Goal: Task Accomplishment & Management: Contribute content

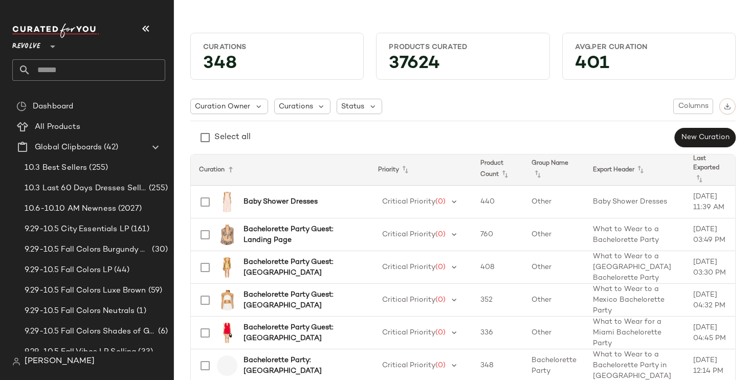
click at [36, 43] on span "Revolve" at bounding box center [26, 44] width 28 height 18
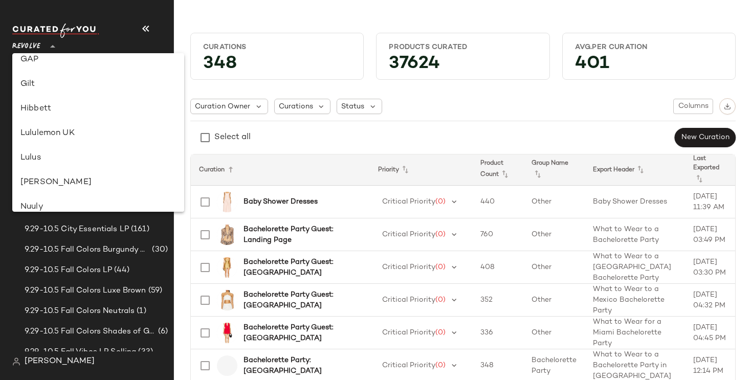
scroll to position [216, 0]
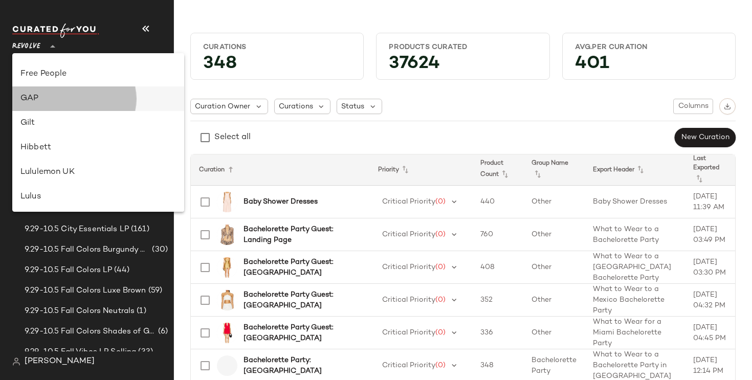
click at [69, 87] on div "GAP" at bounding box center [98, 98] width 172 height 25
type input "**"
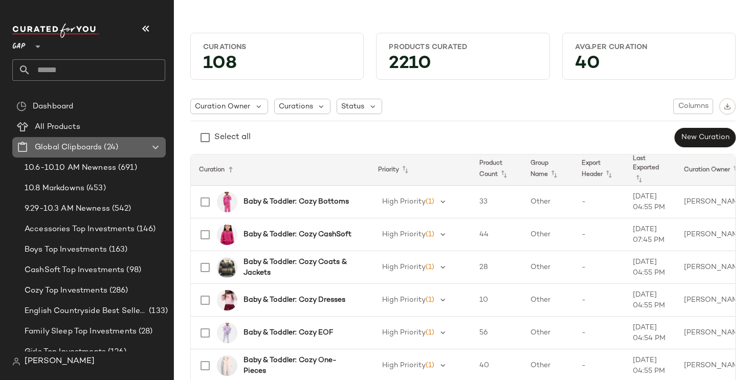
click at [155, 145] on icon at bounding box center [155, 147] width 12 height 12
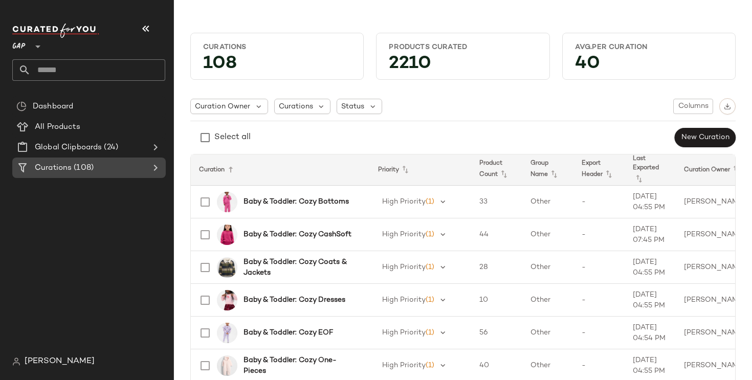
click at [155, 166] on icon at bounding box center [155, 168] width 12 height 12
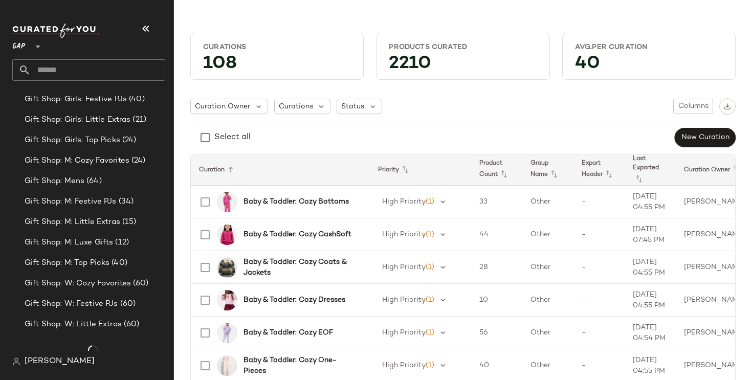
scroll to position [801, 0]
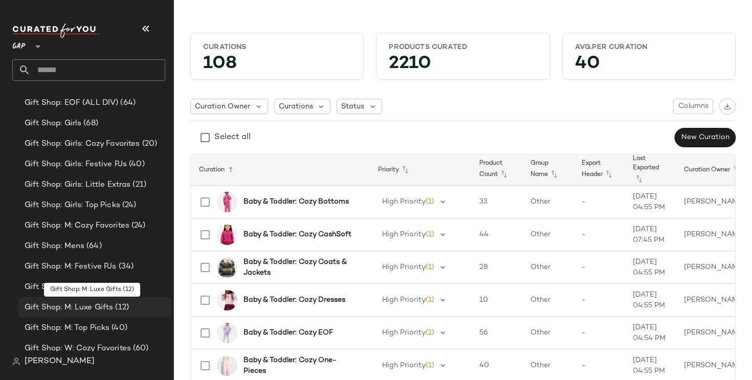
click at [120, 315] on div "Gift Shop: M: Luxe Gifts (12)" at bounding box center [94, 307] width 153 height 20
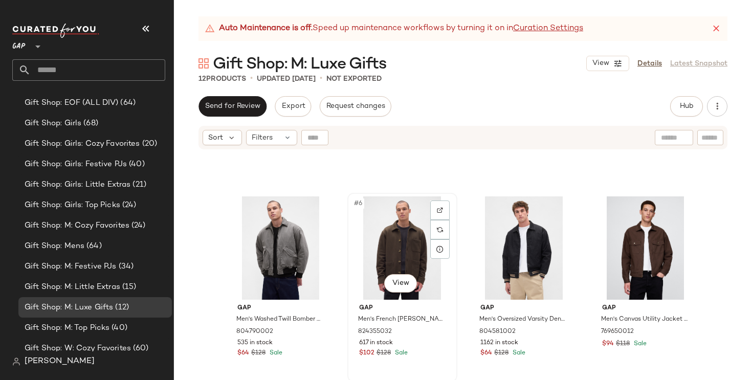
scroll to position [339, 0]
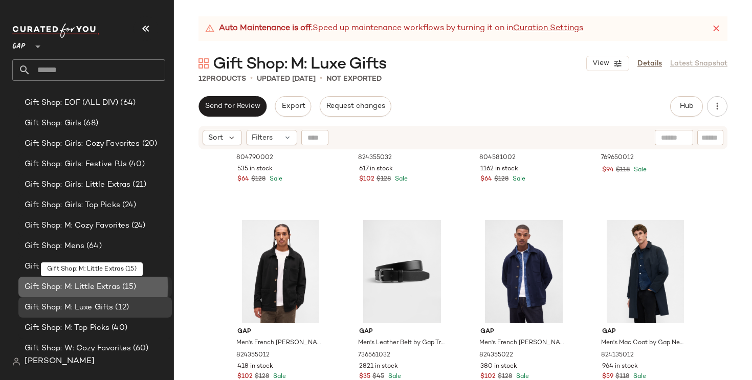
click at [118, 288] on span "Gift Shop: M: Little Extras" at bounding box center [73, 287] width 96 height 12
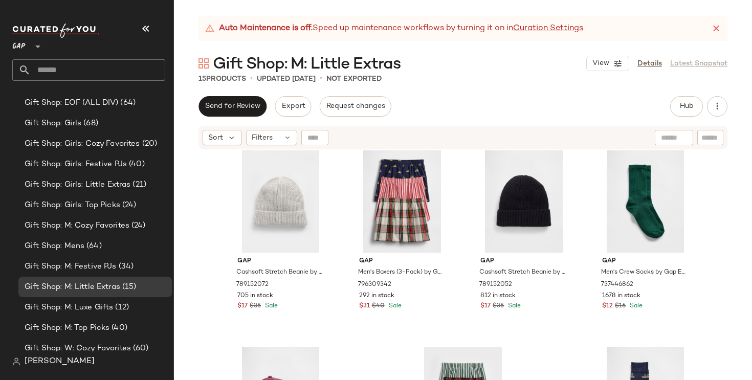
scroll to position [401, 0]
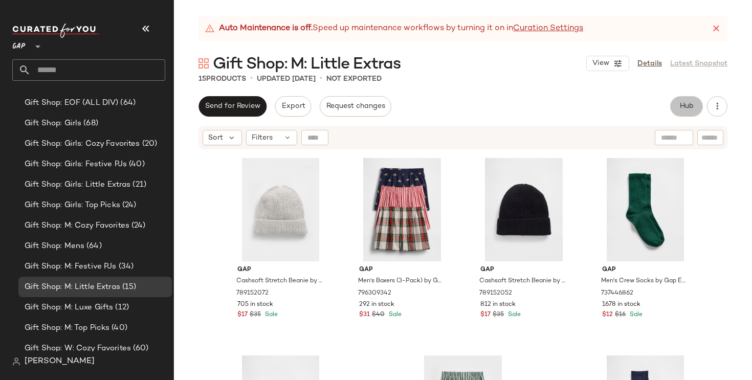
click at [674, 109] on button "Hub" at bounding box center [686, 106] width 33 height 20
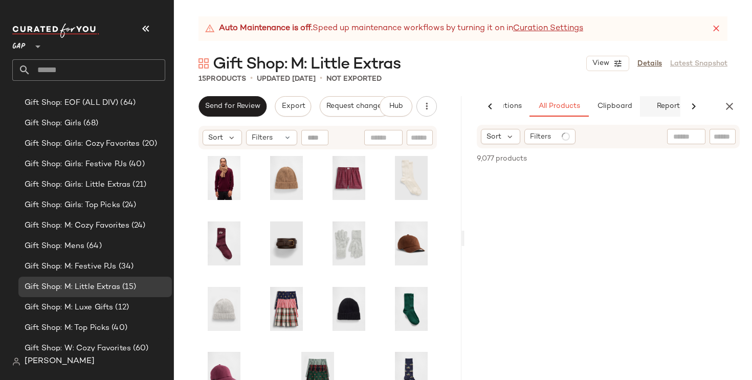
scroll to position [0, 64]
click at [684, 141] on input "text" at bounding box center [674, 136] width 89 height 11
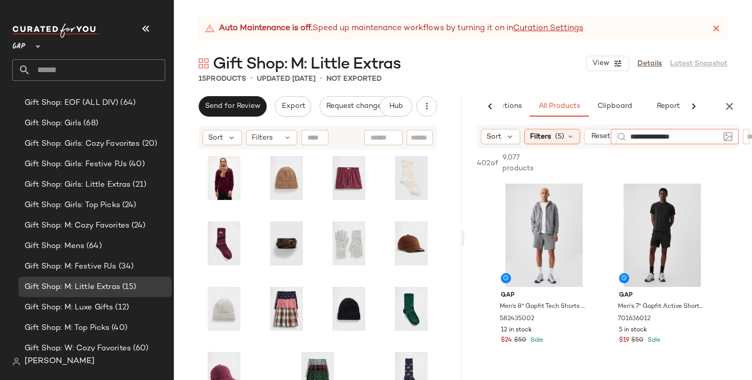
type input "**********"
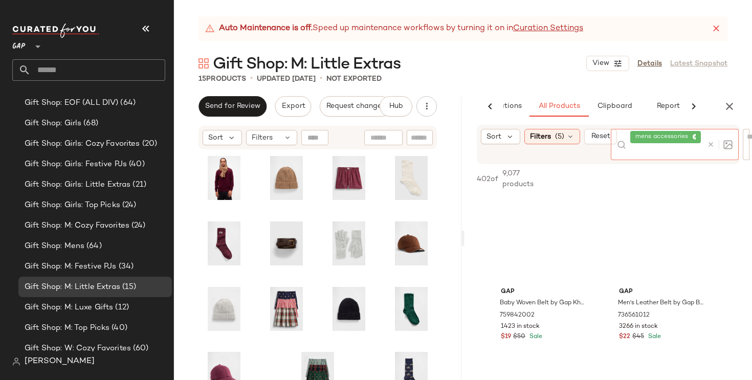
scroll to position [221, 0]
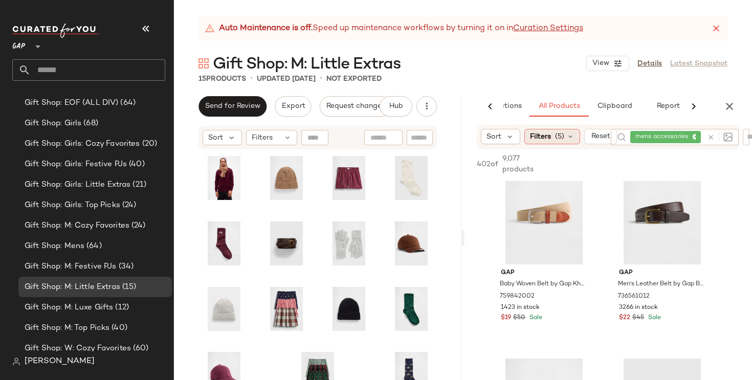
click at [574, 138] on icon at bounding box center [570, 136] width 8 height 8
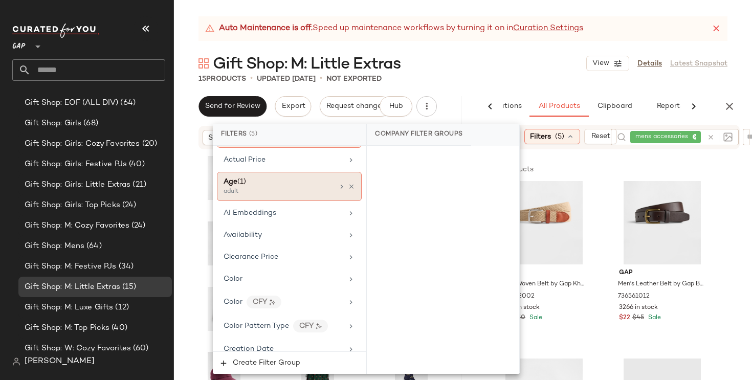
scroll to position [107, 0]
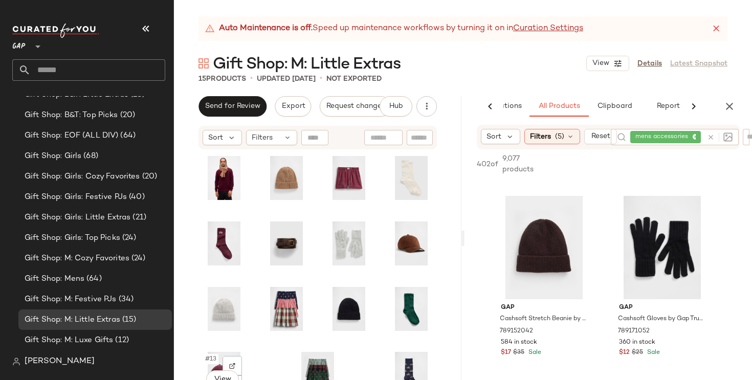
scroll to position [801, 0]
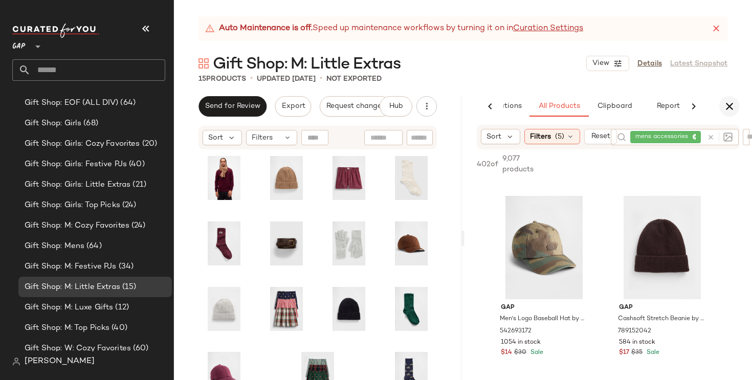
click at [731, 103] on icon "button" at bounding box center [729, 106] width 12 height 12
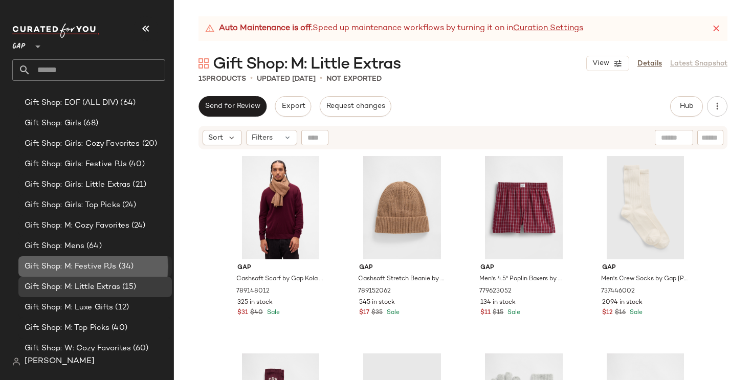
click at [146, 271] on div "Gift Shop: M: Festive PJs (34)" at bounding box center [94, 267] width 146 height 12
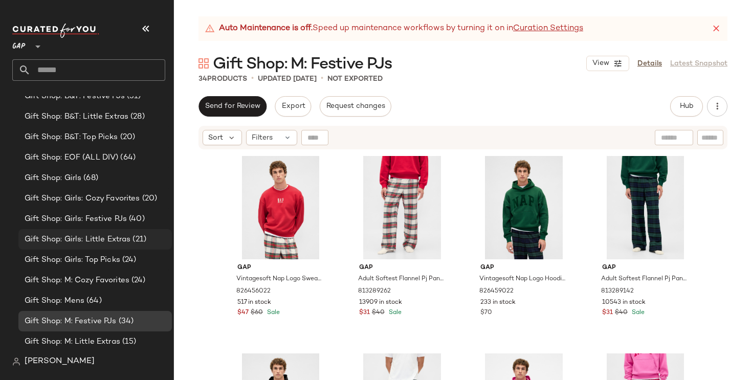
scroll to position [745, 0]
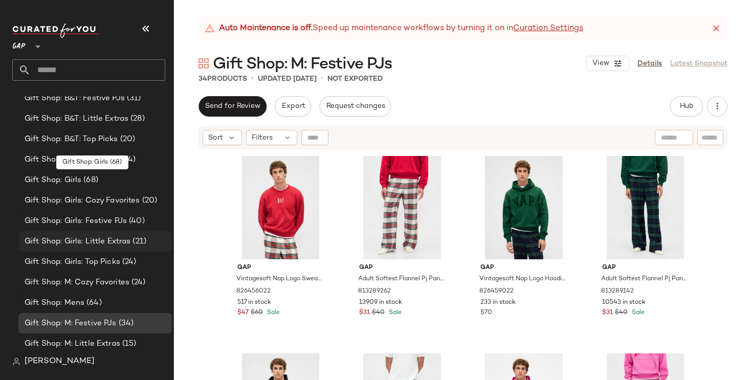
click at [132, 185] on div "Gift Shop: Girls (68)" at bounding box center [94, 180] width 146 height 12
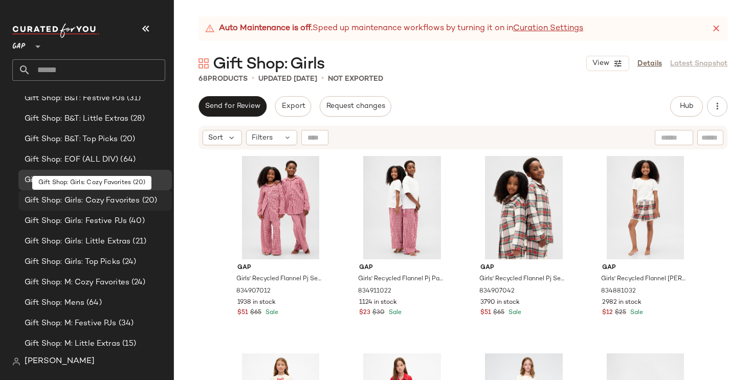
click at [135, 201] on span "Gift Shop: Girls: Cozy Favorites" at bounding box center [83, 201] width 116 height 12
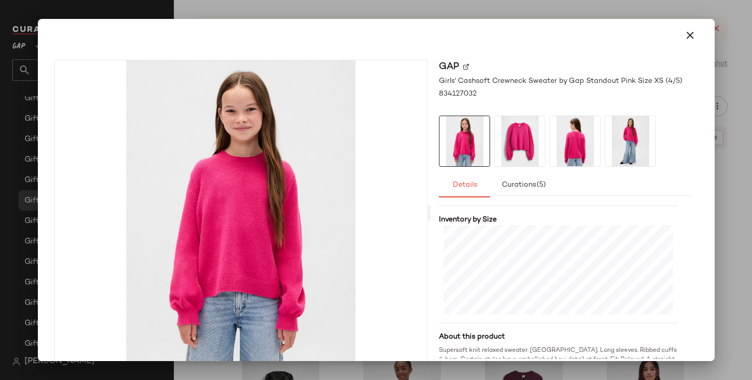
scroll to position [248, 0]
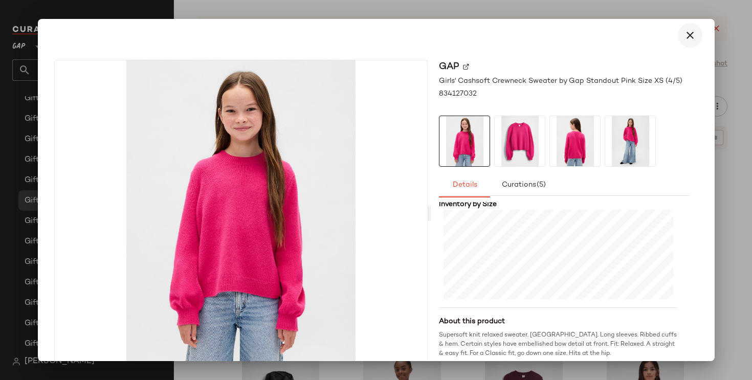
click at [687, 28] on button "button" at bounding box center [690, 35] width 25 height 25
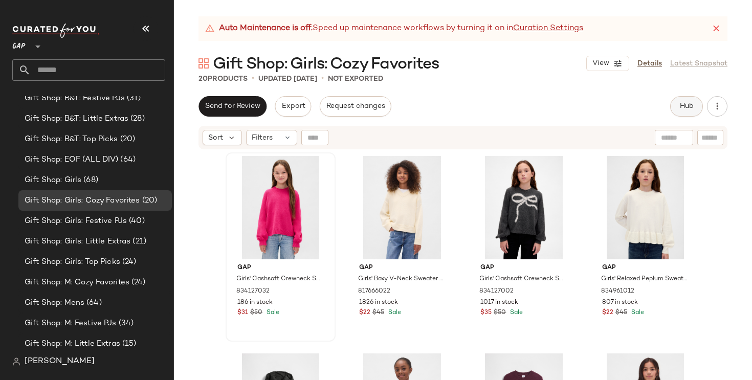
click at [675, 107] on button "Hub" at bounding box center [686, 106] width 33 height 20
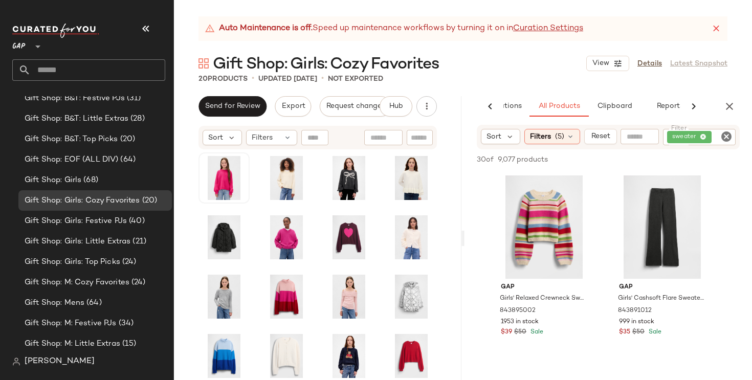
scroll to position [35, 0]
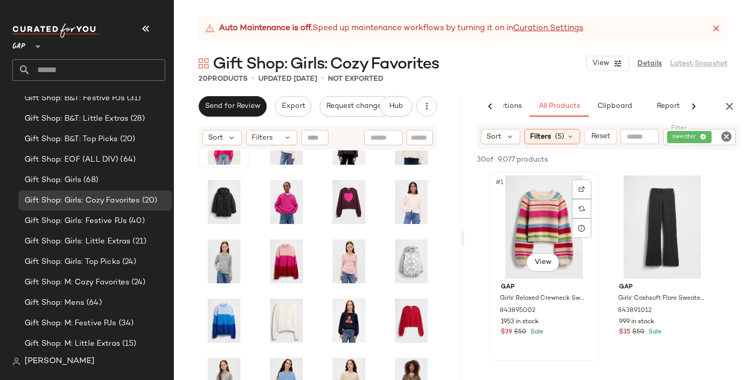
click at [527, 240] on div "#1 View" at bounding box center [544, 226] width 103 height 103
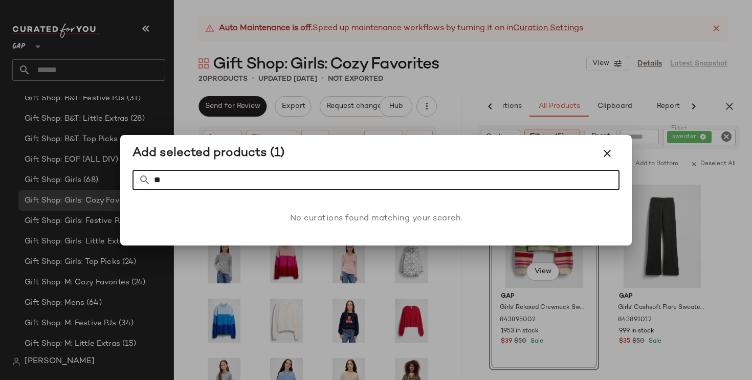
type input "*"
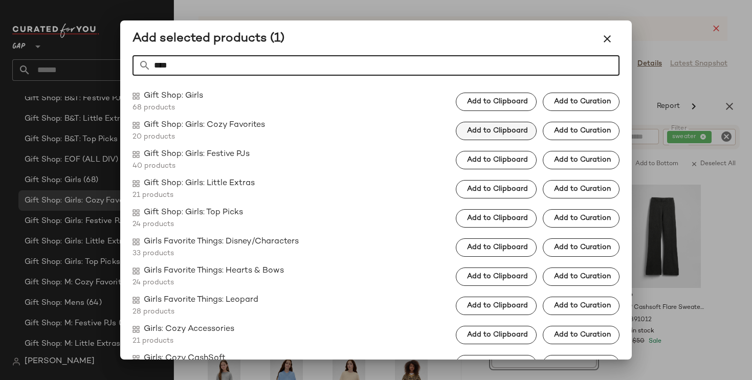
type input "****"
click at [508, 136] on button "Add to Clipboard" at bounding box center [496, 131] width 81 height 18
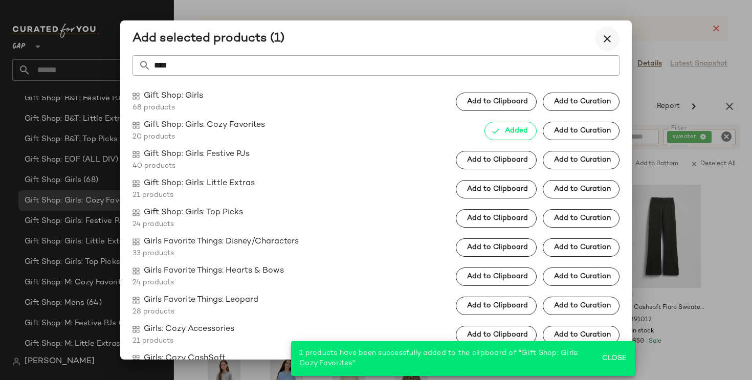
click at [609, 39] on icon "button" at bounding box center [607, 39] width 12 height 12
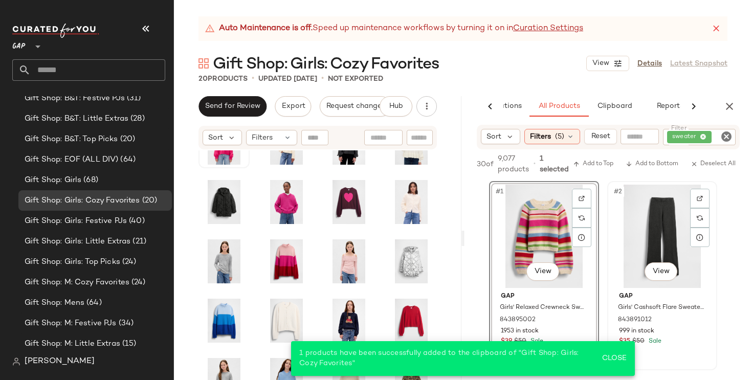
click at [645, 236] on div "#2 View" at bounding box center [662, 236] width 103 height 103
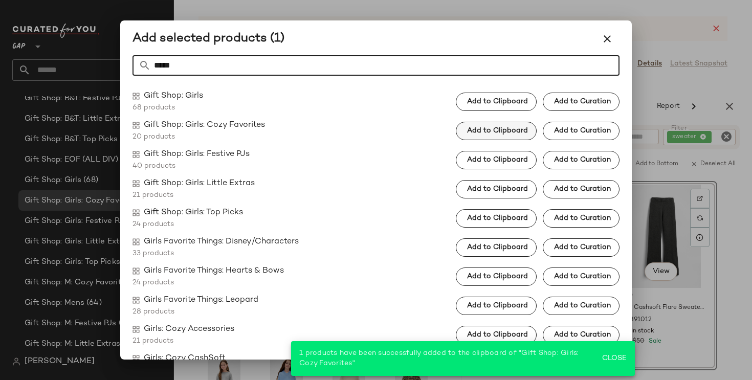
type input "*****"
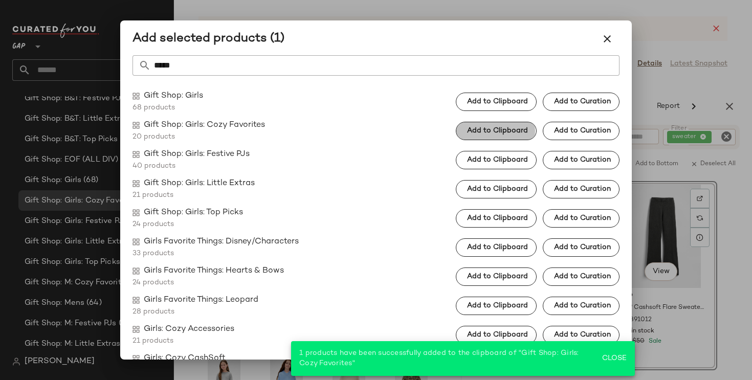
click at [508, 129] on span "Add to Clipboard" at bounding box center [496, 131] width 61 height 8
click at [611, 34] on icon "button" at bounding box center [607, 39] width 12 height 12
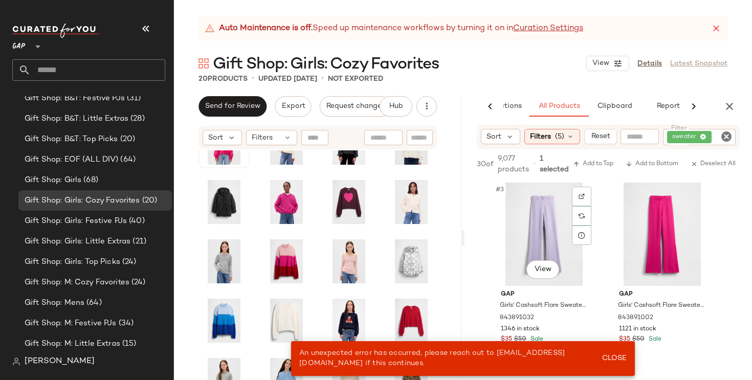
scroll to position [198, 0]
click at [652, 216] on div "#4 View" at bounding box center [662, 235] width 103 height 103
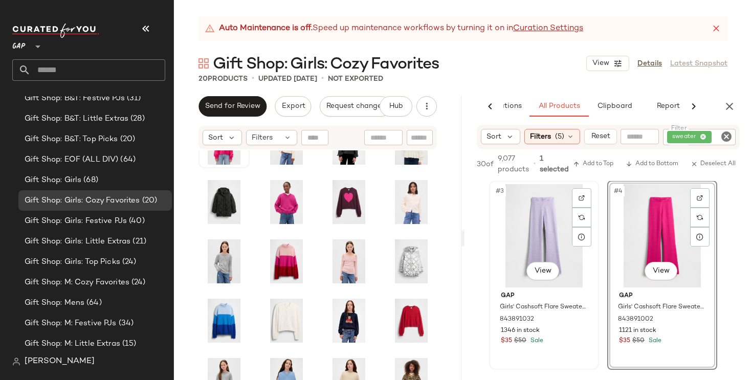
click at [531, 228] on div "#3 View" at bounding box center [544, 235] width 103 height 103
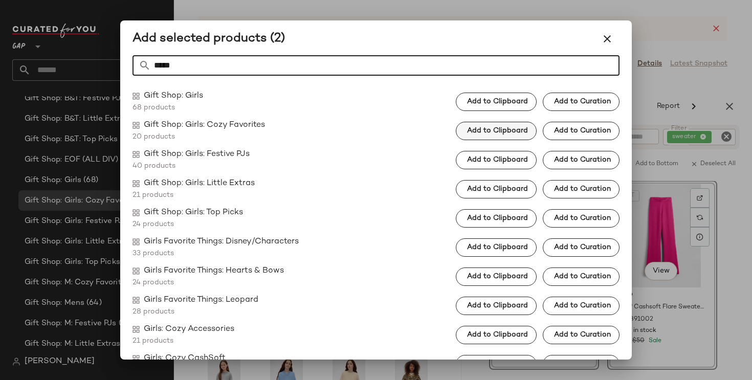
type input "*****"
click at [494, 133] on span "Add to Clipboard" at bounding box center [496, 131] width 61 height 8
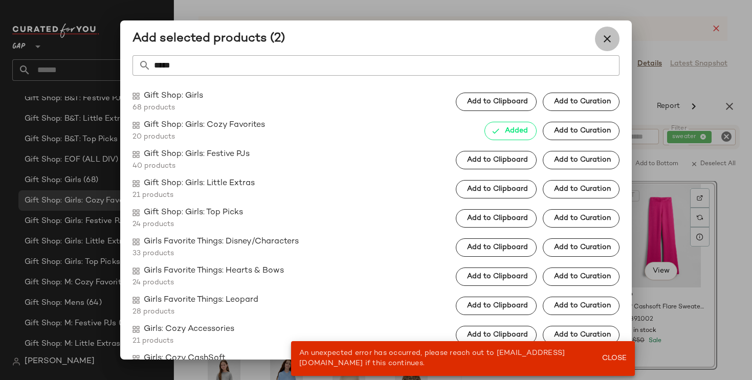
click at [604, 41] on icon "button" at bounding box center [607, 39] width 12 height 12
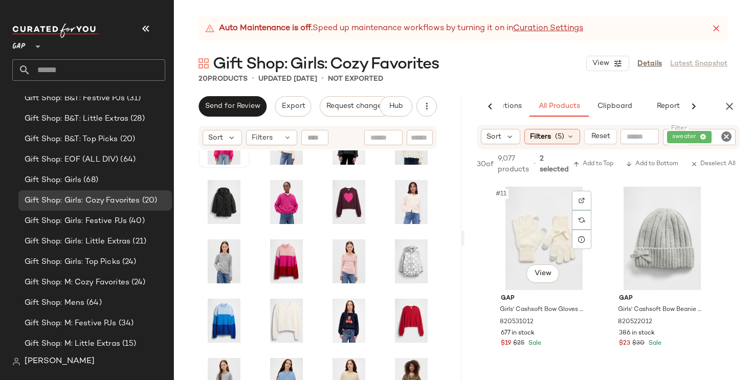
scroll to position [988, 0]
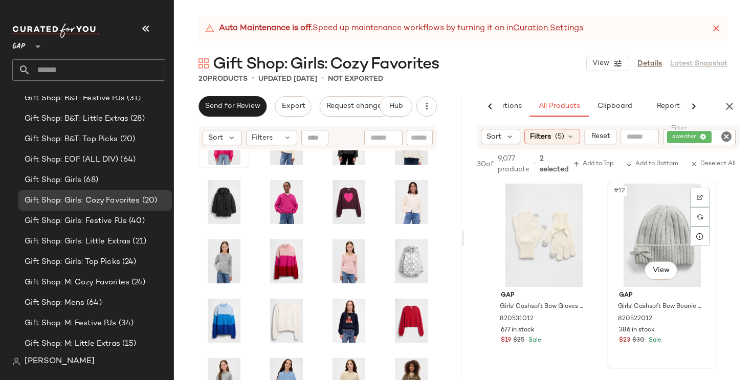
click at [652, 229] on div "#12 View" at bounding box center [662, 235] width 103 height 103
click at [532, 221] on div "#11 View" at bounding box center [544, 235] width 103 height 103
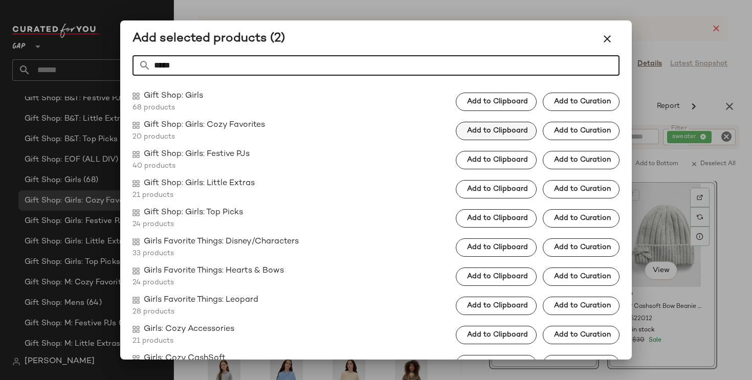
type input "*****"
click at [518, 133] on span "Add to Clipboard" at bounding box center [496, 131] width 61 height 8
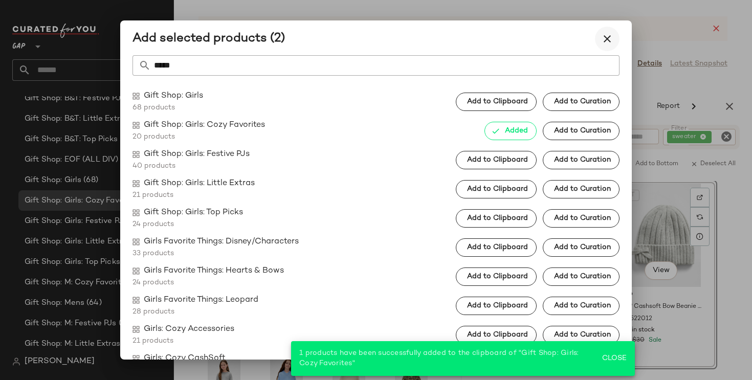
click at [609, 33] on icon "button" at bounding box center [607, 39] width 12 height 12
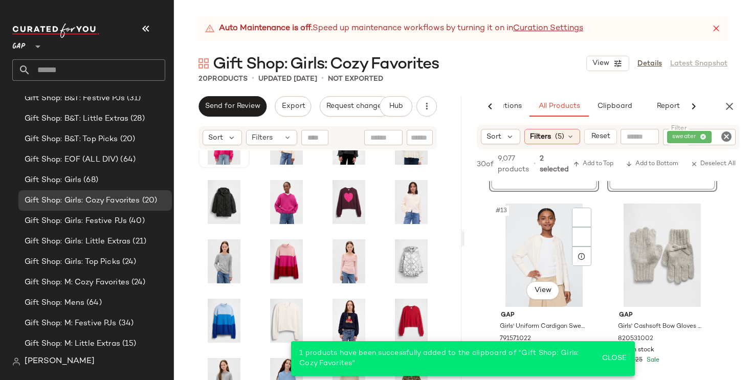
scroll to position [1195, 0]
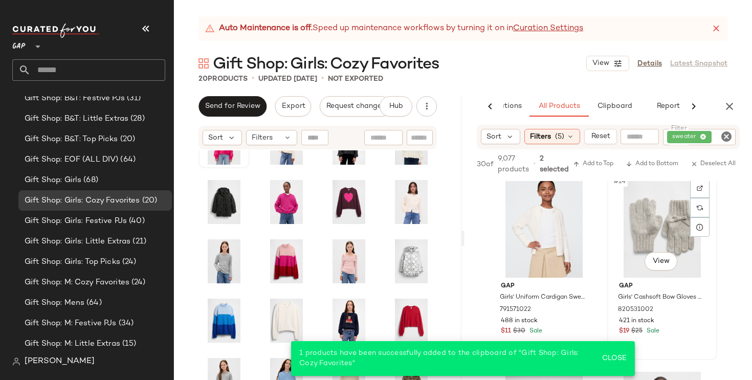
click at [630, 237] on div "#14 View" at bounding box center [662, 225] width 103 height 103
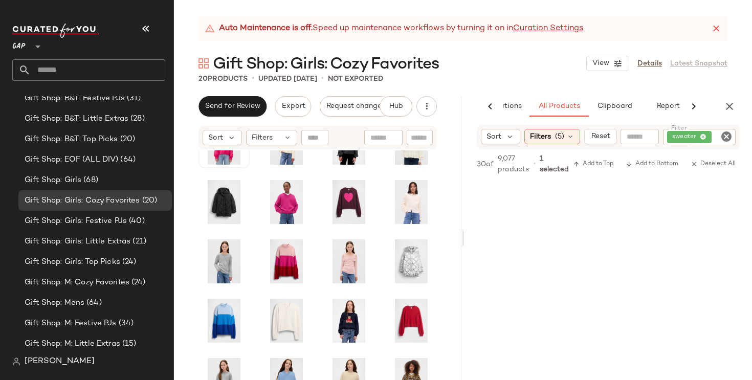
scroll to position [1673, 0]
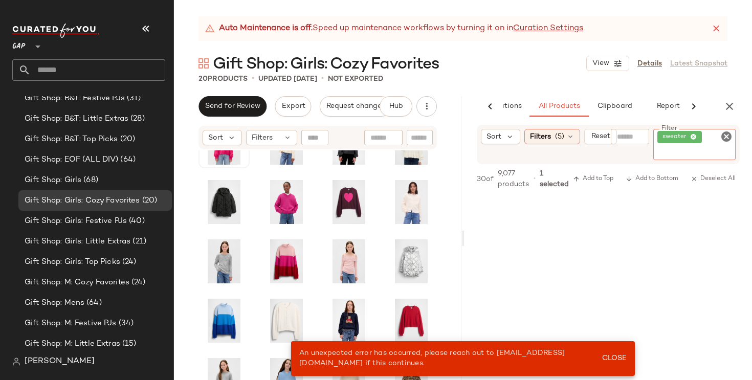
click at [705, 135] on div "sweater" at bounding box center [694, 144] width 82 height 31
click at [694, 136] on icon at bounding box center [693, 137] width 7 height 7
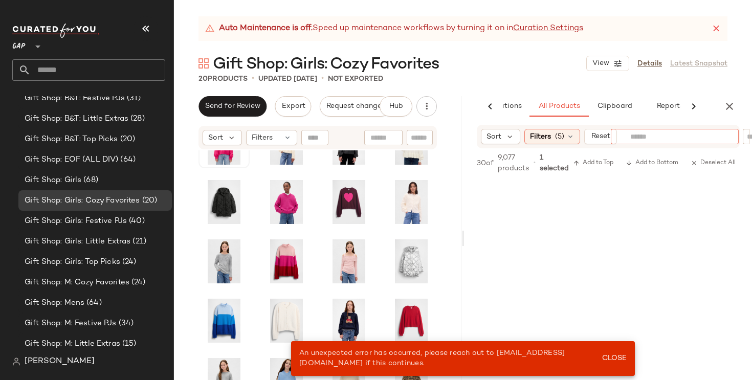
click at [634, 137] on input "text" at bounding box center [674, 136] width 89 height 11
click at [579, 140] on div "Filters (5)" at bounding box center [552, 136] width 56 height 15
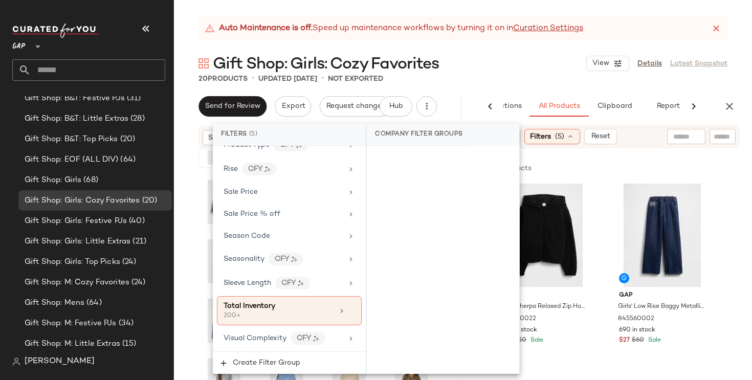
scroll to position [825, 0]
click at [555, 73] on div "Gift Shop: Girls: Cozy Favorites View Details Latest Snapshot" at bounding box center [463, 63] width 578 height 20
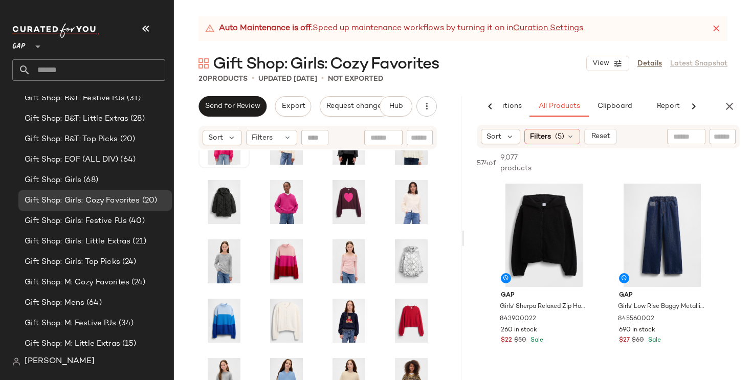
click at [693, 128] on div "Sort Filters (5) Reset" at bounding box center [608, 137] width 263 height 24
click at [693, 136] on input "text" at bounding box center [686, 136] width 26 height 11
type input "**********"
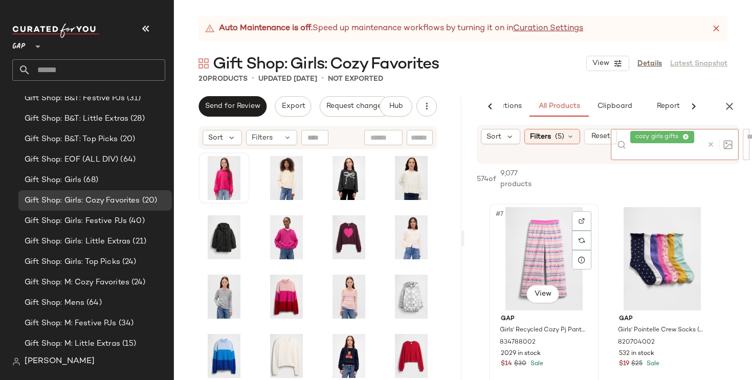
scroll to position [602, 0]
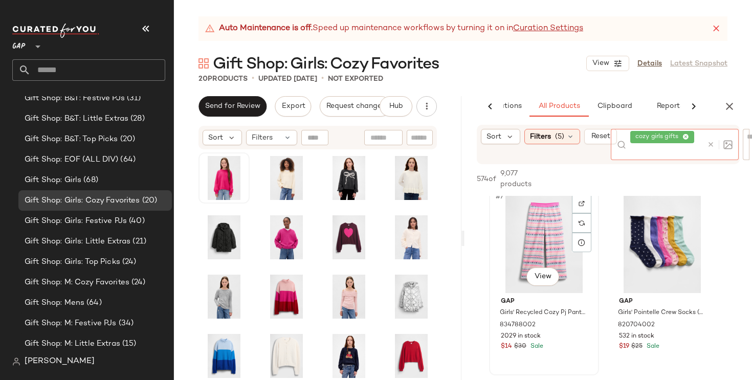
click at [550, 235] on div "#7 View" at bounding box center [544, 241] width 103 height 103
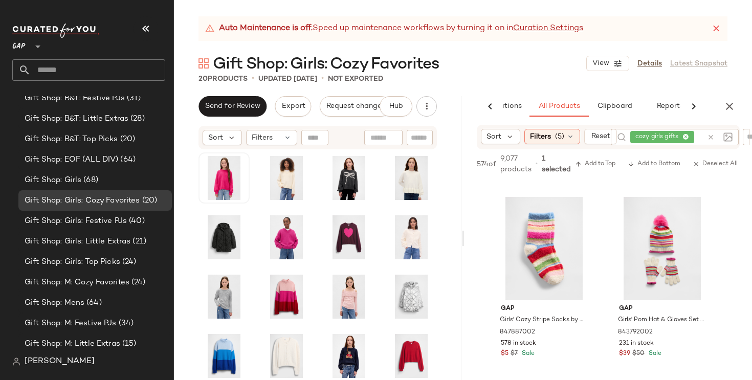
scroll to position [0, 0]
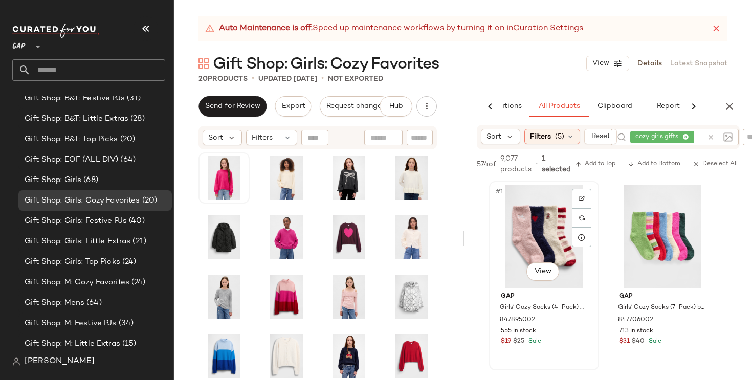
click at [531, 230] on div "#1 View" at bounding box center [544, 236] width 103 height 103
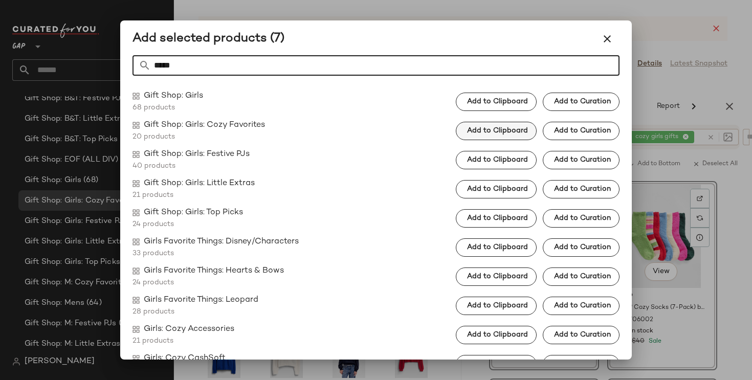
type input "*****"
click at [511, 133] on span "Add to Clipboard" at bounding box center [496, 131] width 61 height 8
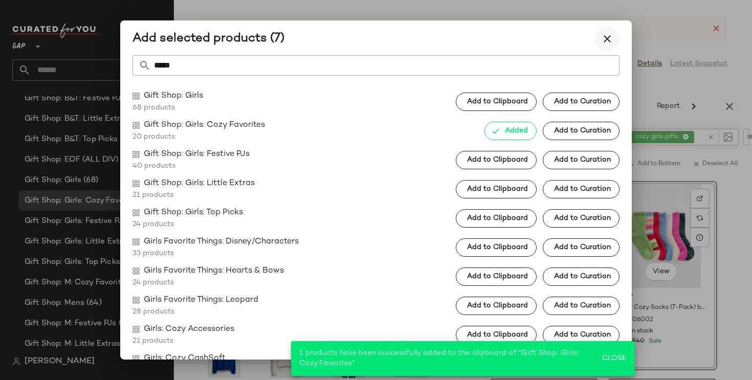
click at [613, 42] on icon "button" at bounding box center [607, 39] width 12 height 12
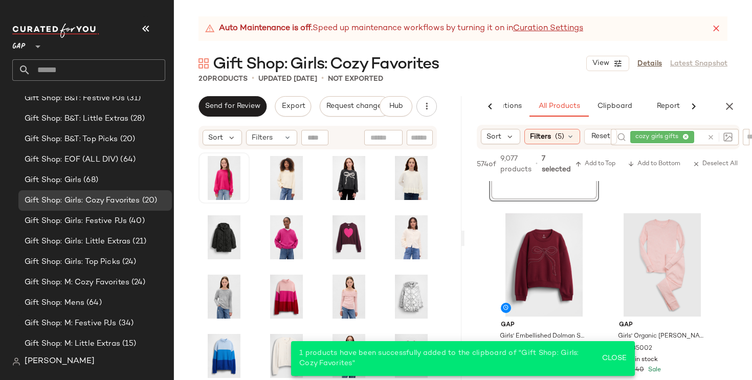
scroll to position [802, 0]
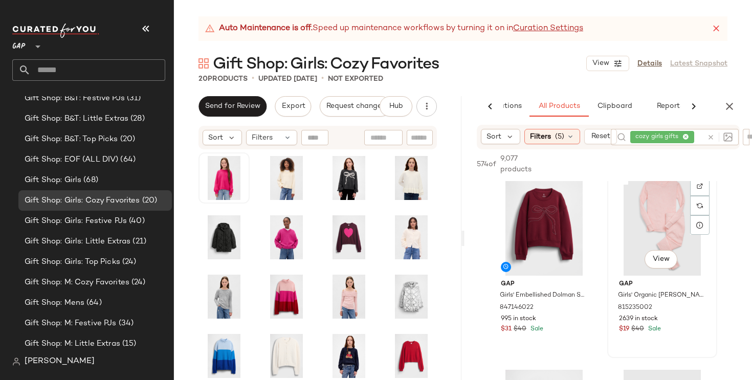
click at [636, 232] on div "#10 View" at bounding box center [662, 223] width 103 height 103
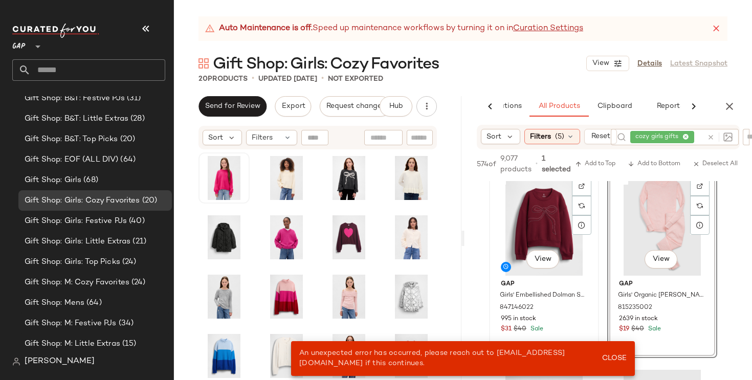
click at [535, 223] on div "#9 View" at bounding box center [544, 223] width 103 height 103
click at [626, 354] on span "Close" at bounding box center [613, 358] width 25 height 8
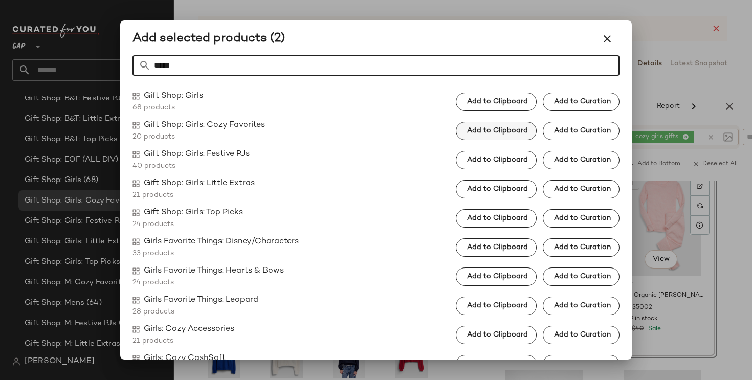
type input "*****"
click at [521, 129] on span "Add to Clipboard" at bounding box center [496, 131] width 61 height 8
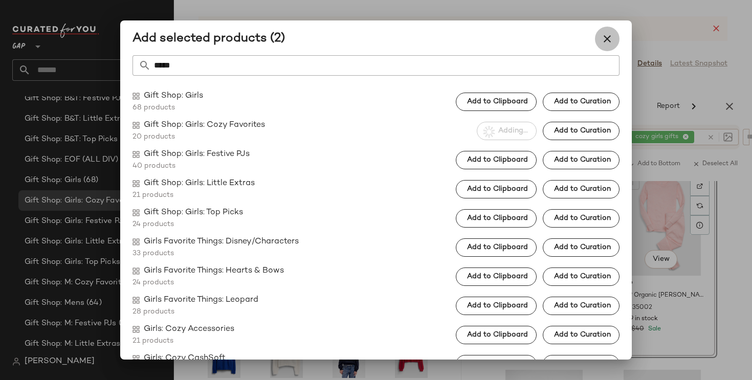
click at [603, 38] on icon "button" at bounding box center [607, 39] width 12 height 12
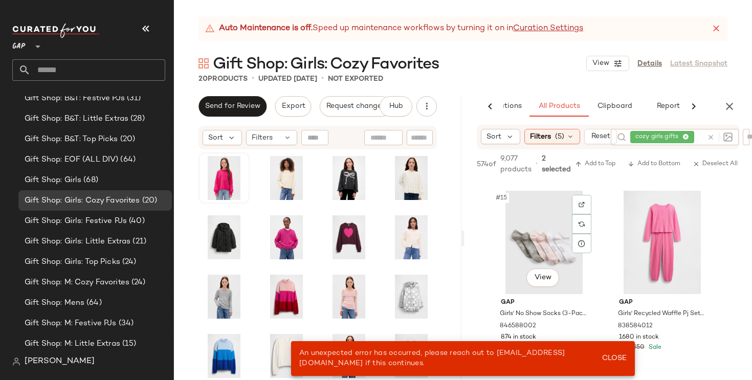
scroll to position [1546, 0]
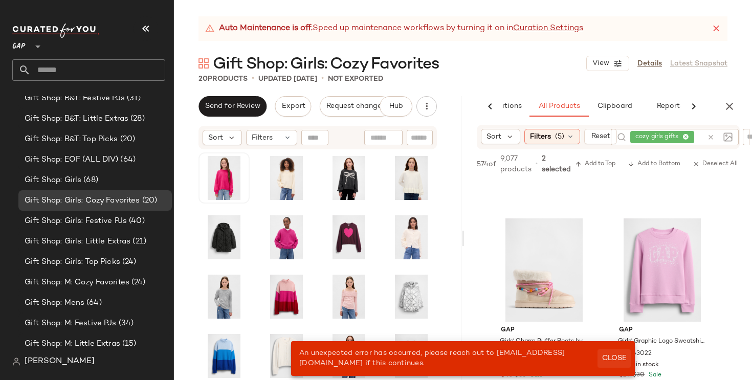
click at [614, 357] on span "Close" at bounding box center [613, 358] width 25 height 8
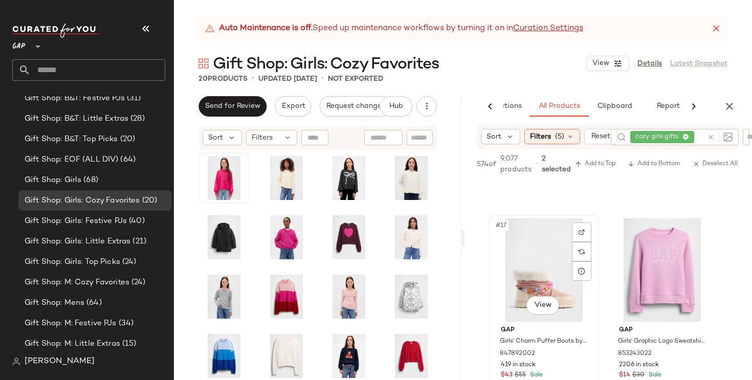
click at [541, 264] on div "#17 View" at bounding box center [544, 269] width 103 height 103
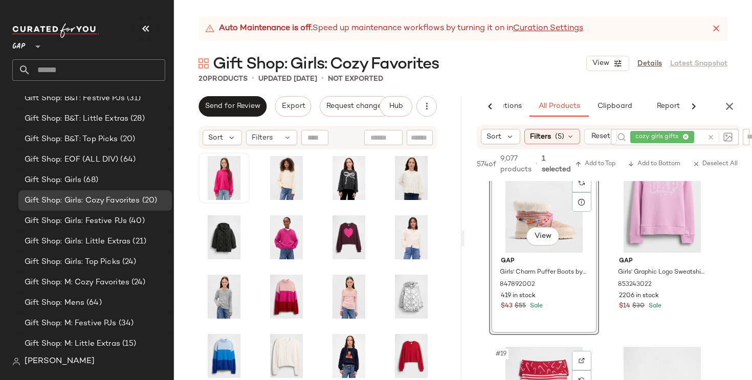
scroll to position [1612, 0]
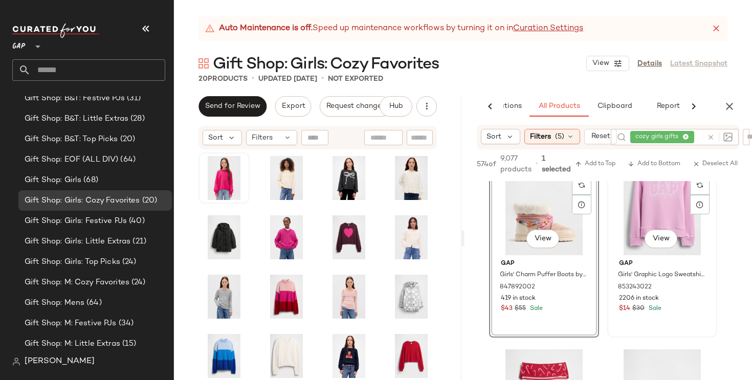
click at [642, 217] on div "#18 View" at bounding box center [662, 203] width 103 height 103
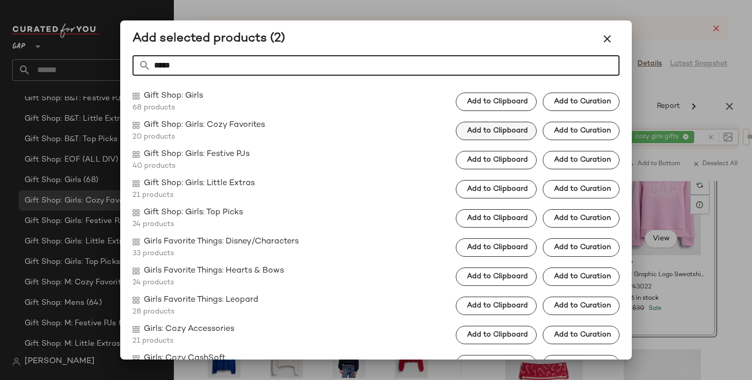
type input "*****"
click at [507, 133] on span "Add to Clipboard" at bounding box center [496, 131] width 61 height 8
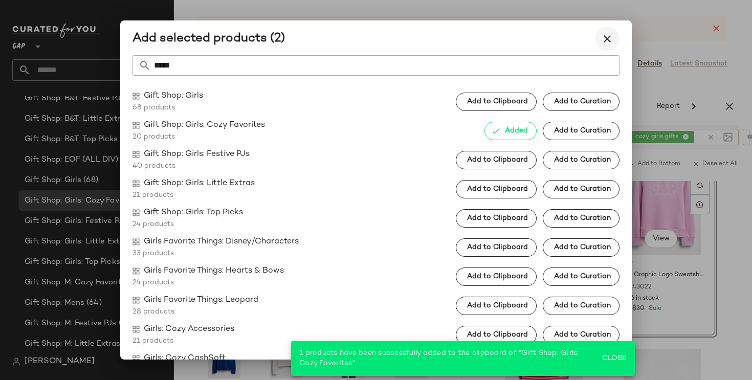
click at [604, 42] on icon "button" at bounding box center [607, 39] width 12 height 12
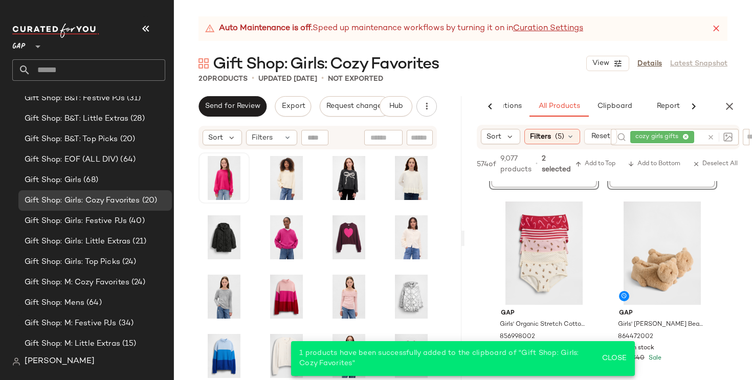
scroll to position [1768, 0]
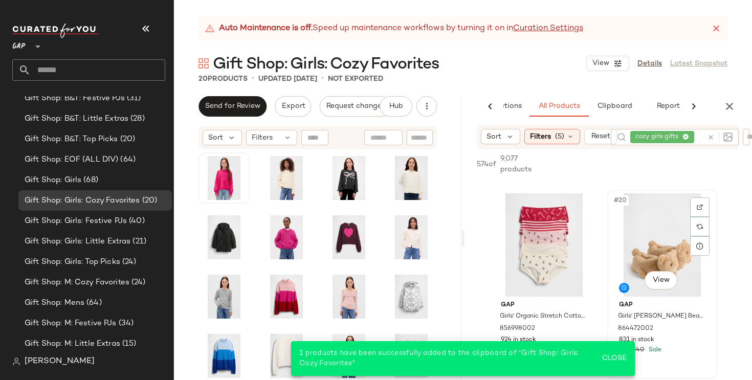
click at [627, 260] on div "#20 View" at bounding box center [662, 244] width 103 height 103
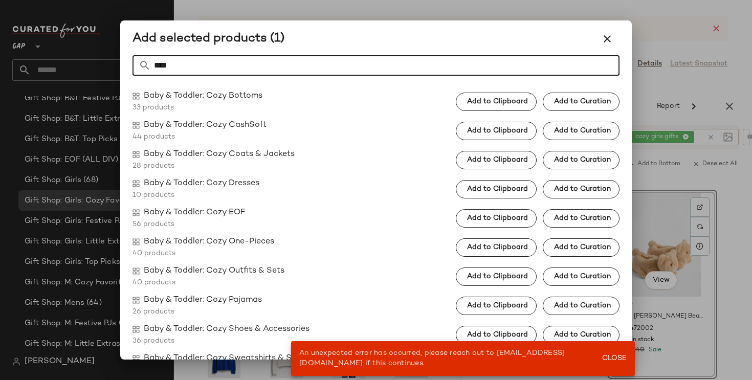
click at [476, 64] on input "****" at bounding box center [385, 65] width 468 height 20
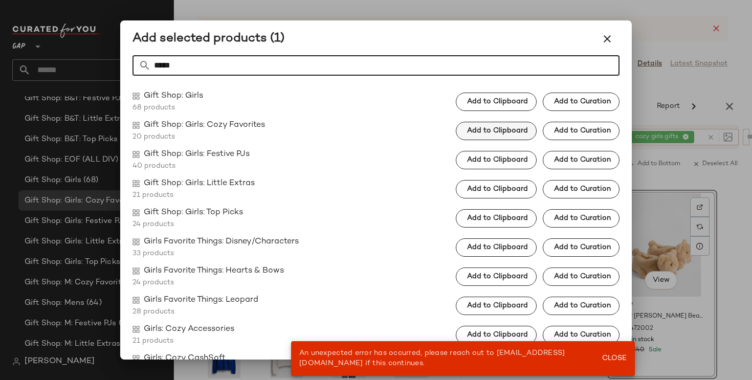
type input "*****"
click at [518, 131] on span "Add to Clipboard" at bounding box center [496, 131] width 61 height 8
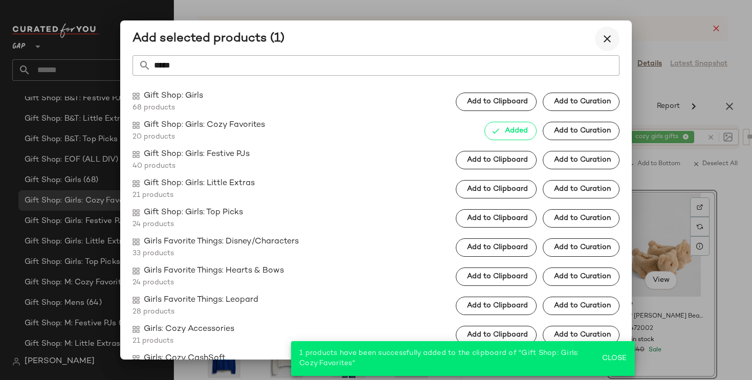
click at [606, 39] on icon "button" at bounding box center [607, 39] width 12 height 12
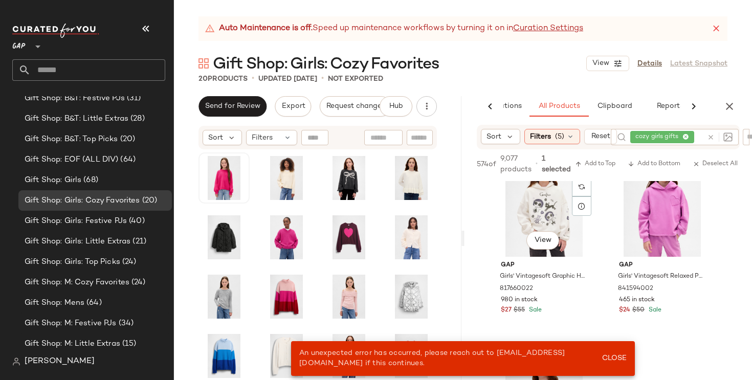
scroll to position [2006, 0]
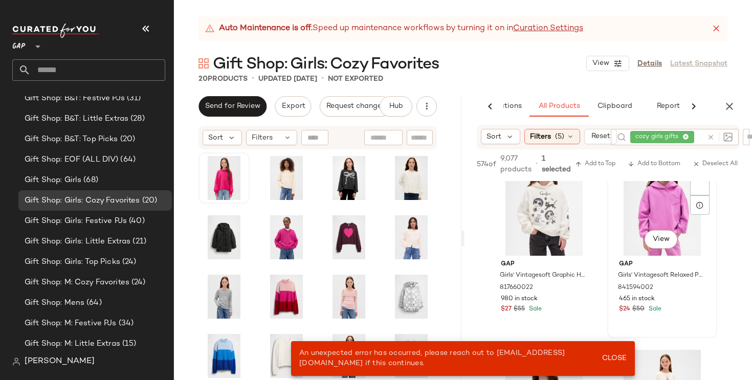
click at [648, 212] on div "#22 View" at bounding box center [662, 203] width 103 height 103
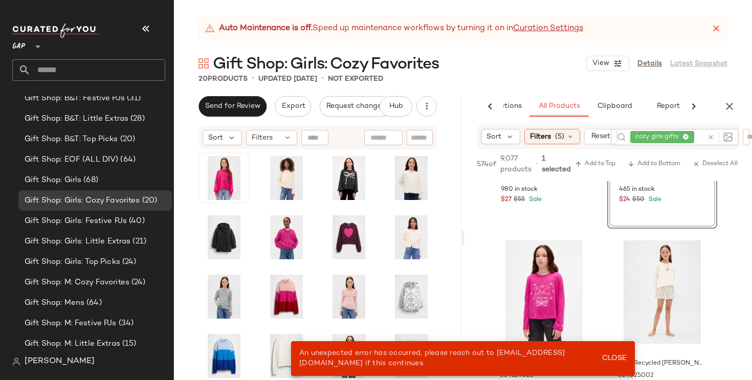
scroll to position [2137, 0]
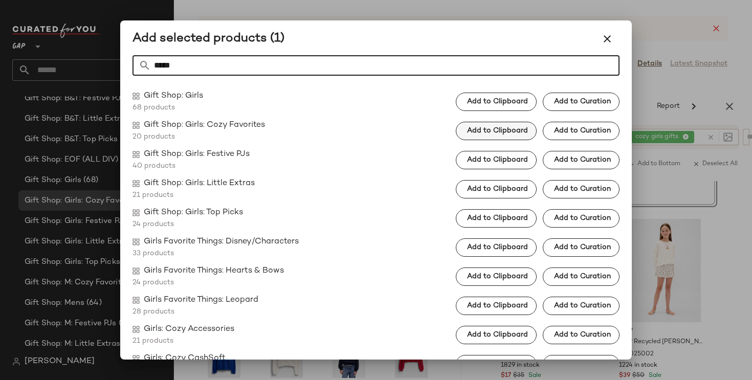
type input "*****"
click at [509, 135] on button "Add to Clipboard" at bounding box center [496, 131] width 81 height 18
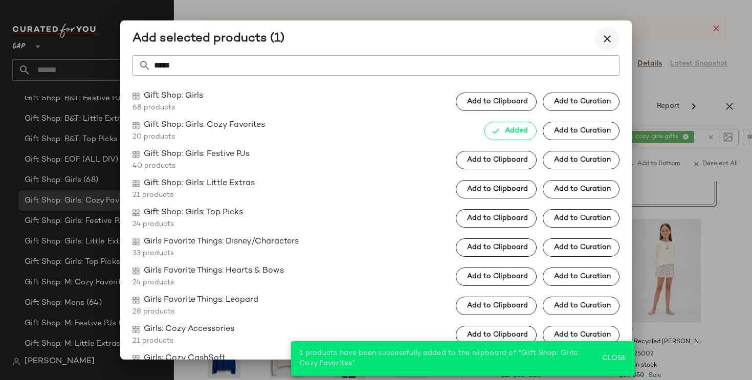
click at [611, 43] on icon "button" at bounding box center [607, 39] width 12 height 12
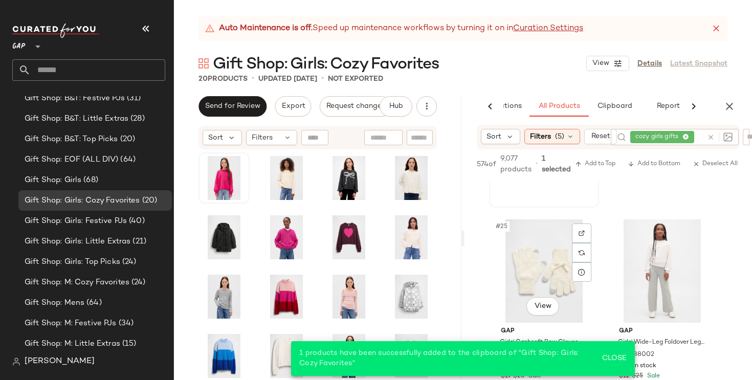
scroll to position [2402, 0]
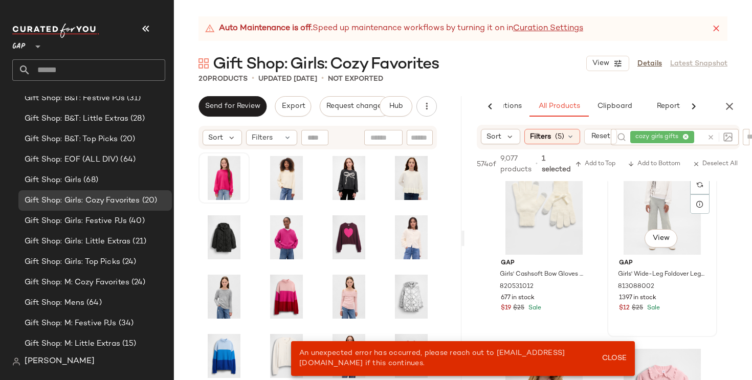
click at [649, 209] on div "#26 View" at bounding box center [662, 202] width 103 height 103
click at [527, 209] on div "#25 View" at bounding box center [544, 202] width 103 height 103
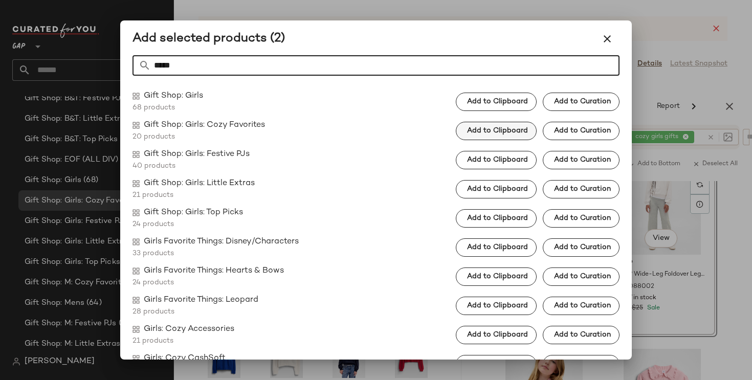
type input "*****"
click at [505, 129] on span "Add to Clipboard" at bounding box center [496, 131] width 61 height 8
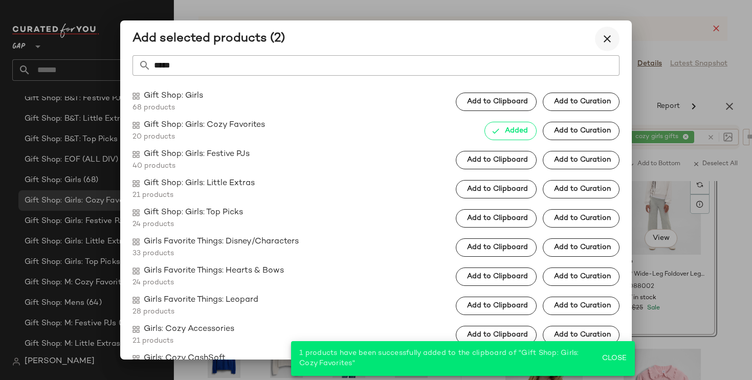
click at [597, 41] on button "button" at bounding box center [607, 39] width 25 height 25
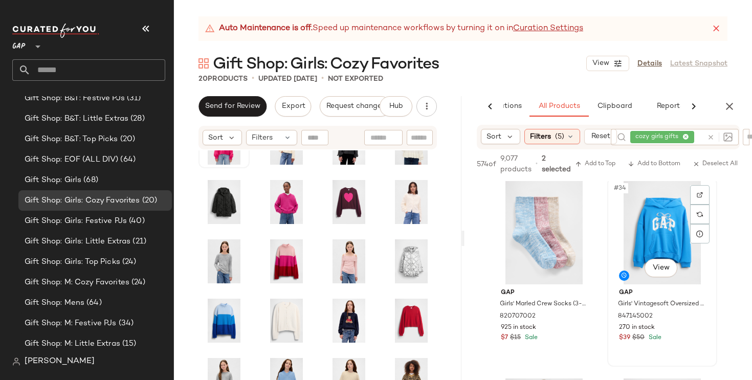
scroll to position [2982, 0]
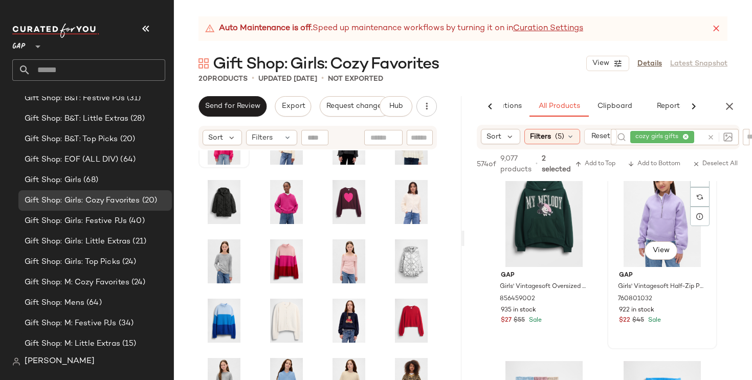
click at [656, 225] on div "#32 View" at bounding box center [662, 215] width 103 height 103
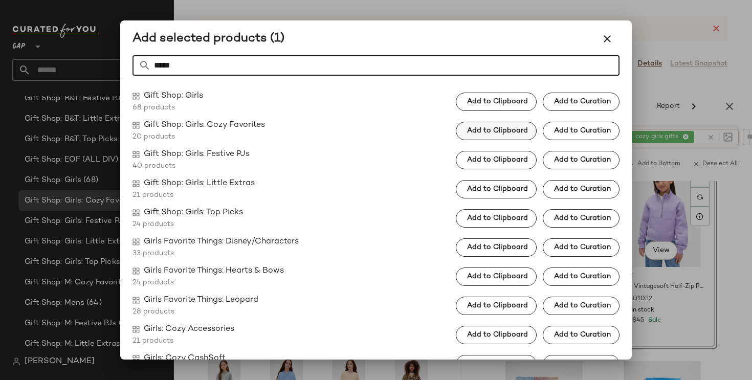
type input "*****"
click at [516, 136] on button "Add to Clipboard" at bounding box center [496, 131] width 81 height 18
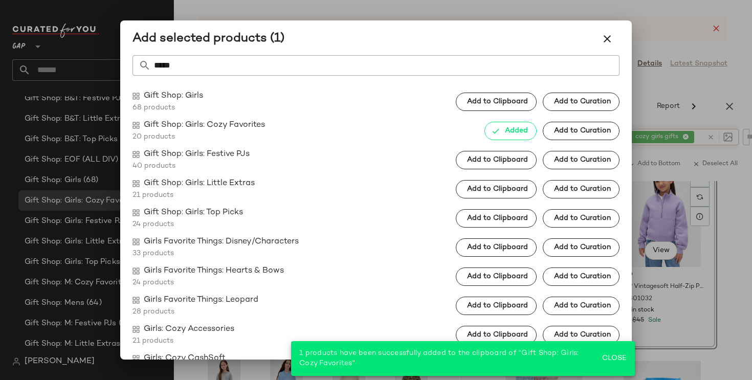
click at [605, 39] on icon "button" at bounding box center [607, 39] width 12 height 12
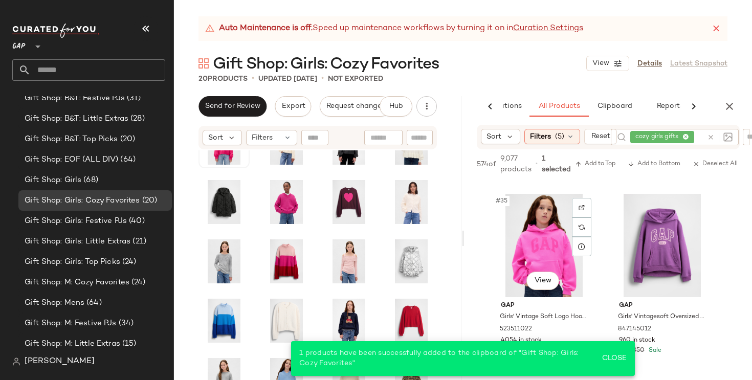
scroll to position [3371, 0]
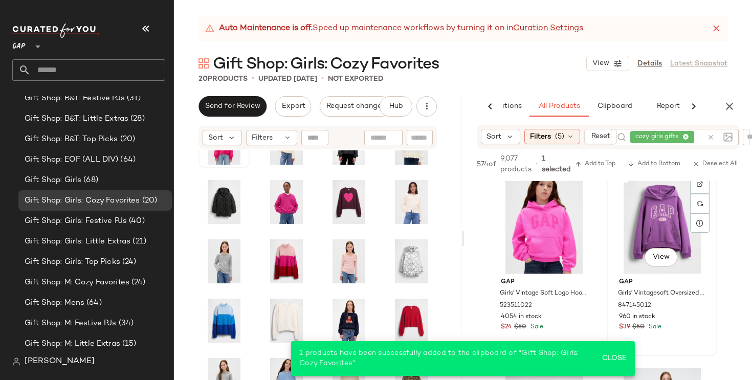
click at [644, 215] on div "#36 View" at bounding box center [662, 221] width 103 height 103
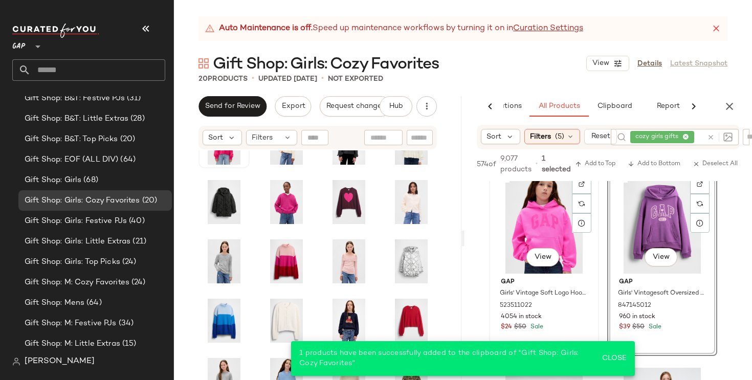
click at [529, 220] on div "#35 View" at bounding box center [544, 221] width 103 height 103
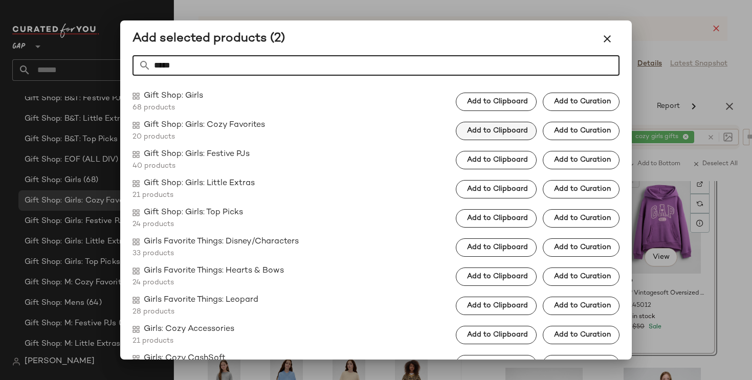
type input "*****"
click at [513, 128] on span "Add to Clipboard" at bounding box center [496, 131] width 61 height 8
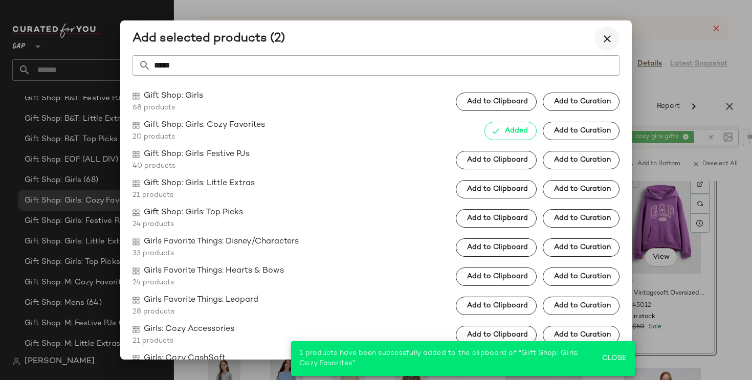
click at [610, 38] on icon "button" at bounding box center [607, 39] width 12 height 12
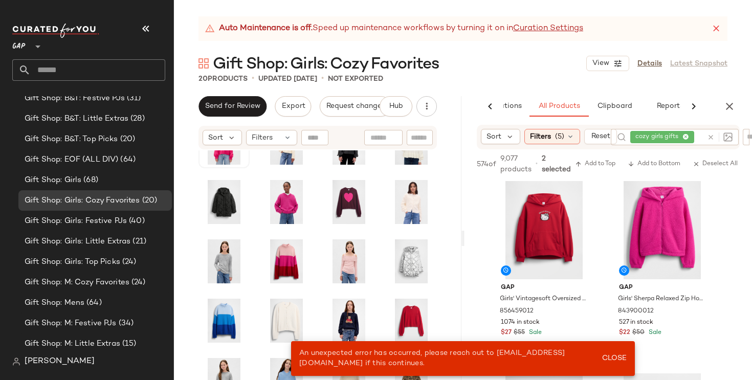
scroll to position [3759, 0]
click at [660, 238] on div "#40 View" at bounding box center [662, 228] width 103 height 103
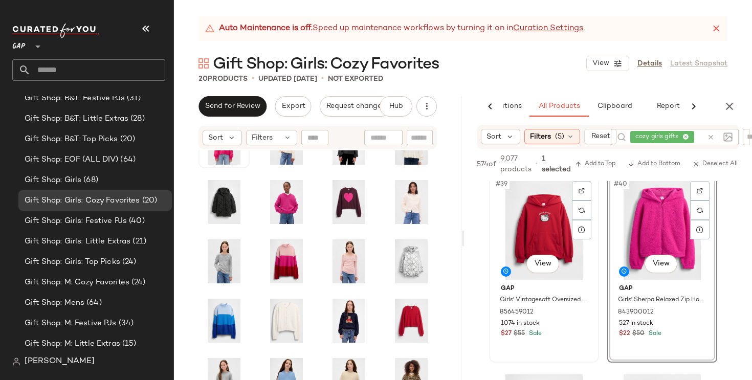
click at [530, 252] on div "#39 View" at bounding box center [544, 228] width 103 height 103
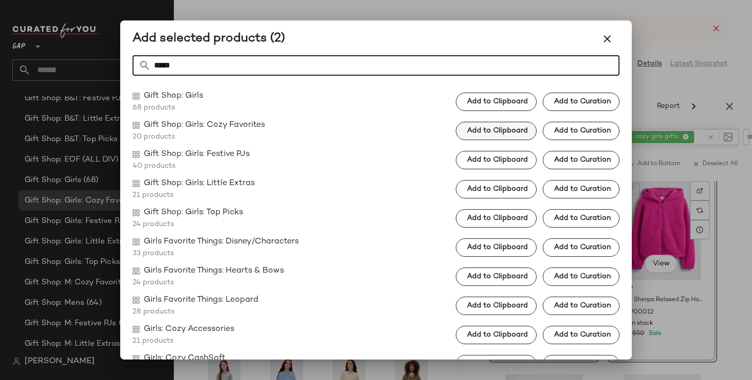
type input "*****"
click at [502, 131] on span "Add to Clipboard" at bounding box center [496, 131] width 61 height 8
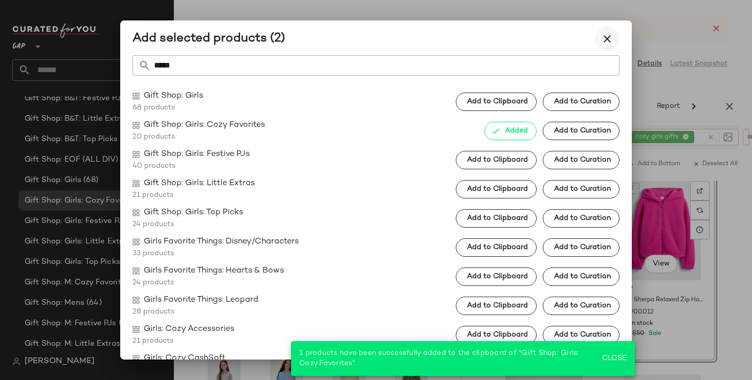
click at [610, 40] on icon "button" at bounding box center [607, 39] width 12 height 12
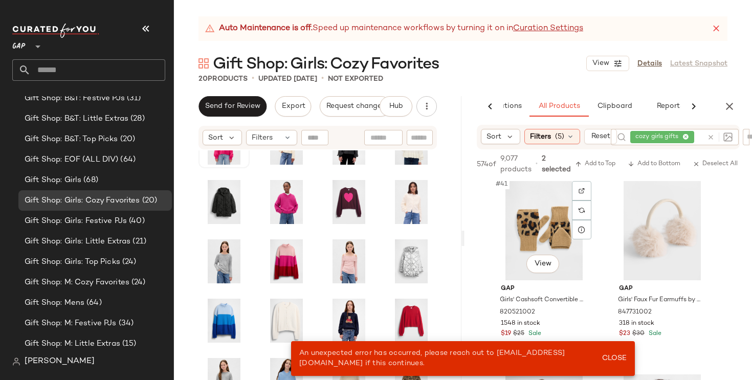
scroll to position [3957, 0]
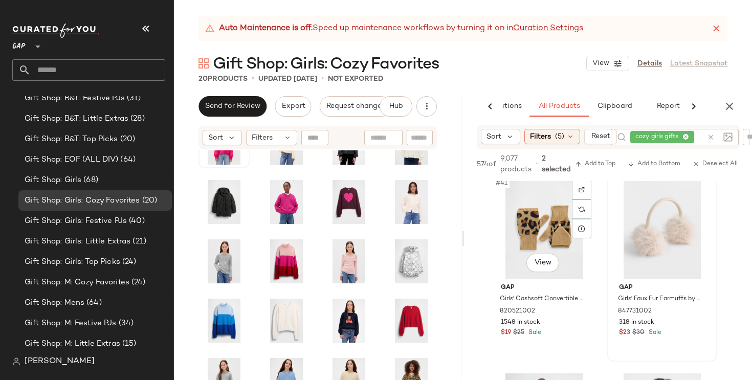
click at [652, 238] on div at bounding box center [662, 227] width 103 height 103
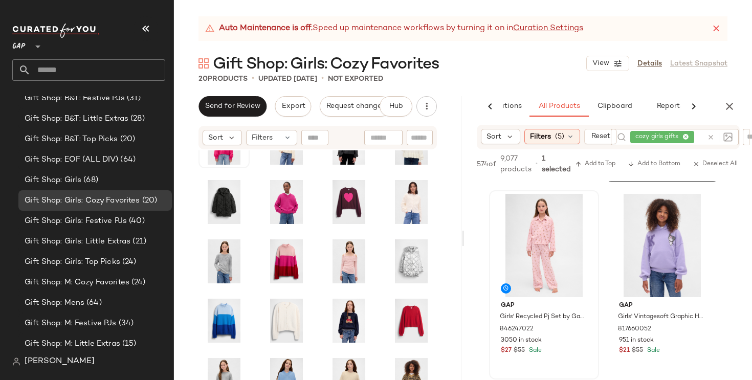
scroll to position [4135, 0]
click at [640, 242] on div "#44 View" at bounding box center [662, 246] width 103 height 103
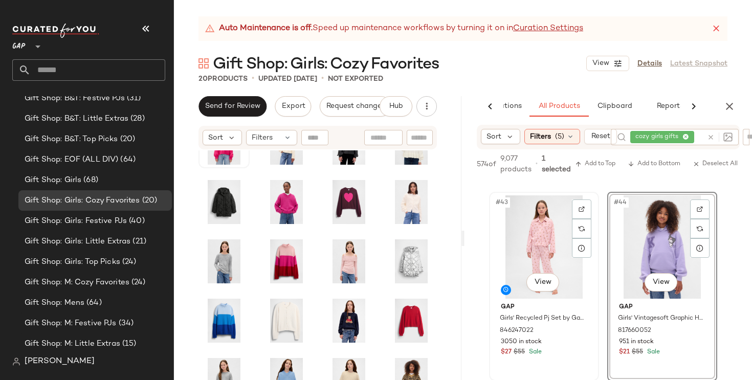
click at [538, 247] on div "#43 View" at bounding box center [544, 246] width 103 height 103
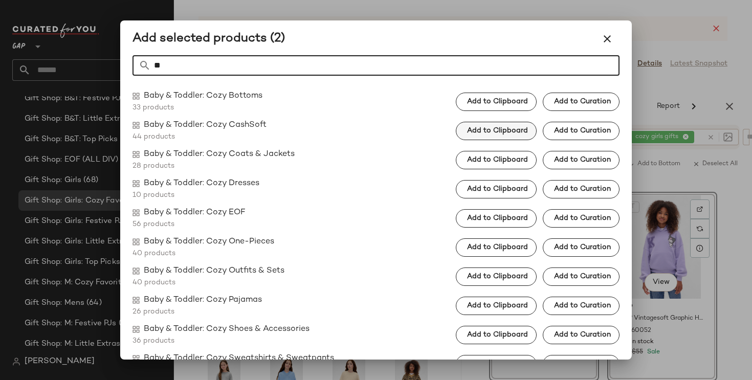
type input "*"
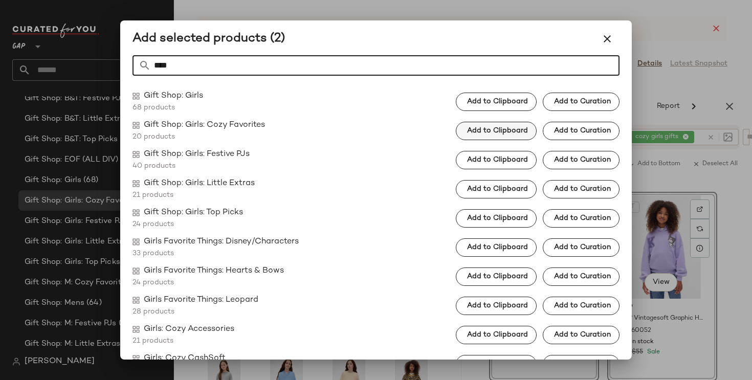
type input "****"
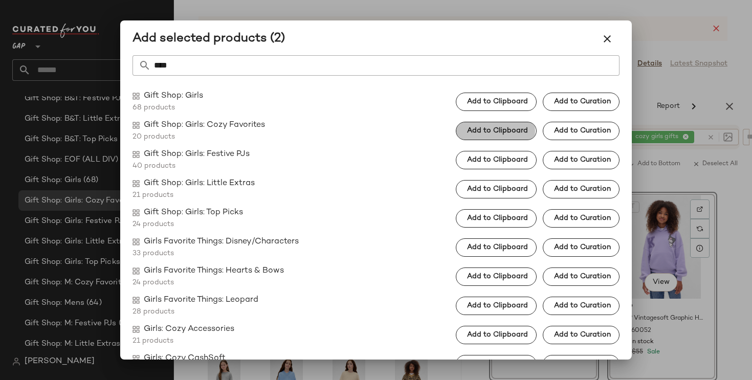
click at [503, 136] on button "Add to Clipboard" at bounding box center [496, 131] width 81 height 18
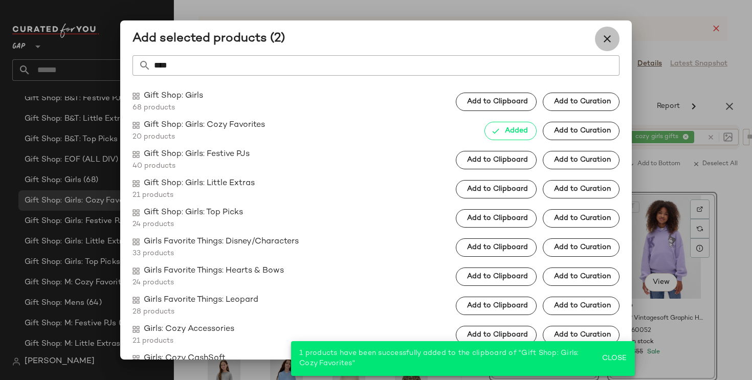
click at [604, 38] on icon "button" at bounding box center [607, 39] width 12 height 12
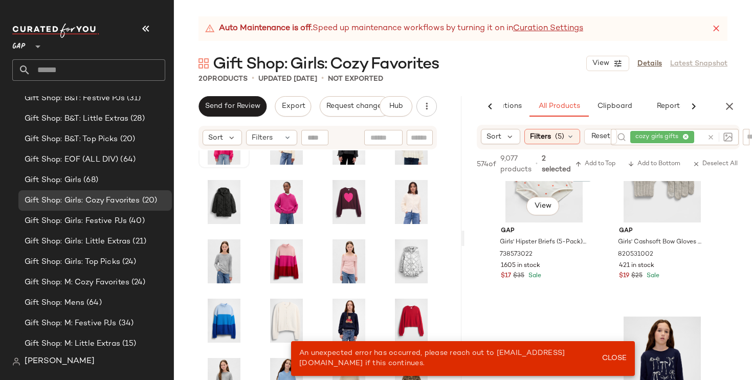
scroll to position [5001, 0]
click at [621, 354] on button "Close" at bounding box center [613, 358] width 33 height 18
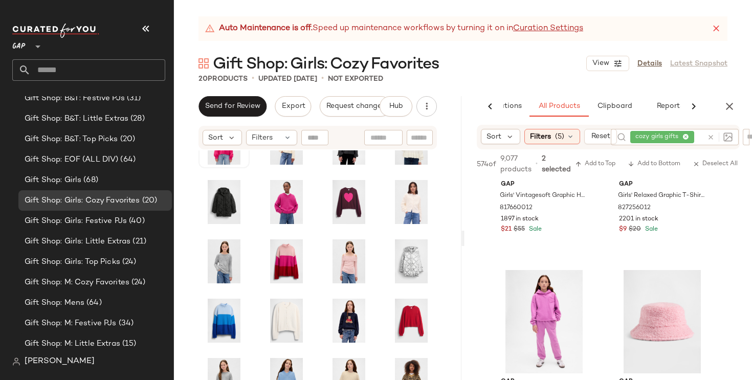
scroll to position [5351, 0]
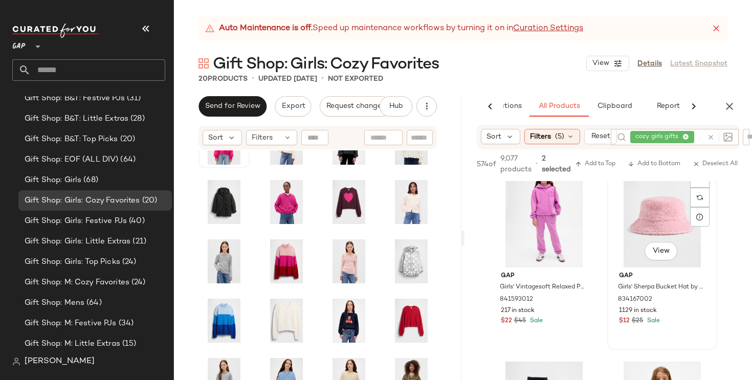
click at [658, 208] on div "#56 View" at bounding box center [662, 215] width 103 height 103
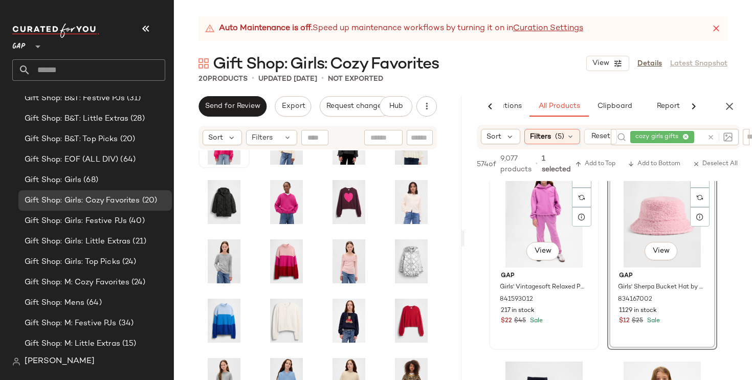
click at [538, 202] on div "#55 View" at bounding box center [544, 215] width 103 height 103
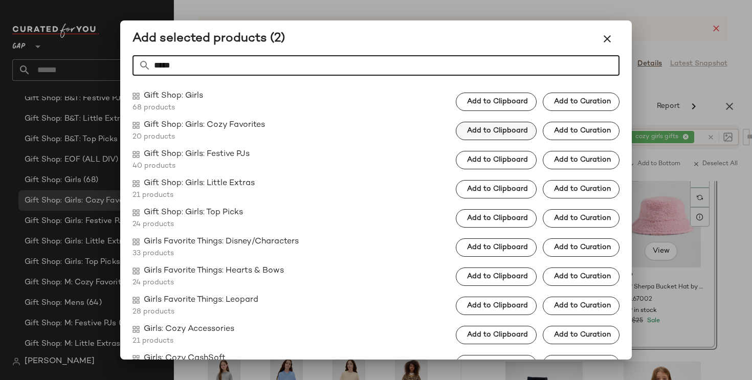
type input "*****"
click at [511, 132] on span "Add to Clipboard" at bounding box center [496, 131] width 61 height 8
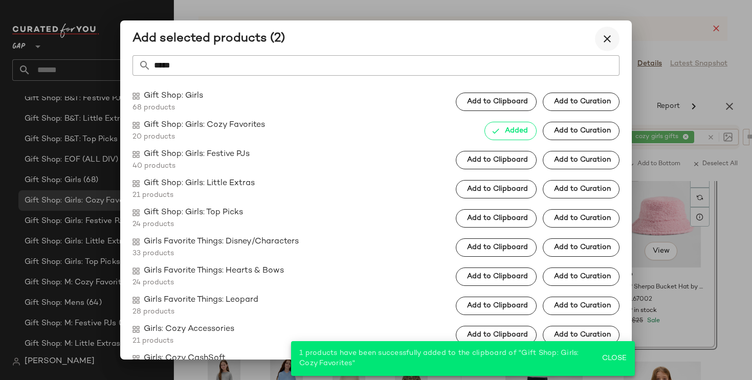
click at [614, 32] on button "button" at bounding box center [607, 39] width 25 height 25
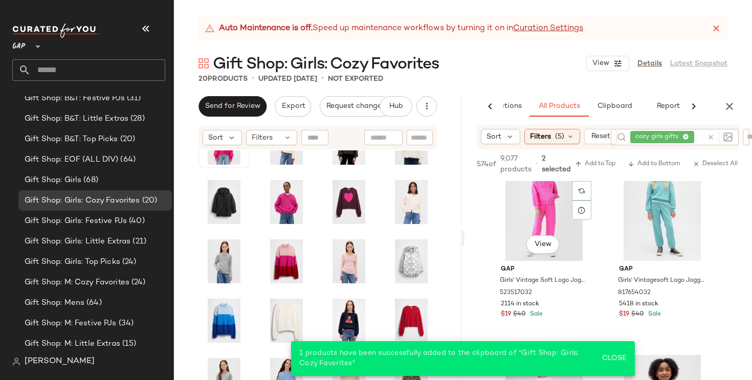
scroll to position [5751, 0]
click at [644, 213] on div "#60 View" at bounding box center [662, 210] width 103 height 103
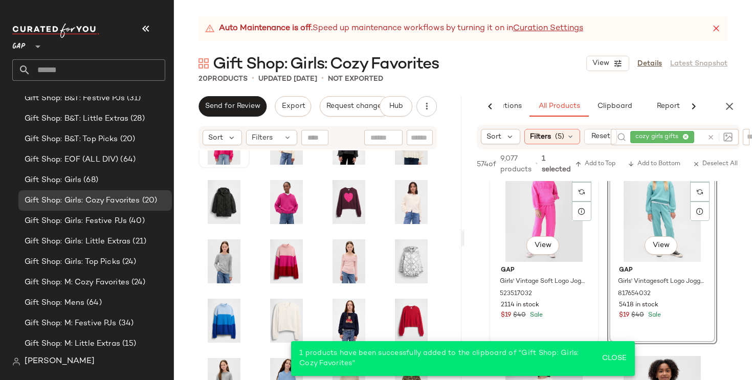
click at [517, 214] on div "#59 View" at bounding box center [544, 210] width 103 height 103
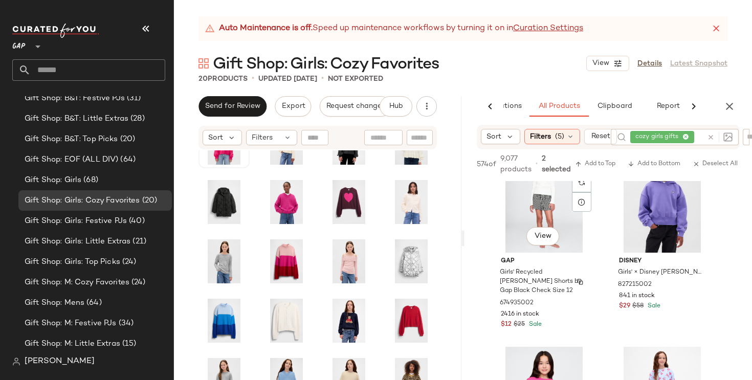
scroll to position [5957, 0]
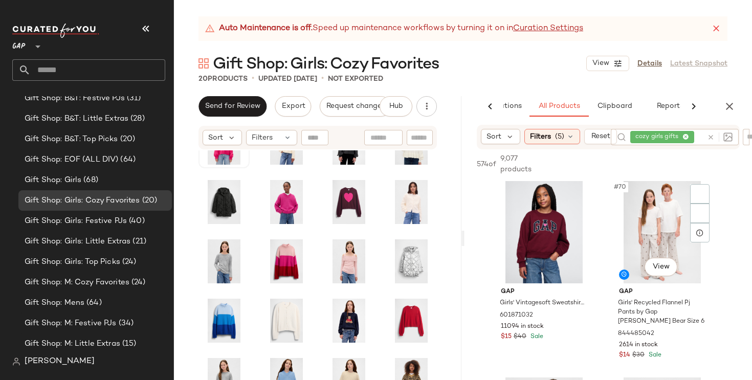
scroll to position [6715, 0]
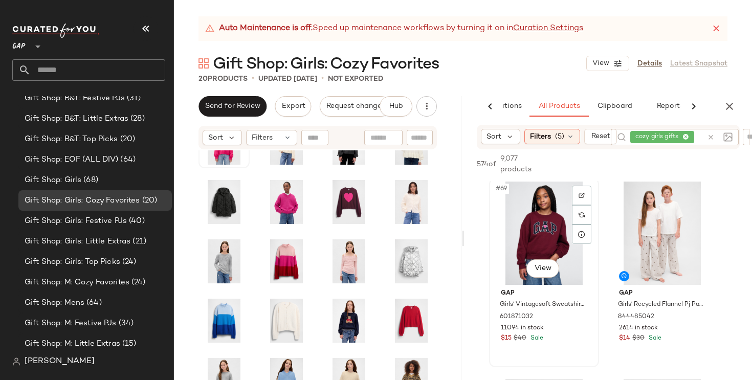
click at [531, 230] on div "#69 View" at bounding box center [544, 233] width 103 height 103
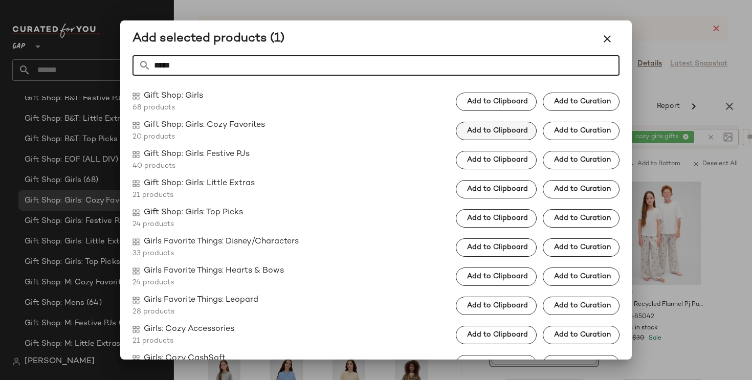
type input "*****"
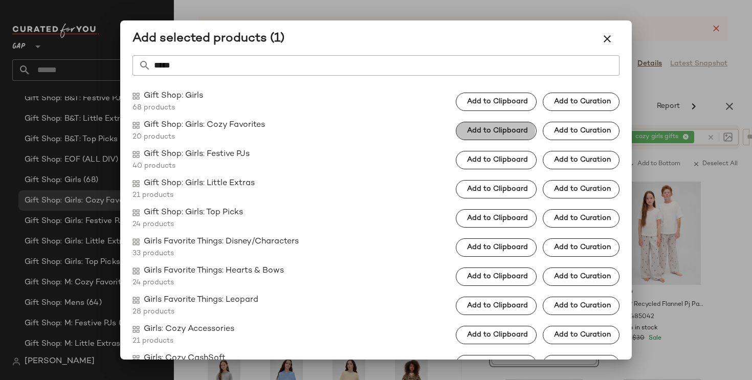
click at [488, 131] on span "Add to Clipboard" at bounding box center [496, 131] width 61 height 8
click at [607, 45] on button "button" at bounding box center [607, 39] width 25 height 25
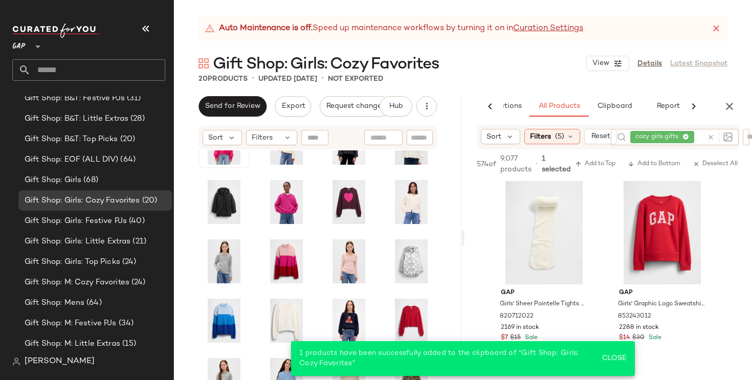
scroll to position [7113, 0]
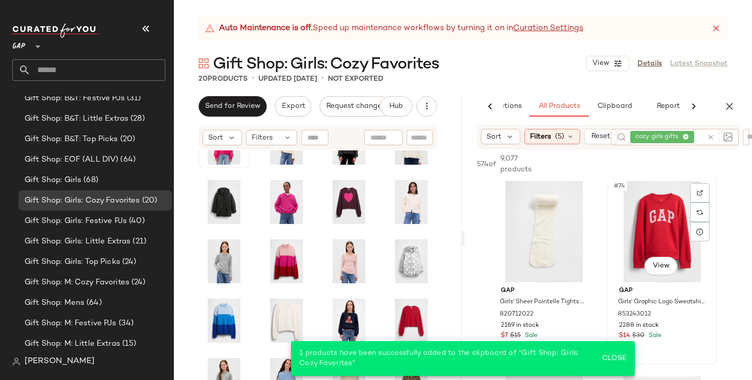
click at [633, 247] on div "#74 View" at bounding box center [662, 230] width 103 height 103
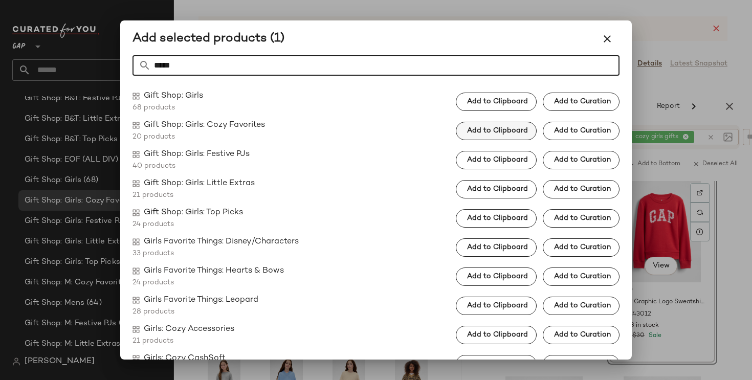
type input "*****"
click at [523, 136] on button "Add to Clipboard" at bounding box center [496, 131] width 81 height 18
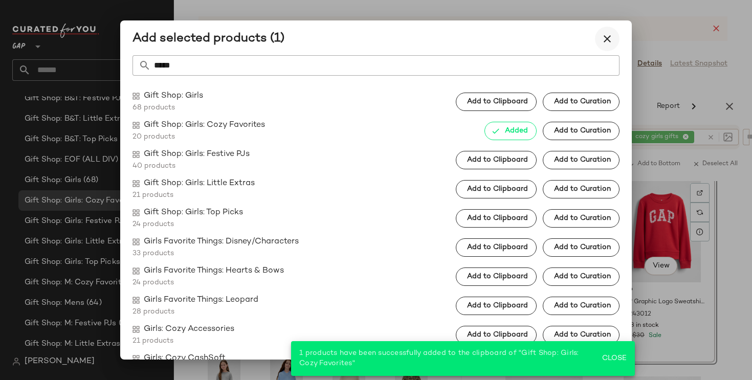
click at [608, 38] on icon "button" at bounding box center [607, 39] width 12 height 12
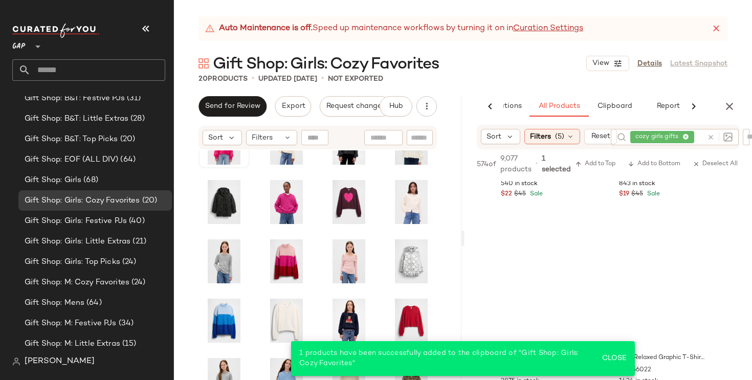
scroll to position [8067, 0]
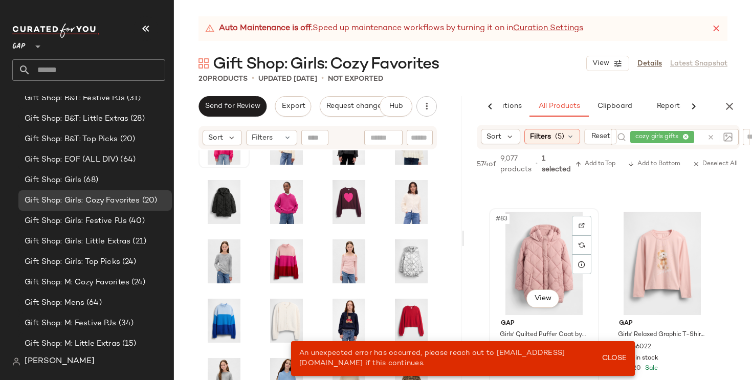
click at [538, 236] on div "#83 View" at bounding box center [544, 263] width 103 height 103
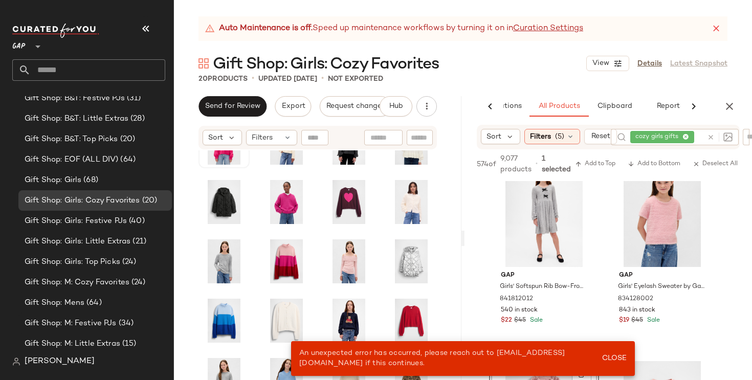
scroll to position [7917, 0]
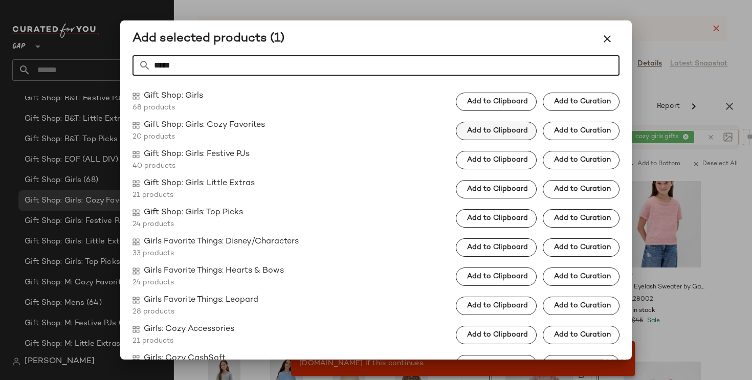
type input "*****"
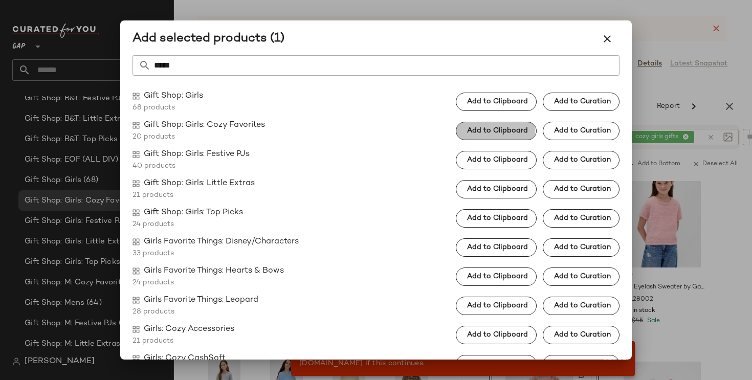
click at [504, 139] on button "Add to Clipboard" at bounding box center [496, 131] width 81 height 18
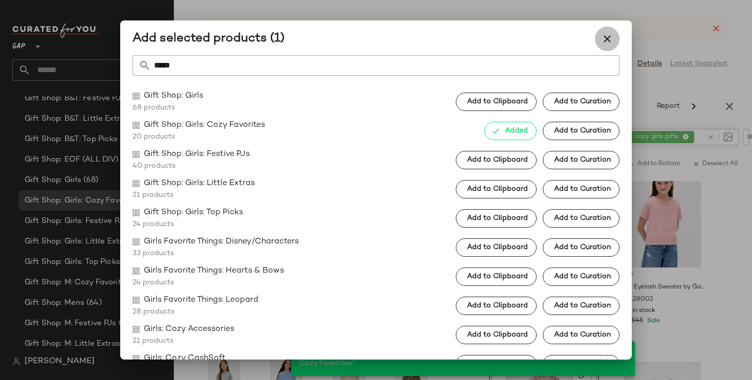
click at [599, 44] on button "button" at bounding box center [607, 39] width 25 height 25
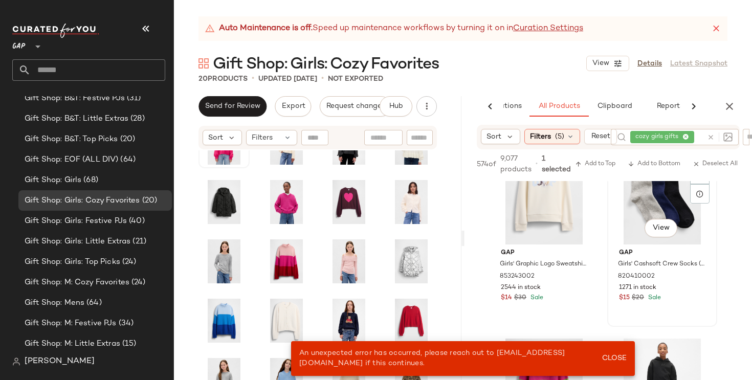
scroll to position [8306, 0]
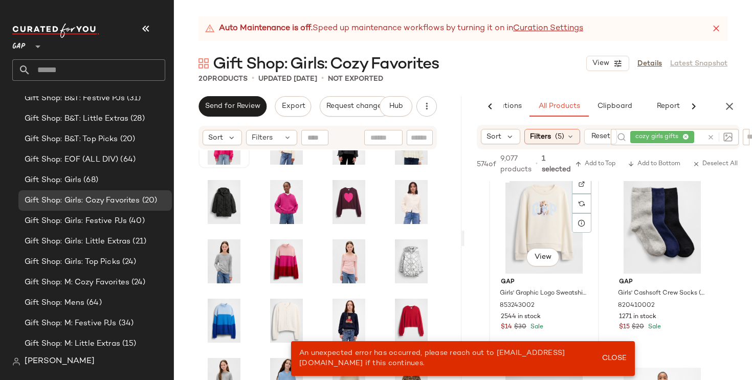
click at [538, 218] on div "#85 View" at bounding box center [544, 221] width 103 height 103
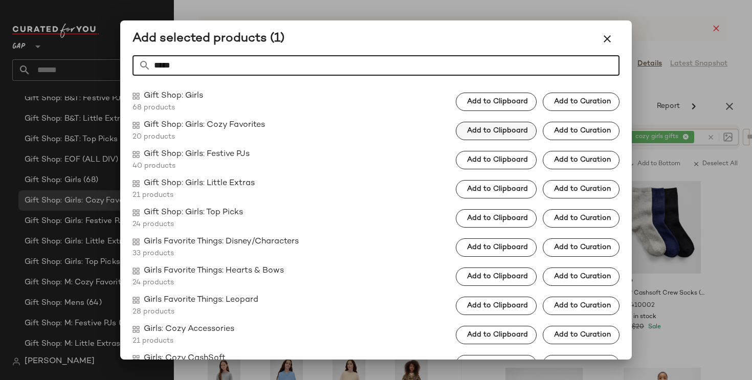
type input "*****"
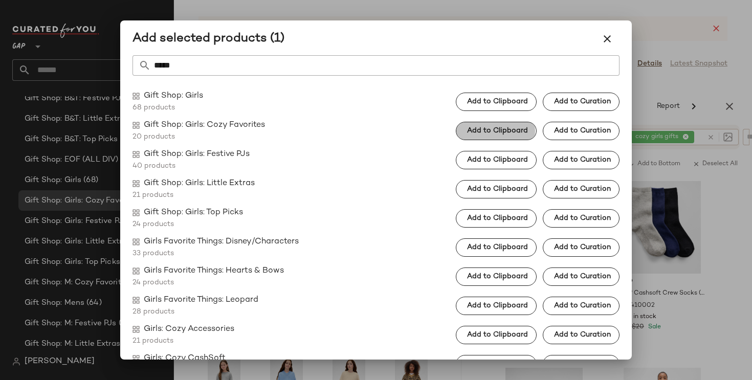
click at [471, 132] on span "Add to Clipboard" at bounding box center [496, 131] width 61 height 8
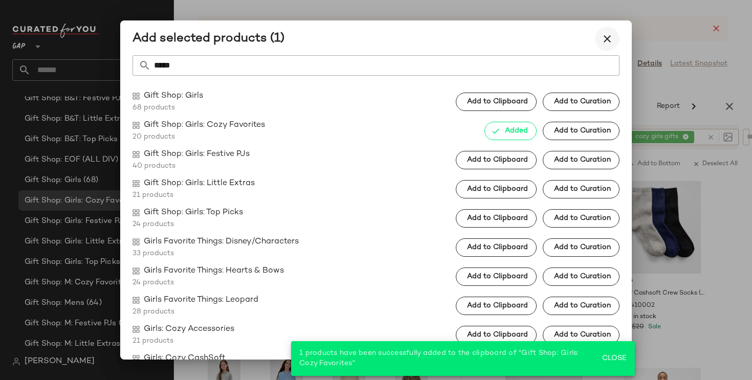
click at [606, 38] on icon "button" at bounding box center [607, 39] width 12 height 12
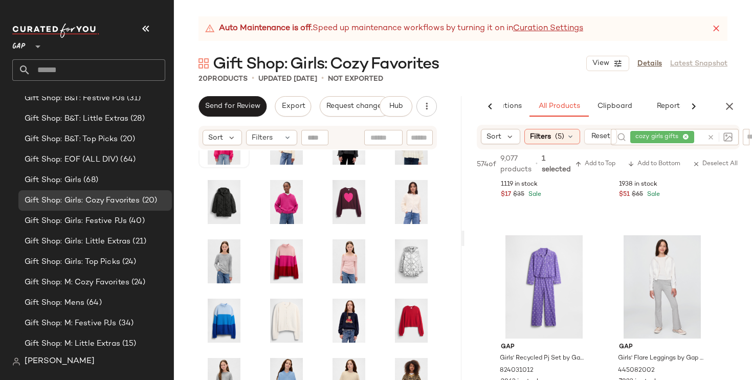
scroll to position [0, 0]
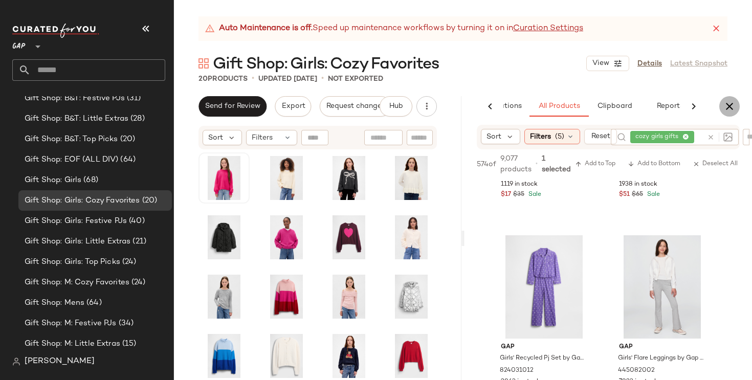
click at [734, 106] on icon "button" at bounding box center [729, 106] width 12 height 12
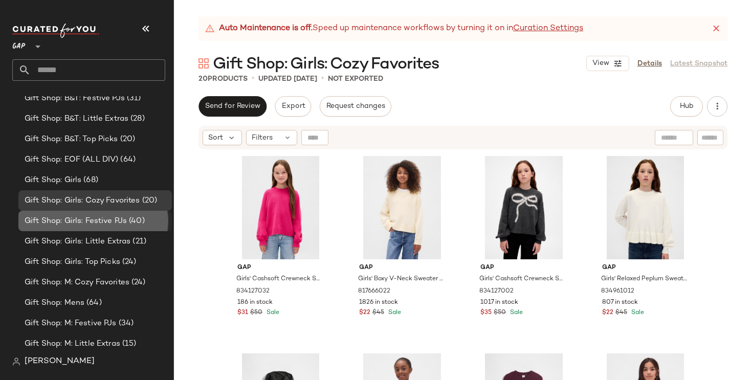
click at [130, 221] on span "(40)" at bounding box center [136, 221] width 18 height 12
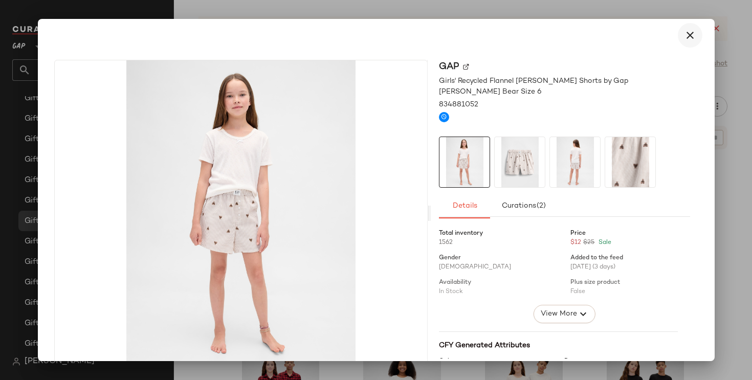
click at [688, 29] on icon "button" at bounding box center [690, 35] width 12 height 12
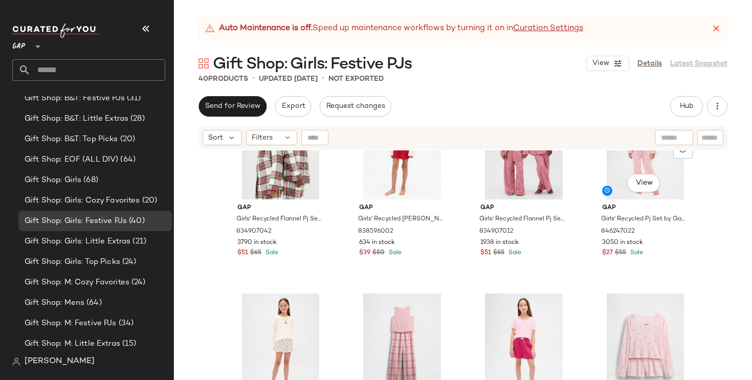
scroll to position [571, 0]
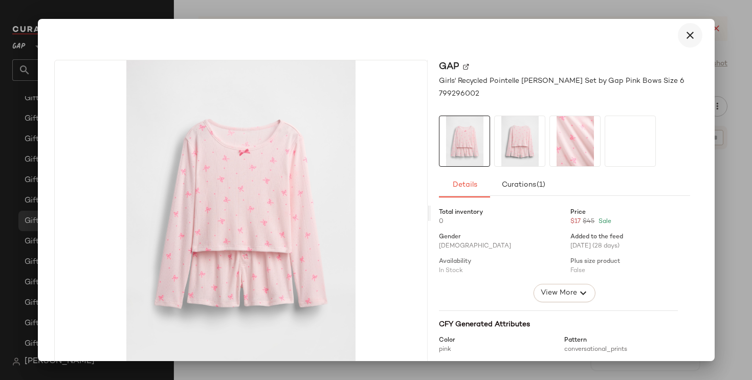
click at [689, 31] on icon "button" at bounding box center [690, 35] width 12 height 12
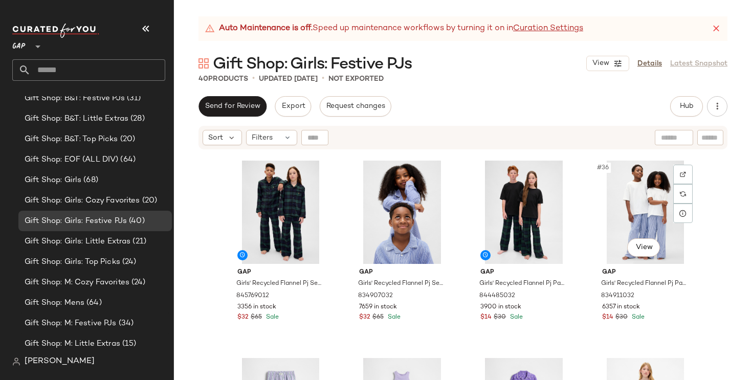
scroll to position [1582, 0]
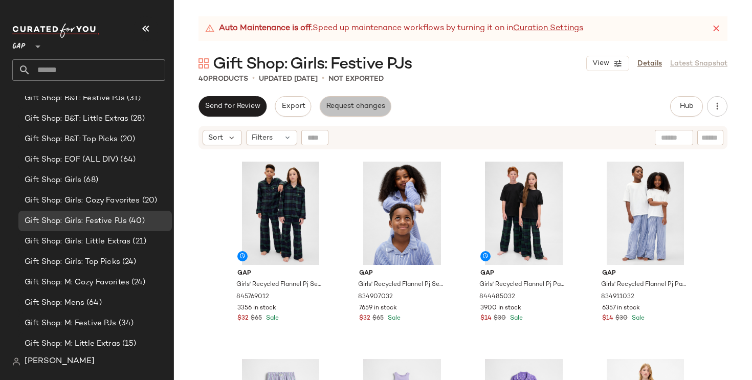
click at [335, 104] on span "Request changes" at bounding box center [355, 106] width 59 height 8
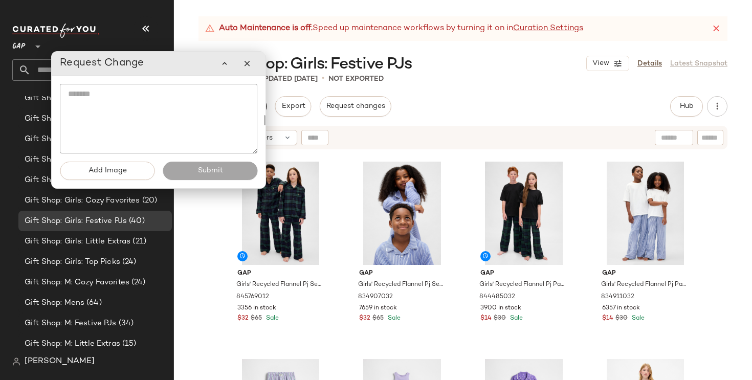
click at [222, 101] on textarea at bounding box center [158, 119] width 197 height 70
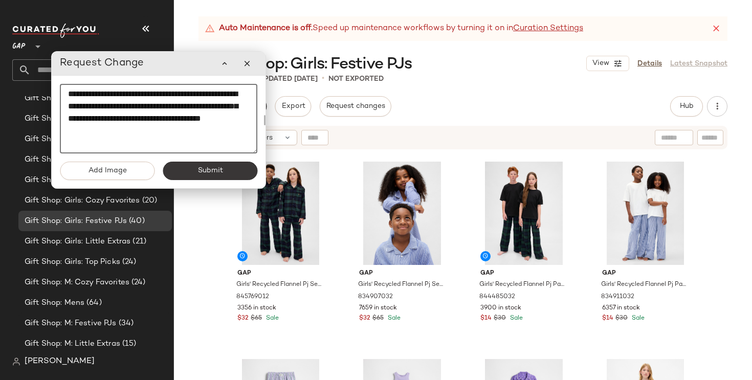
type textarea "**********"
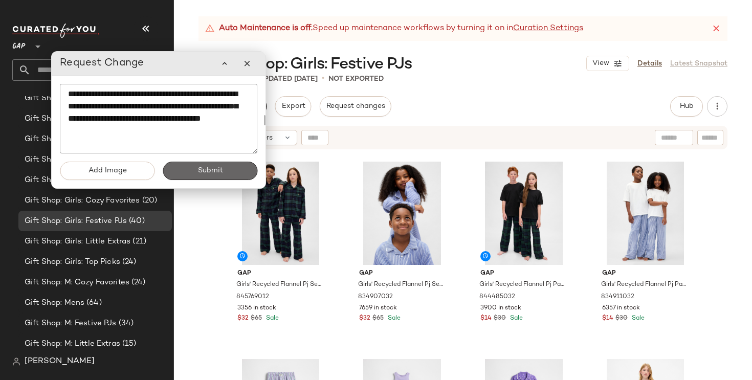
click at [217, 171] on span "Submit" at bounding box center [210, 171] width 26 height 8
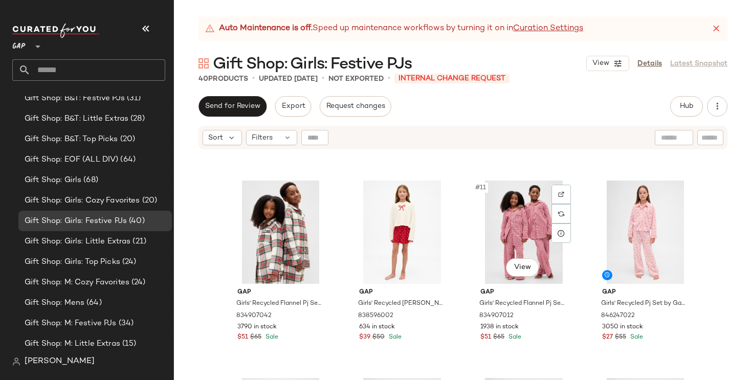
scroll to position [381, 0]
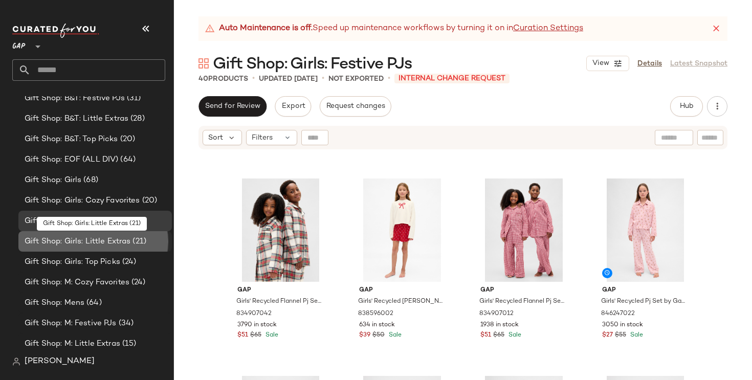
click at [147, 241] on div "Gift Shop: Girls: Little Extras (21)" at bounding box center [94, 242] width 146 height 12
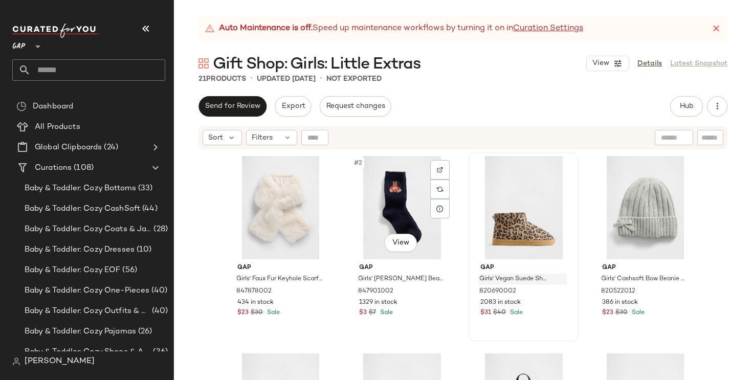
scroll to position [745, 0]
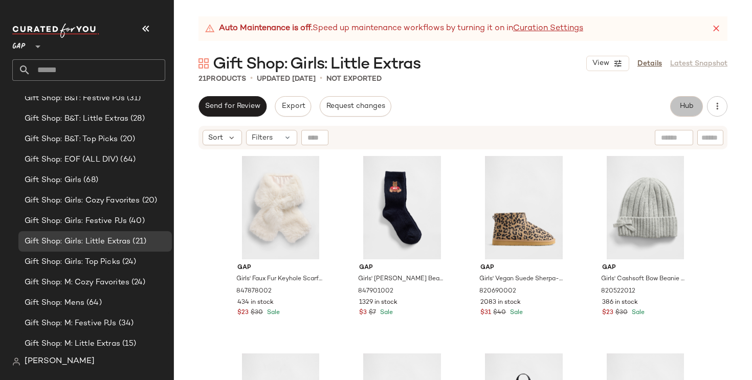
click at [688, 101] on button "Hub" at bounding box center [686, 106] width 33 height 20
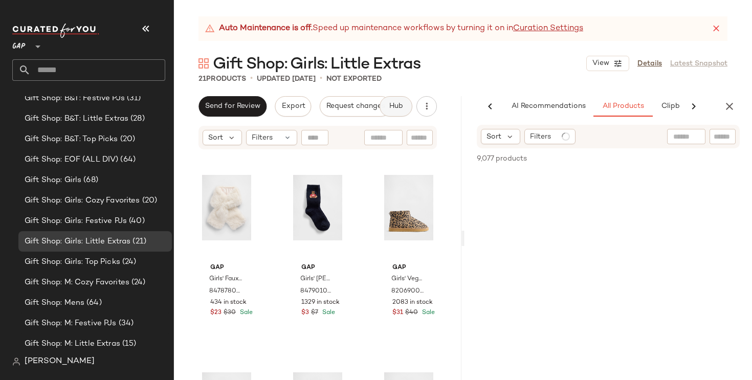
scroll to position [0, 64]
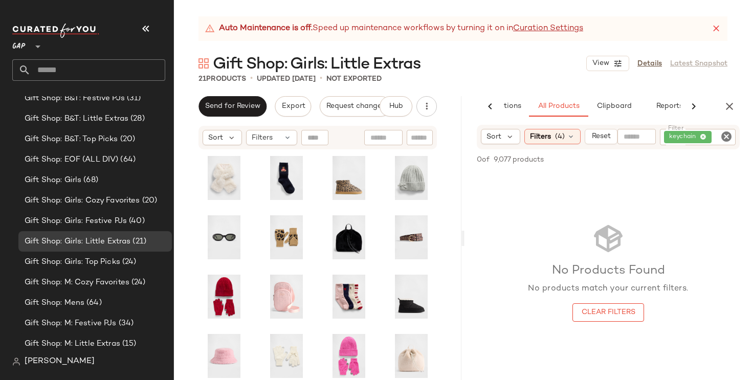
click at [713, 31] on icon at bounding box center [716, 29] width 10 height 10
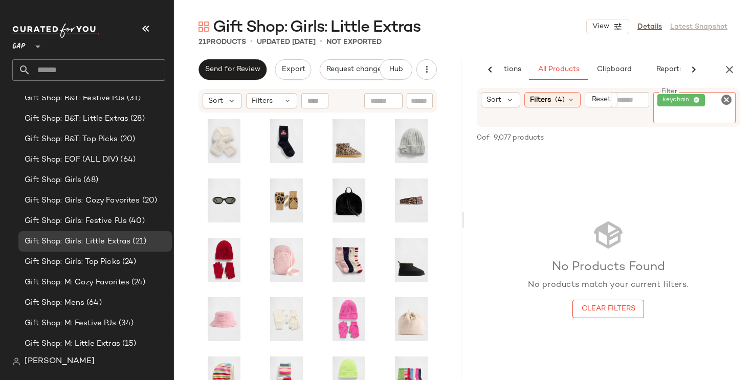
click at [703, 99] on span "keychain" at bounding box center [681, 100] width 48 height 12
click at [696, 99] on icon at bounding box center [696, 100] width 7 height 7
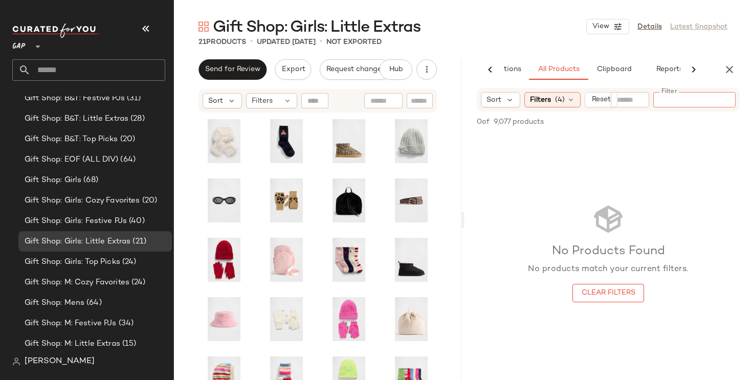
click at [626, 96] on div at bounding box center [630, 99] width 38 height 15
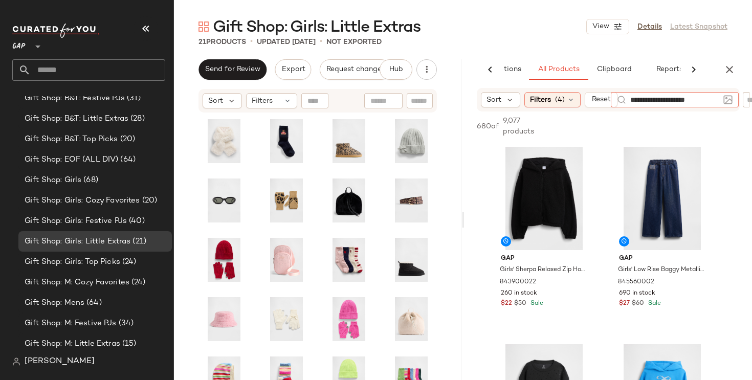
type input "**********"
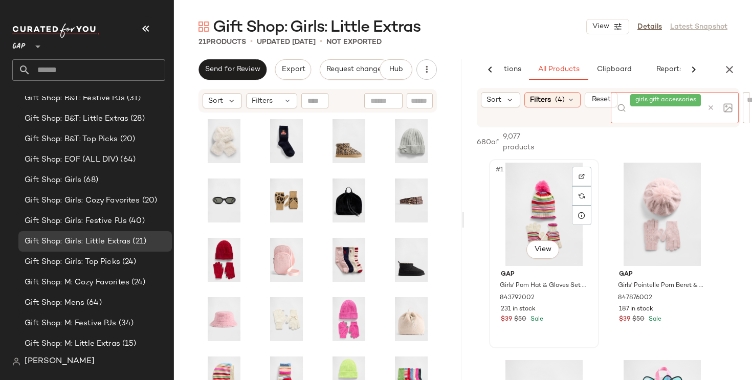
click at [537, 199] on div "#1 View" at bounding box center [544, 214] width 103 height 103
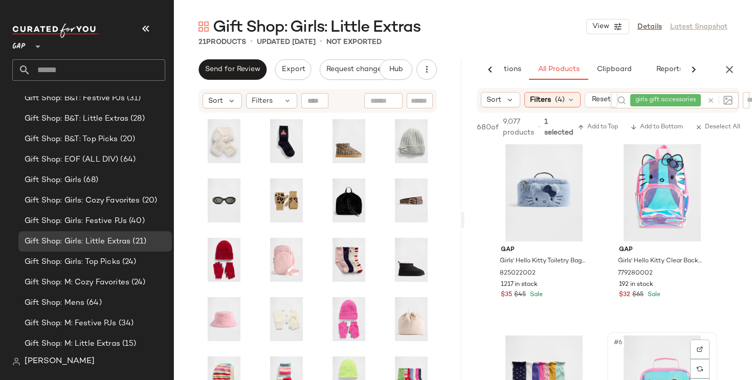
scroll to position [205, 0]
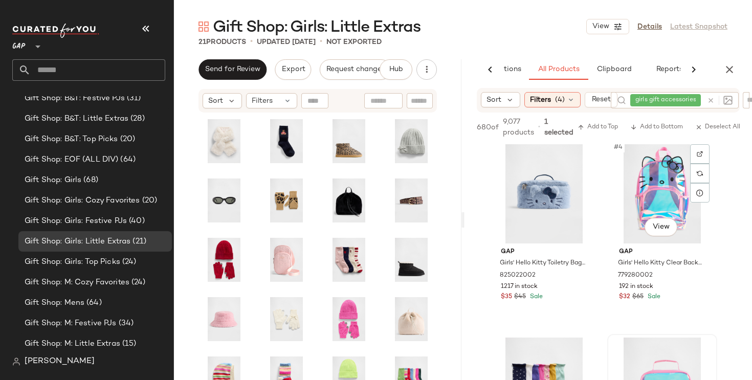
click at [663, 187] on div "#4 View" at bounding box center [662, 191] width 103 height 103
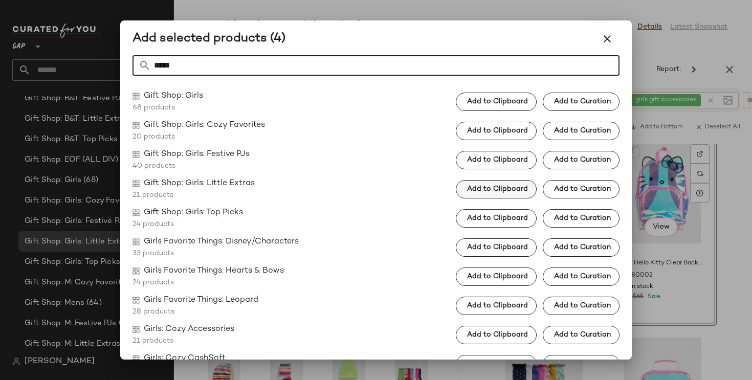
type input "*****"
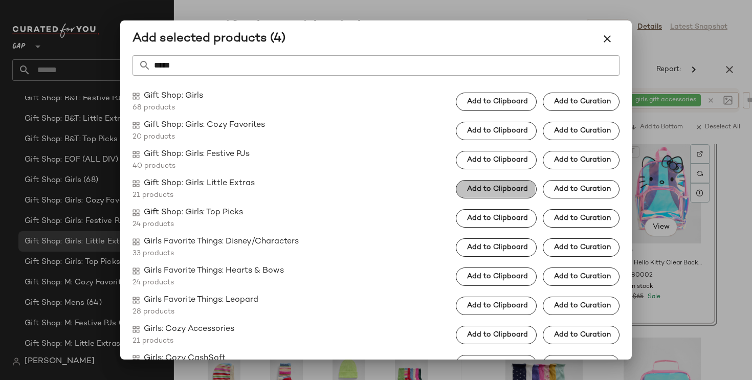
click at [490, 189] on span "Add to Clipboard" at bounding box center [496, 189] width 61 height 8
click at [610, 43] on icon "button" at bounding box center [607, 39] width 12 height 12
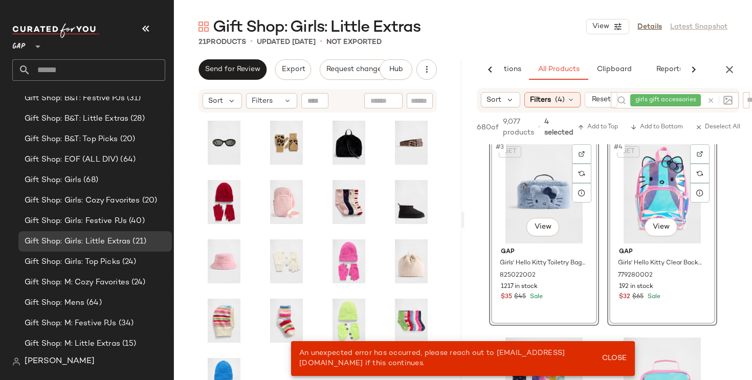
scroll to position [0, 0]
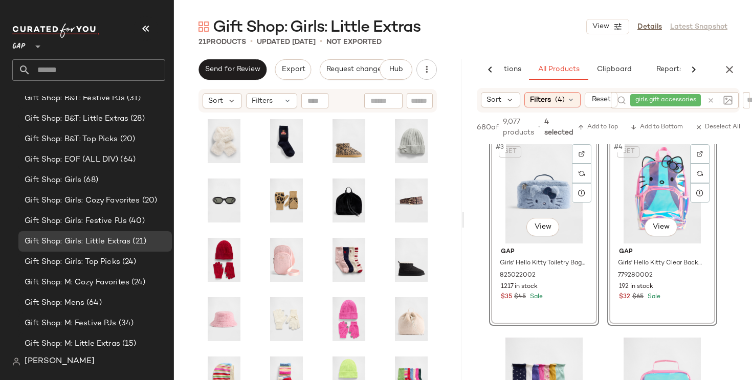
click at [712, 100] on div at bounding box center [718, 100] width 30 height 16
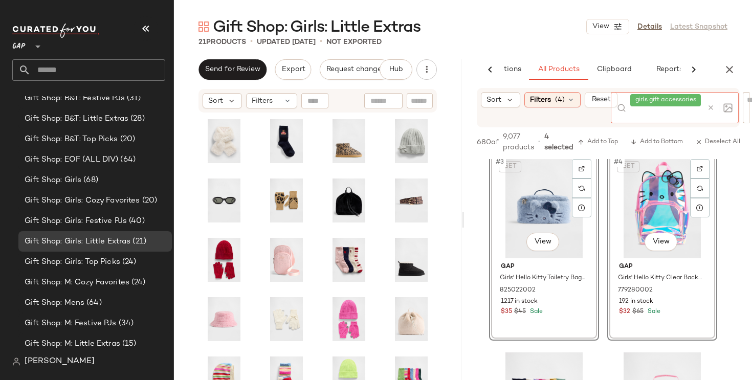
click at [711, 109] on icon at bounding box center [711, 108] width 8 height 8
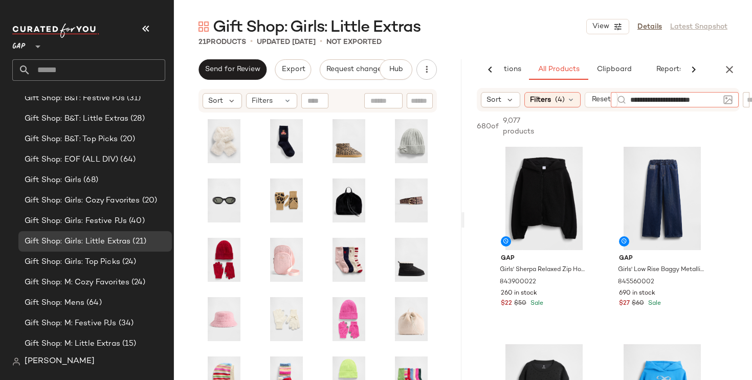
type input "**********"
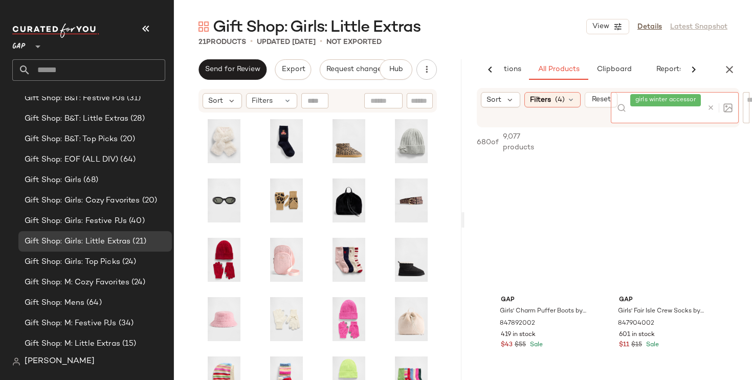
scroll to position [1752, 0]
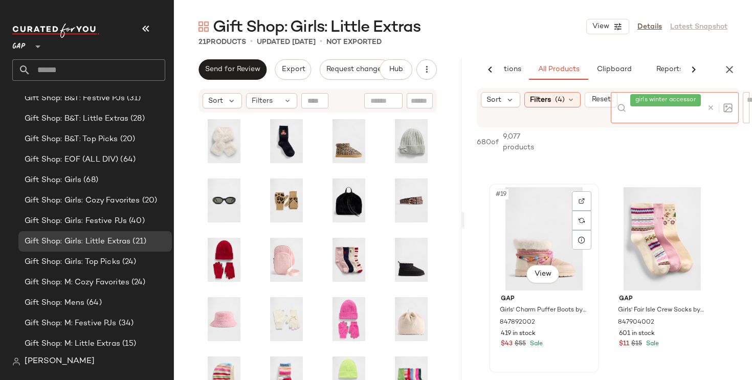
click at [538, 204] on div "#19 View" at bounding box center [544, 238] width 103 height 103
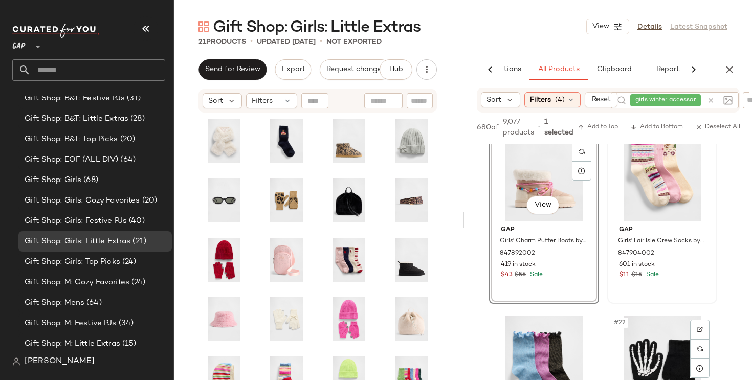
scroll to position [1804, 0]
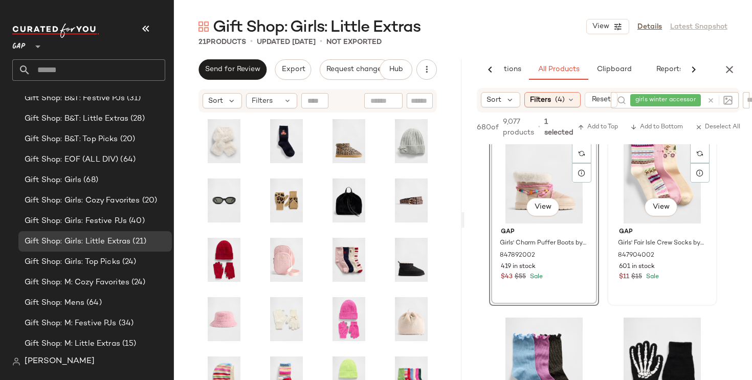
click at [656, 170] on div "#20 View" at bounding box center [662, 171] width 103 height 103
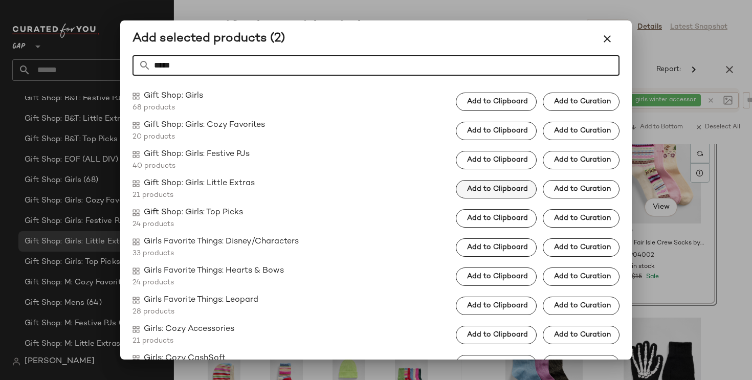
type input "*****"
click at [511, 189] on span "Add to Clipboard" at bounding box center [496, 189] width 61 height 8
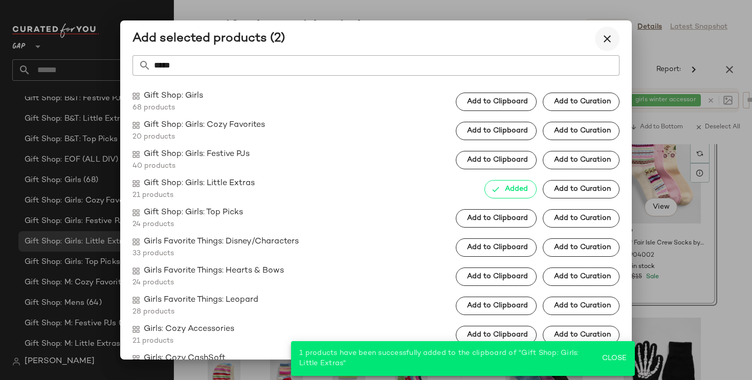
click at [603, 37] on icon "button" at bounding box center [607, 39] width 12 height 12
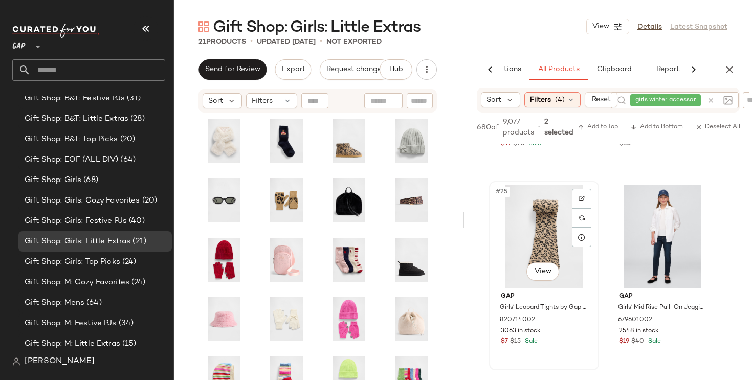
scroll to position [2513, 0]
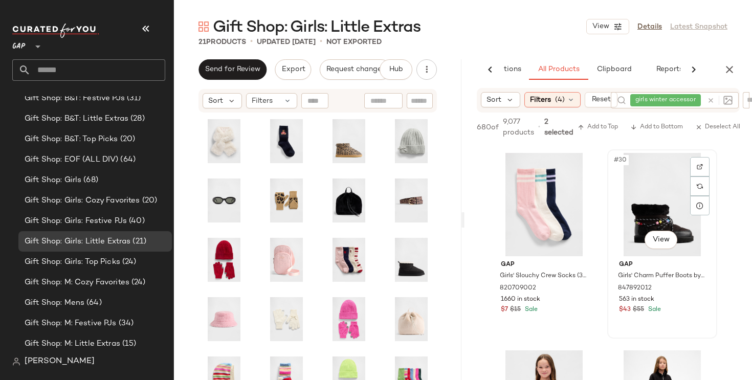
click at [638, 215] on div "#30 View" at bounding box center [662, 204] width 103 height 103
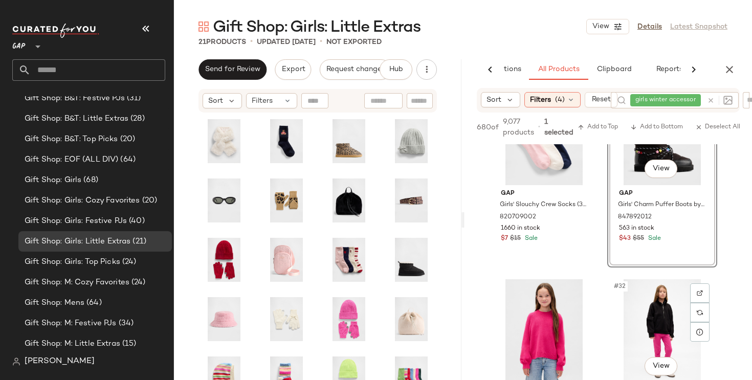
scroll to position [2829, 0]
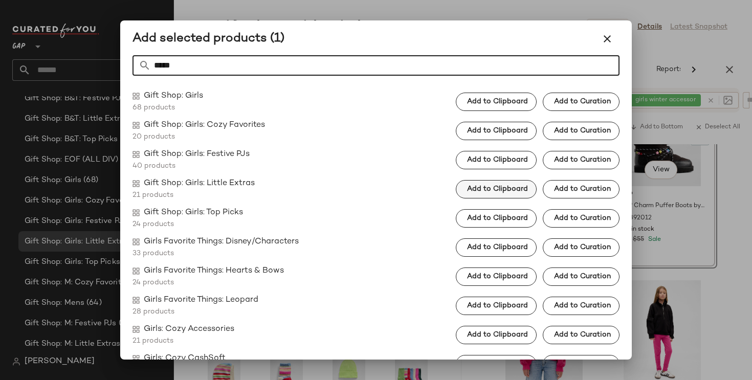
type input "*****"
click at [514, 191] on span "Add to Clipboard" at bounding box center [496, 189] width 61 height 8
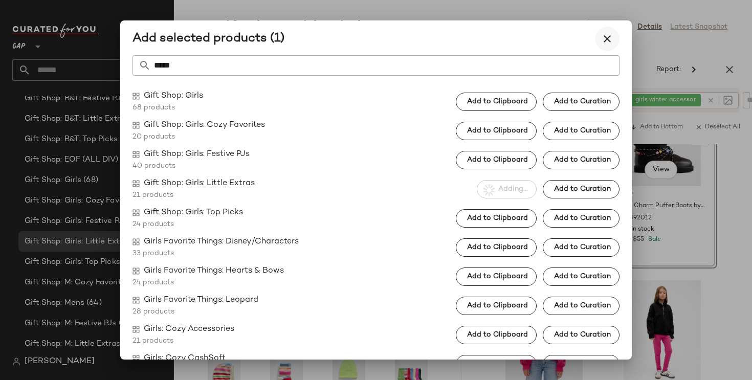
click at [605, 39] on icon "button" at bounding box center [607, 39] width 12 height 12
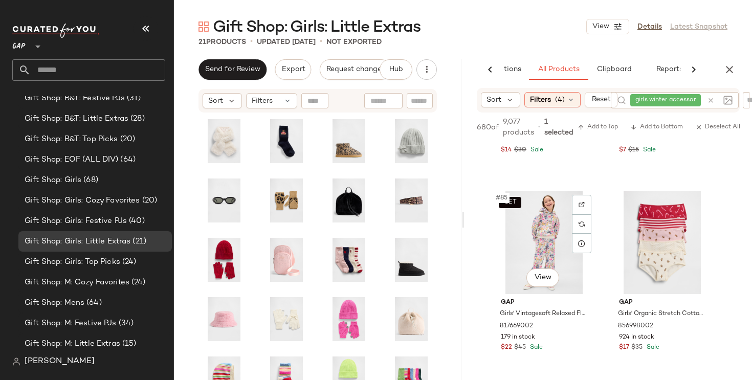
scroll to position [8248, 0]
click at [646, 247] on div "#86 View" at bounding box center [662, 242] width 103 height 103
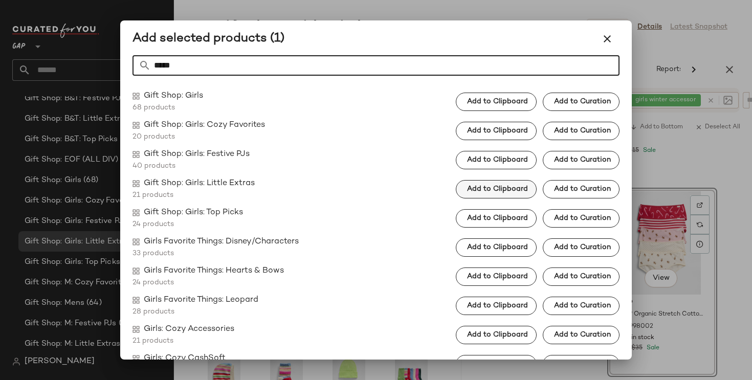
type input "*****"
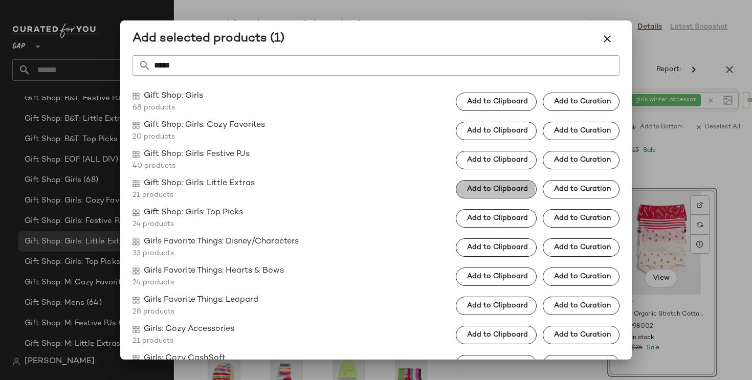
click at [508, 189] on span "Add to Clipboard" at bounding box center [496, 189] width 61 height 8
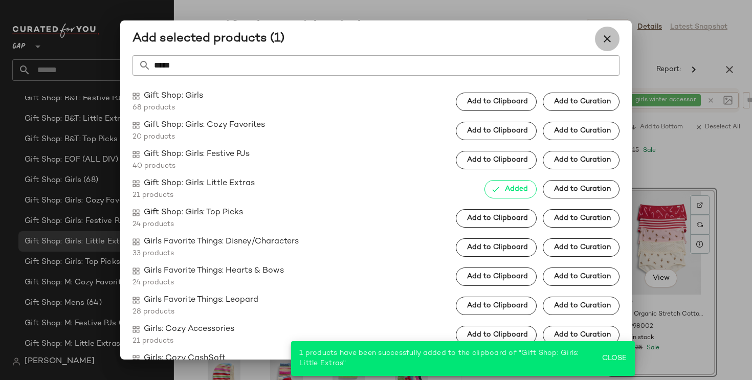
click at [603, 34] on icon "button" at bounding box center [607, 39] width 12 height 12
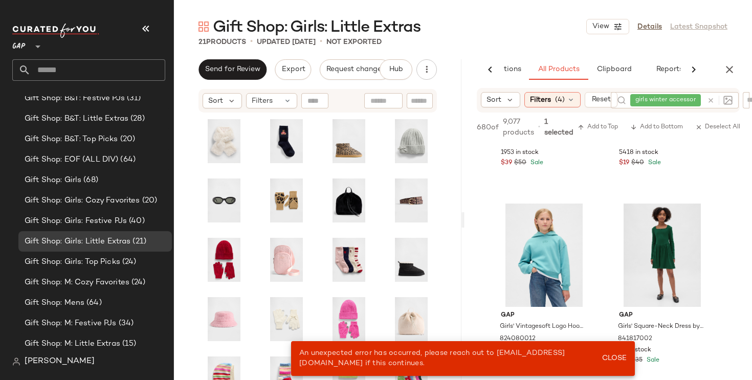
scroll to position [10436, 0]
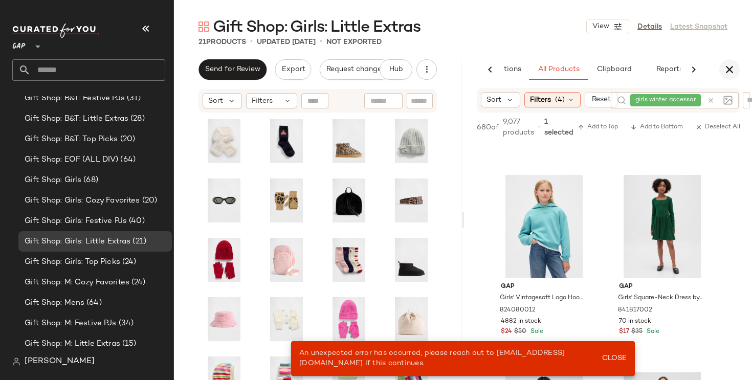
click at [734, 69] on icon "button" at bounding box center [729, 69] width 12 height 12
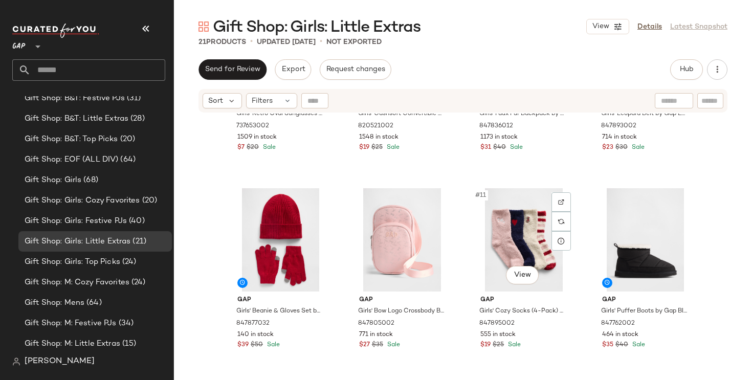
scroll to position [343, 0]
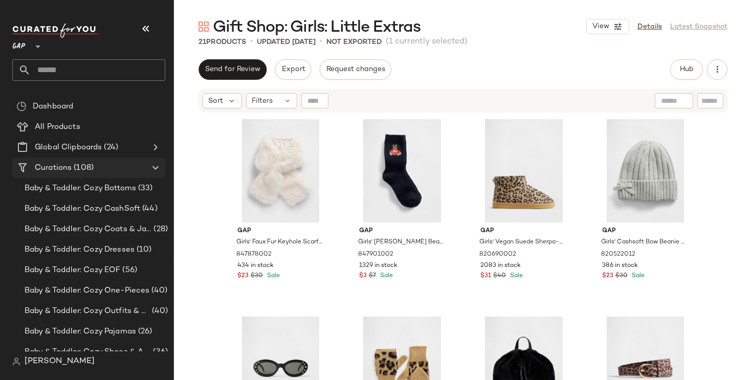
click at [155, 165] on icon at bounding box center [155, 168] width 12 height 12
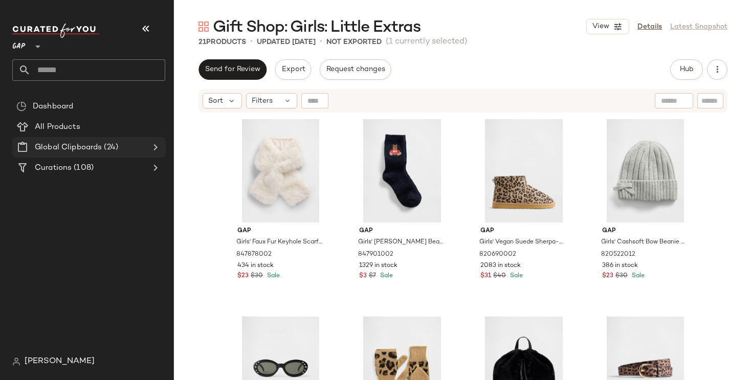
click at [155, 149] on icon at bounding box center [155, 147] width 12 height 12
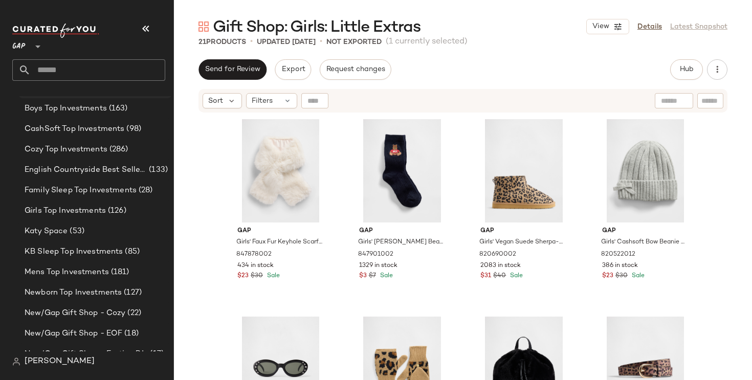
scroll to position [158, 0]
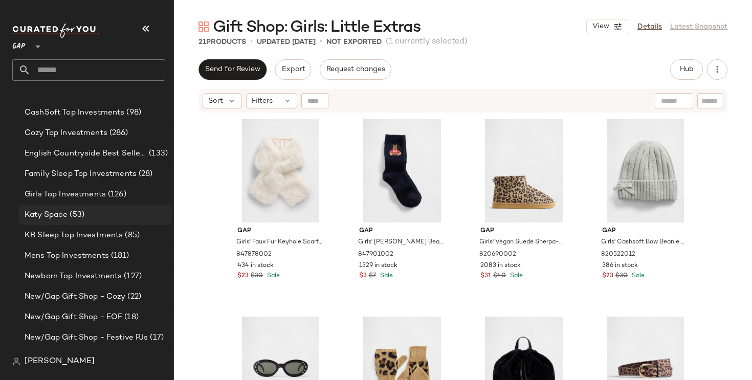
click at [116, 209] on div "Katy Space (53)" at bounding box center [94, 215] width 146 height 12
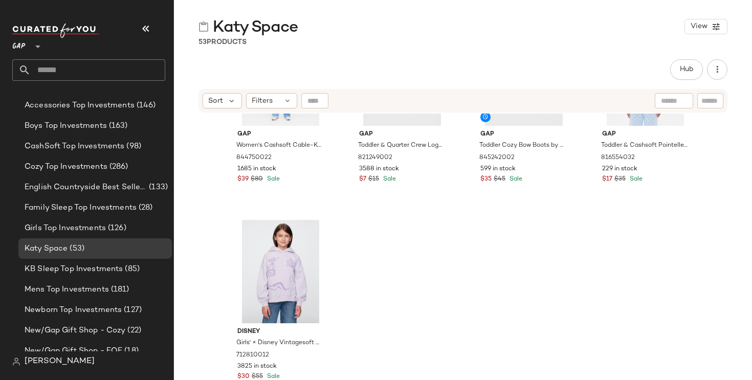
scroll to position [318, 0]
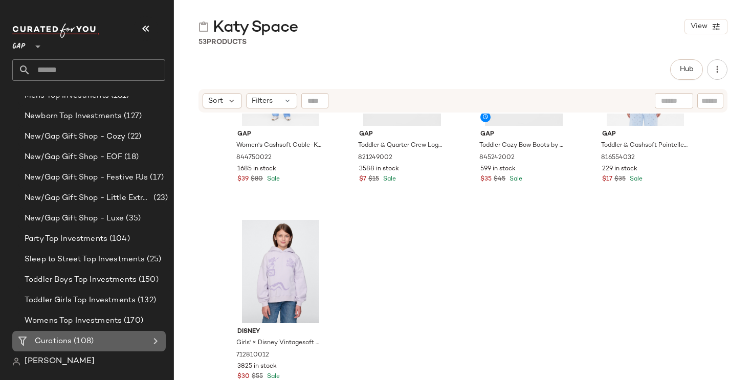
click at [157, 339] on icon at bounding box center [155, 341] width 12 height 12
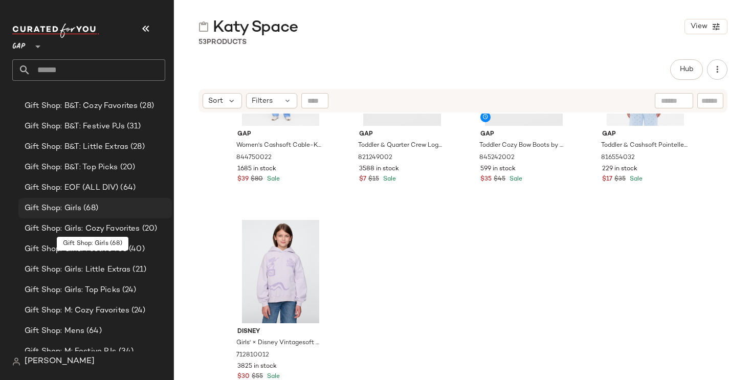
scroll to position [1208, 0]
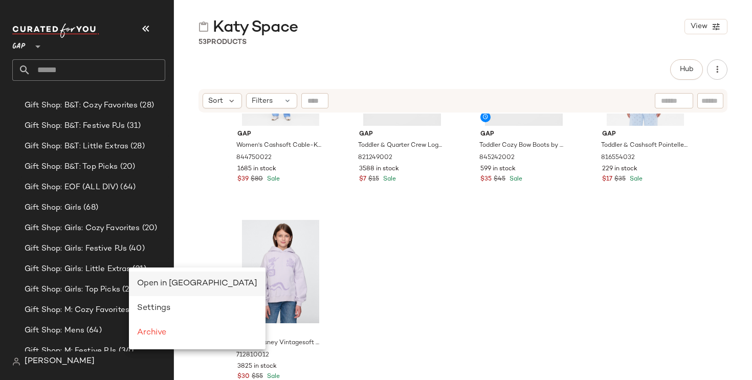
click at [146, 281] on span "Open in [GEOGRAPHIC_DATA]" at bounding box center [197, 283] width 120 height 9
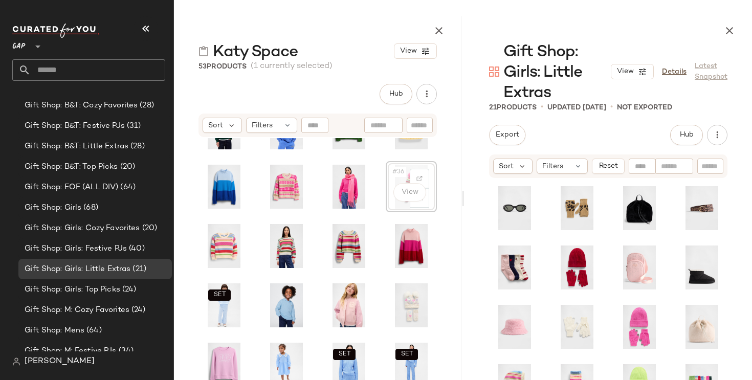
scroll to position [481, 0]
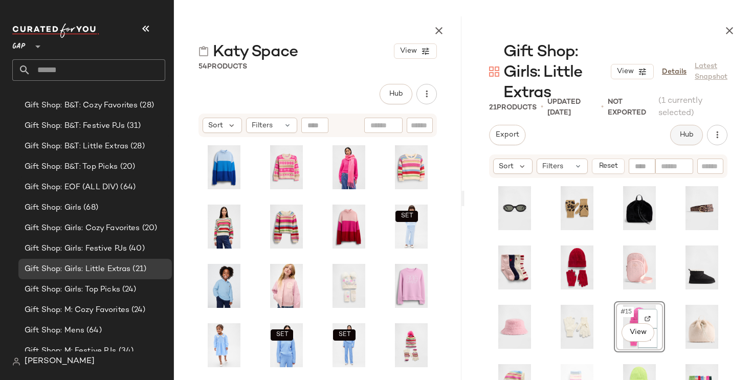
click at [688, 135] on span "Hub" at bounding box center [686, 135] width 14 height 8
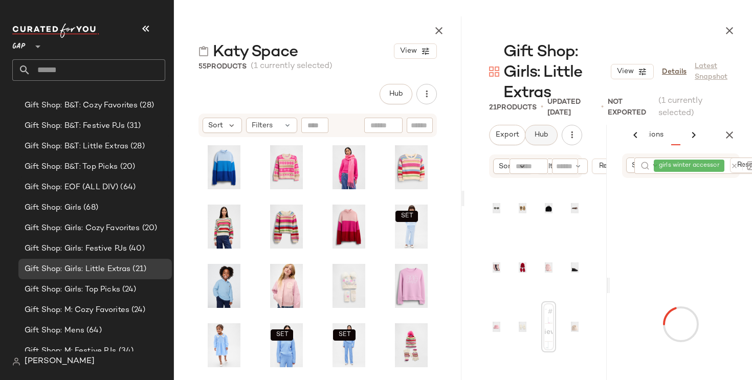
scroll to position [0, 66]
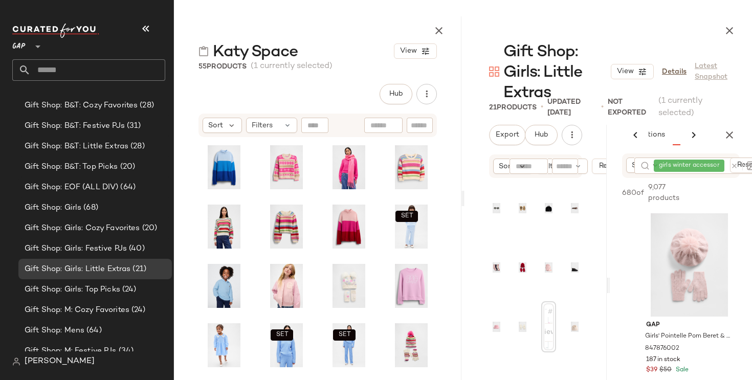
click at [693, 133] on icon at bounding box center [693, 135] width 12 height 12
click at [662, 134] on div "AI Recommendations All Products Clipboard Reports" at bounding box center [617, 135] width 260 height 20
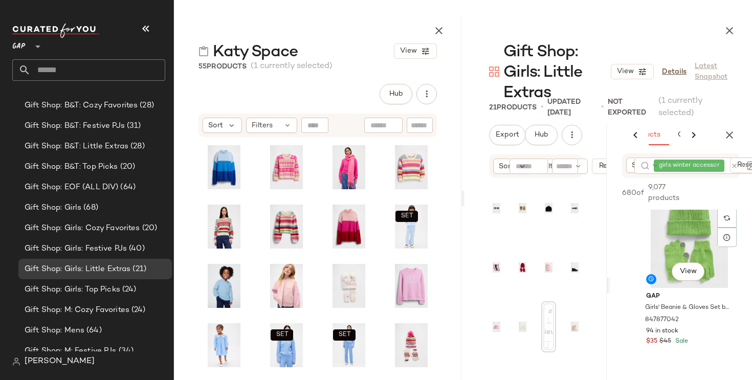
scroll to position [2002, 0]
click at [678, 135] on span "Clipboard" at bounding box center [694, 135] width 35 height 8
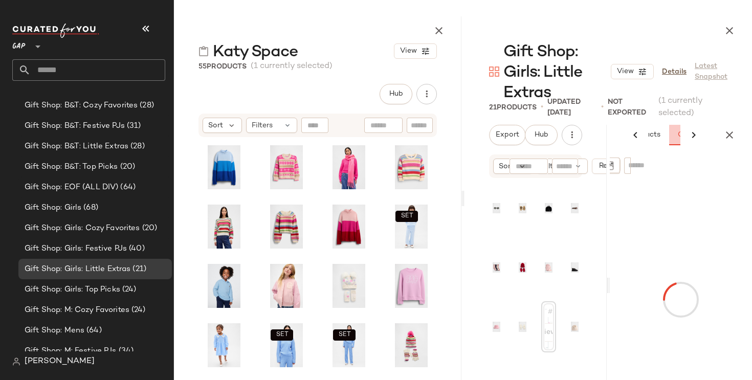
scroll to position [0, 189]
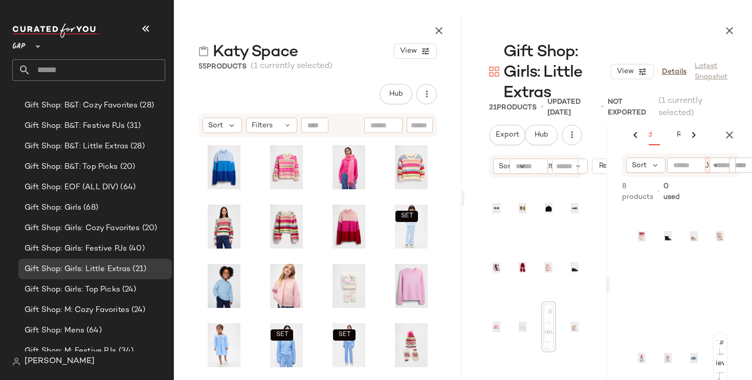
click at [712, 363] on div "#8 View" at bounding box center [719, 357] width 15 height 51
click at [635, 234] on div "#1 View" at bounding box center [641, 236] width 13 height 49
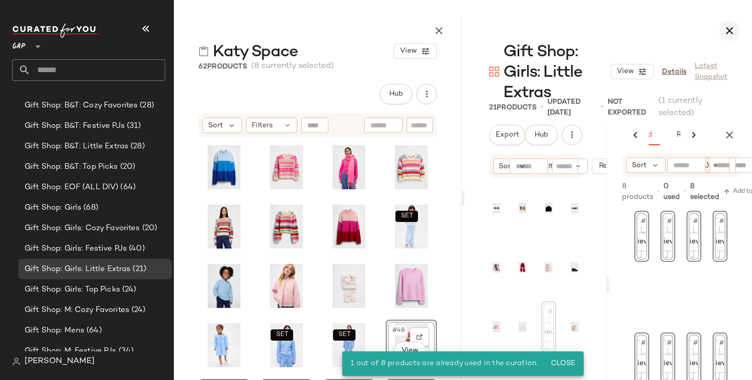
click at [734, 32] on icon "button" at bounding box center [729, 31] width 12 height 12
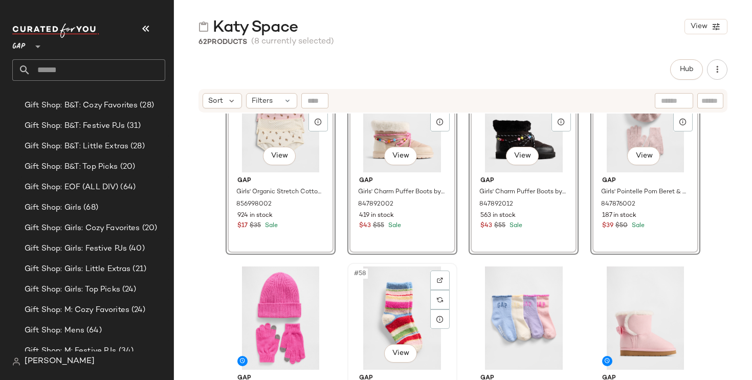
scroll to position [2732, 0]
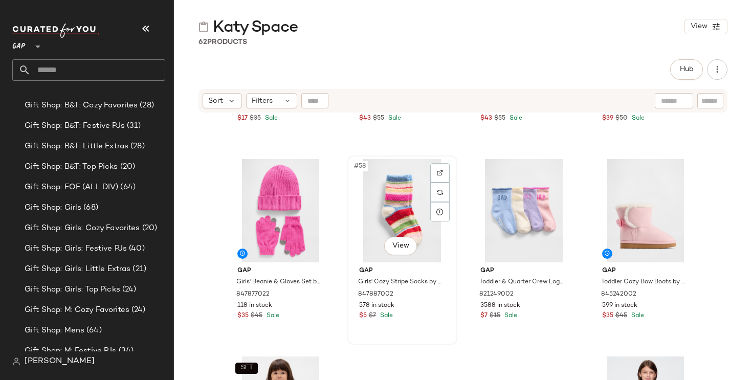
click at [397, 202] on div "#58 View" at bounding box center [402, 210] width 103 height 103
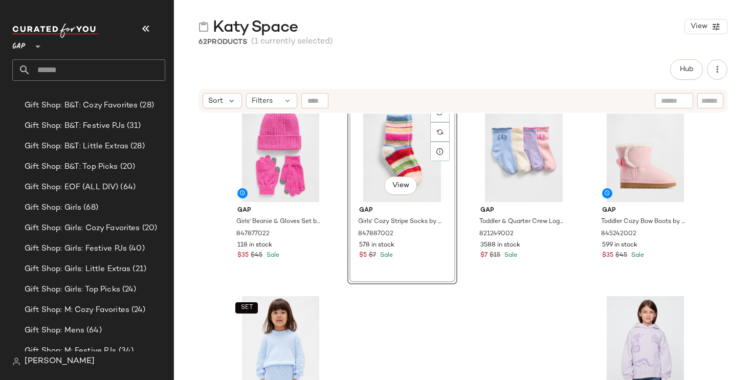
scroll to position [2818, 0]
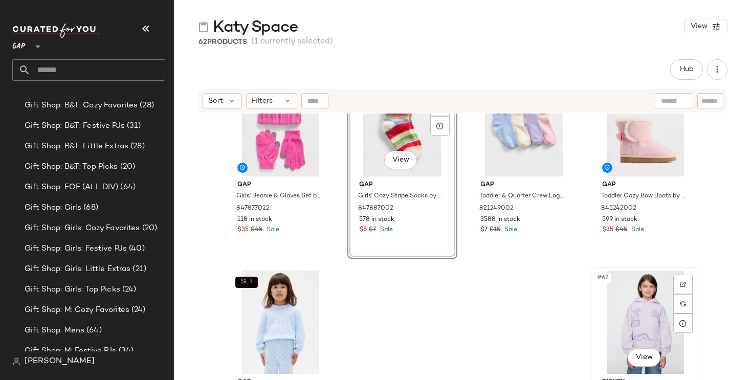
click at [651, 300] on div "#62 View" at bounding box center [645, 322] width 103 height 103
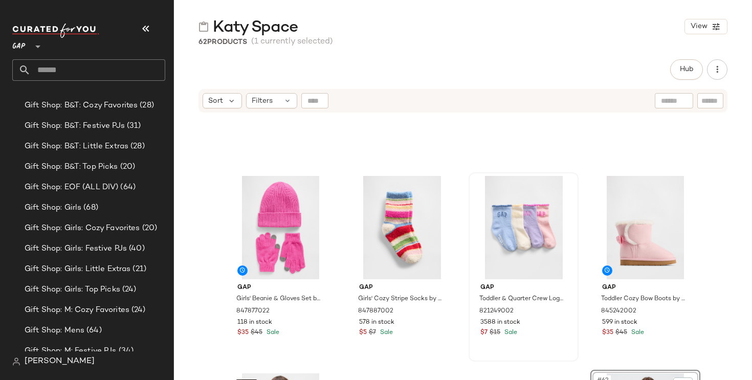
scroll to position [2708, 0]
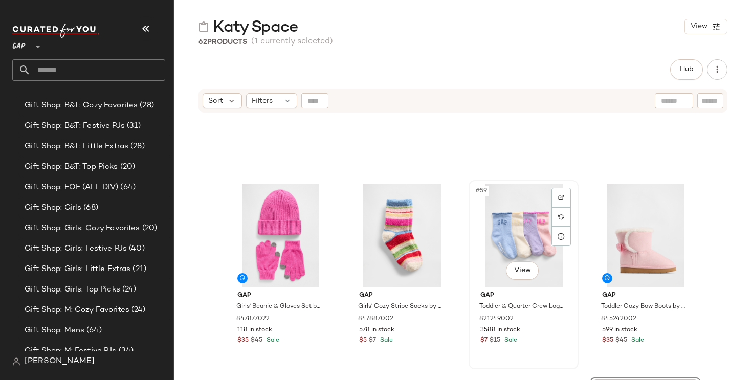
click at [520, 229] on div "#59 View" at bounding box center [523, 235] width 103 height 103
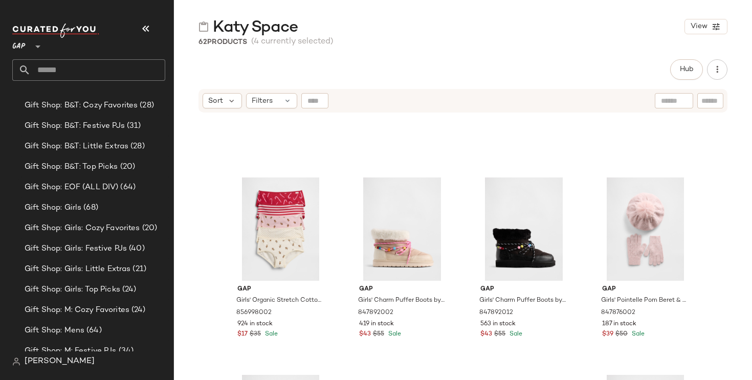
scroll to position [2869, 0]
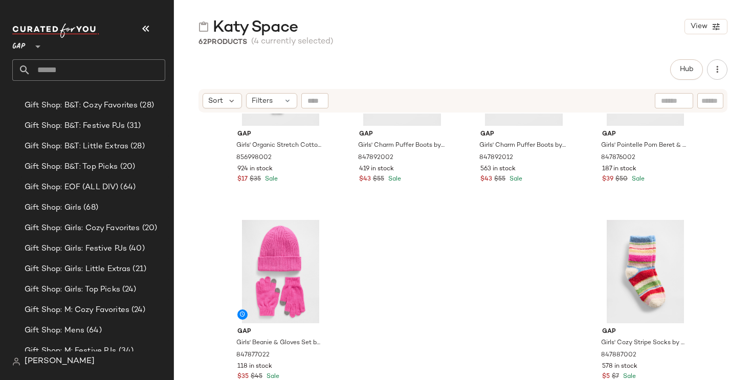
click at [709, 272] on div "Gap Girls' Organic Stretch Cotton Holiday Hipster Briefs (5-Pack) by Gap Multi …" at bounding box center [463, 260] width 578 height 292
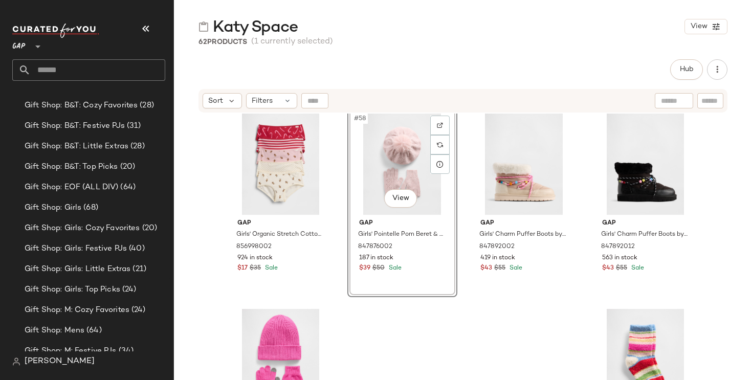
scroll to position [2778, 0]
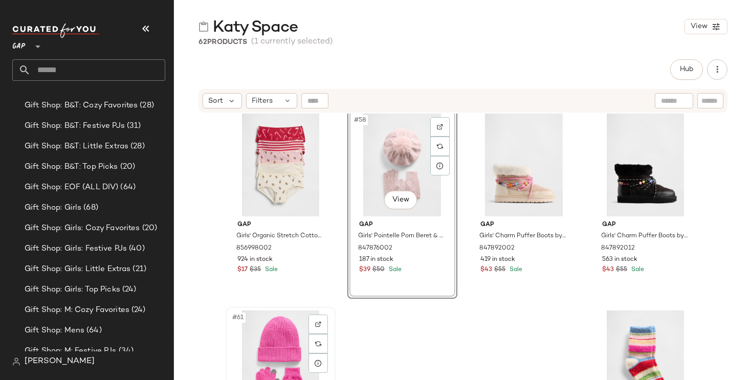
click at [293, 322] on div "#61 View" at bounding box center [280, 361] width 103 height 103
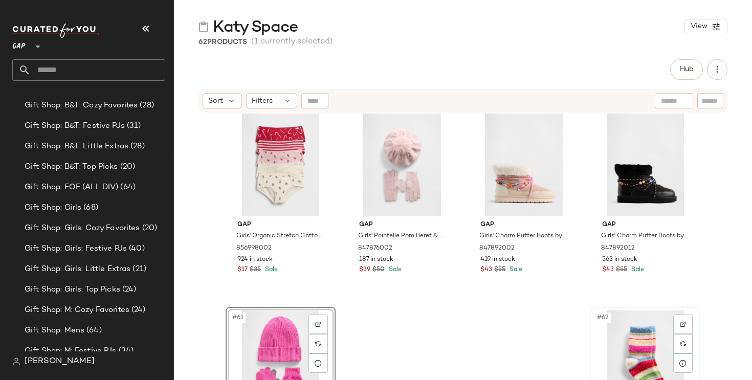
click at [638, 331] on div "#62 View" at bounding box center [645, 361] width 103 height 103
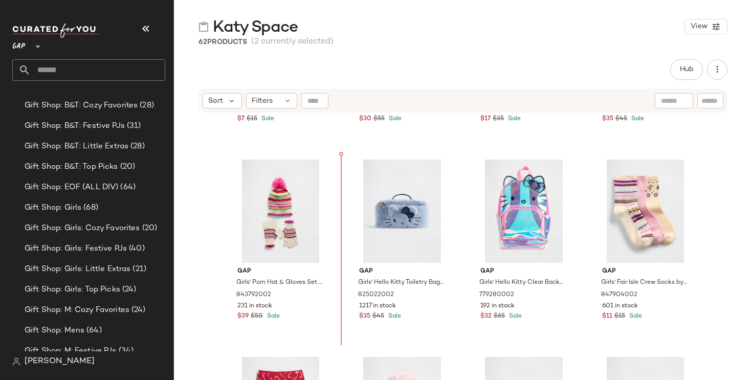
scroll to position [2512, 0]
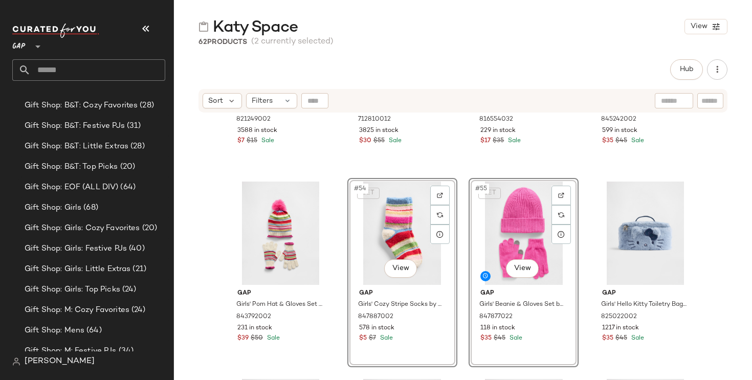
click at [732, 264] on div "Gap Toddler & Quarter Crew Logo Socks (4-Pack) by Gap Multi Size 12-24 M 821249…" at bounding box center [463, 260] width 578 height 292
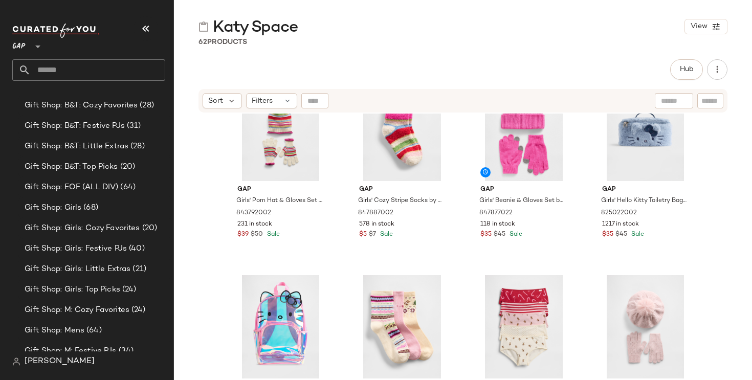
scroll to position [2607, 0]
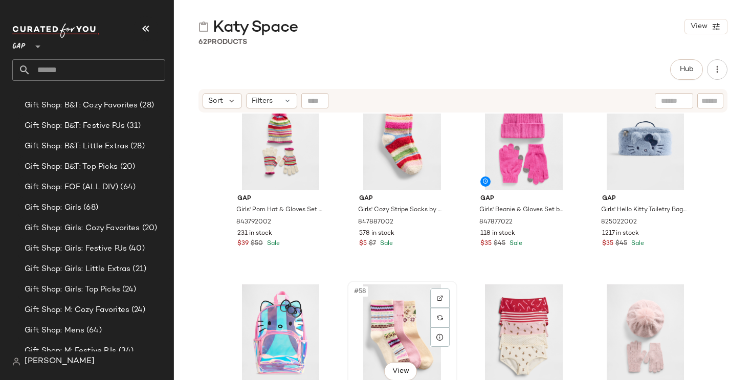
click at [379, 339] on div "#58 View" at bounding box center [402, 335] width 103 height 103
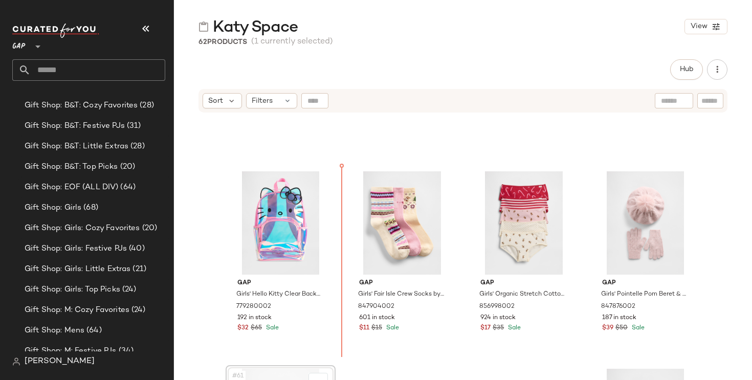
scroll to position [2499, 0]
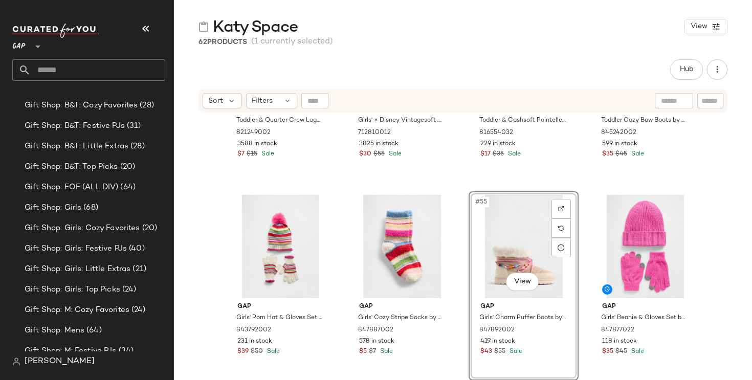
click at [214, 284] on div "Gap Toddler & Quarter Crew Logo Socks (4-Pack) by Gap Multi Size 12-24 M 821249…" at bounding box center [463, 260] width 578 height 292
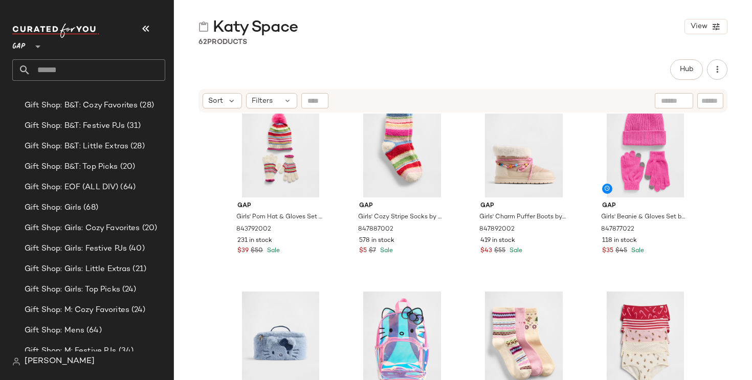
scroll to position [2599, 0]
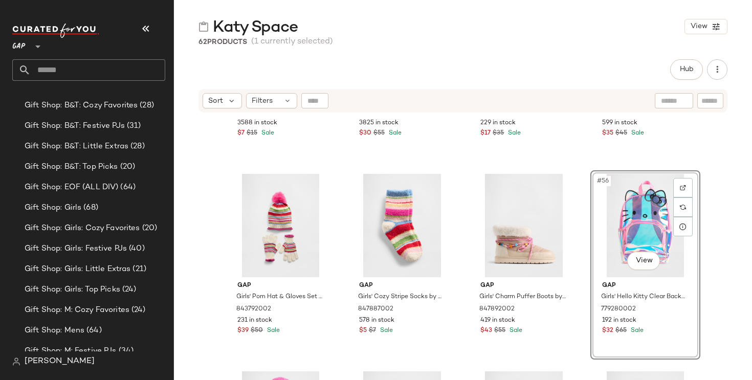
click at [725, 284] on div "Gap Toddler & Quarter Crew Logo Socks (4-Pack) by Gap Multi Size 12-24 M 821249…" at bounding box center [463, 260] width 578 height 292
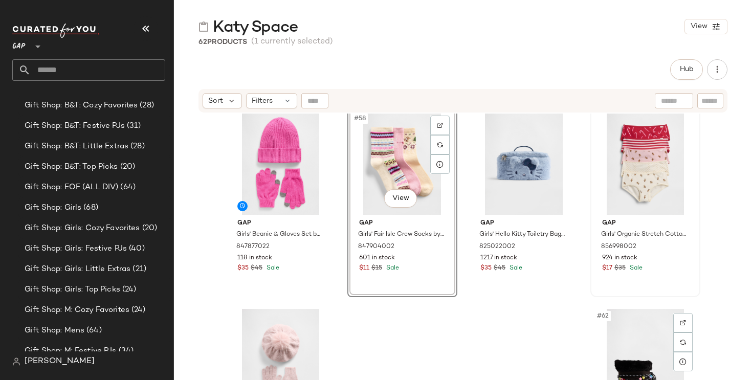
scroll to position [2800, 0]
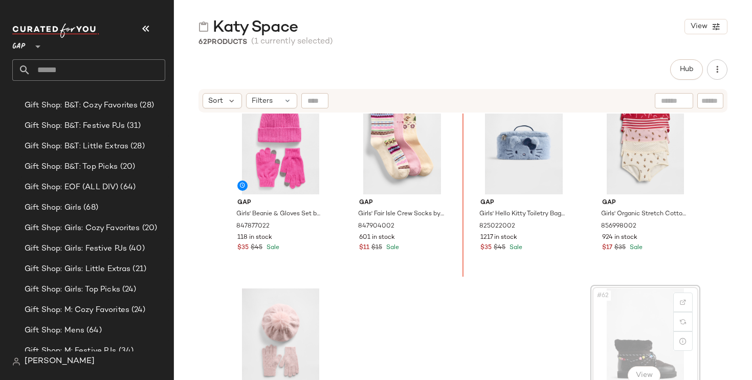
drag, startPoint x: 628, startPoint y: 328, endPoint x: 547, endPoint y: 282, distance: 92.6
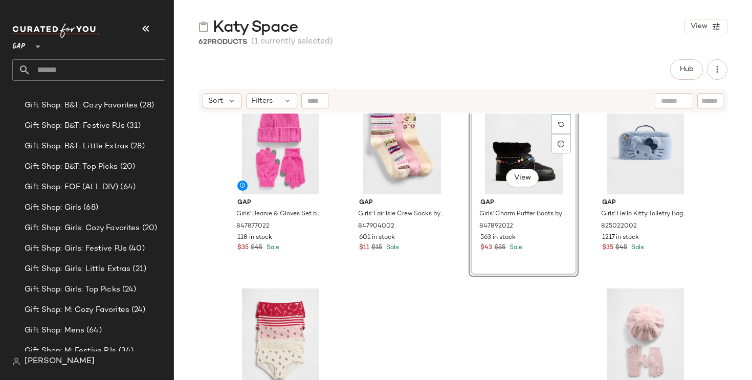
click at [719, 245] on div "Gap Girls' Beanie & Gloves Set by Gap Standout Pink Size S/M 847877022 118 in s…" at bounding box center [463, 260] width 578 height 292
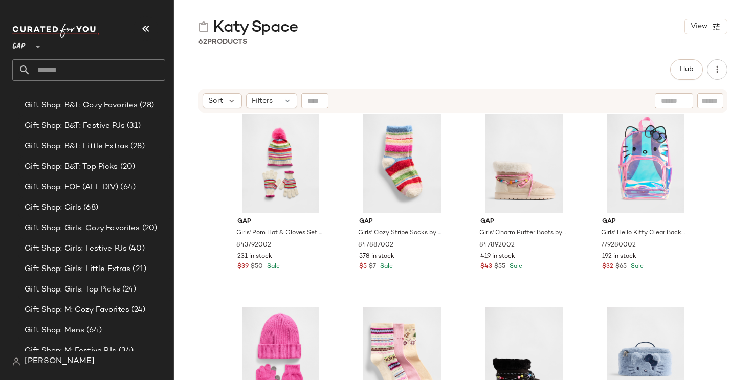
scroll to position [2583, 0]
click at [689, 72] on span "Hub" at bounding box center [686, 69] width 14 height 8
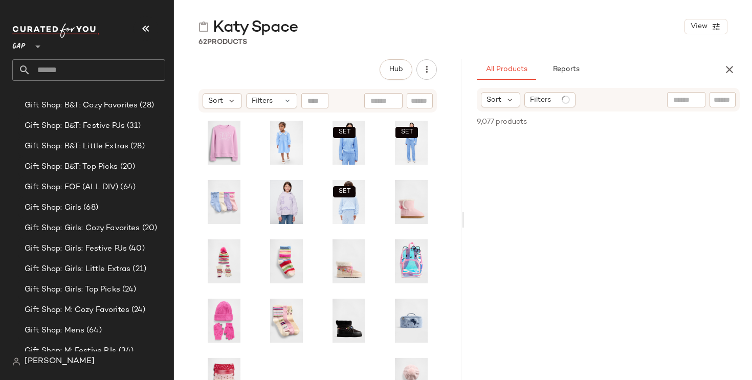
scroll to position [659, 0]
click at [697, 99] on input "text" at bounding box center [686, 100] width 26 height 11
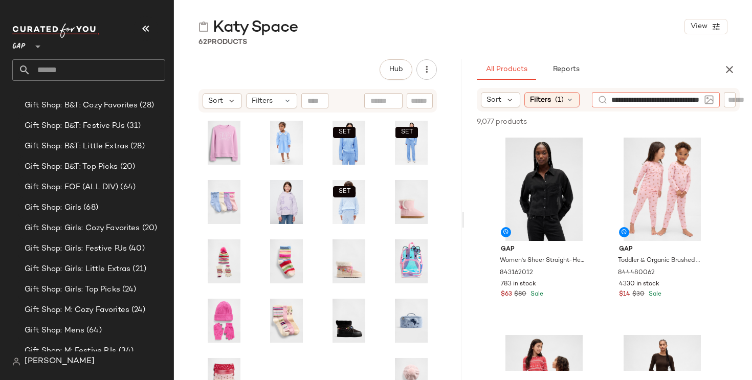
type input "**********"
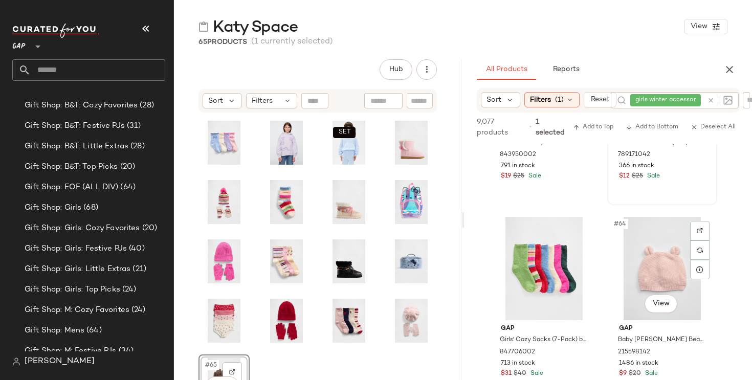
scroll to position [6050, 0]
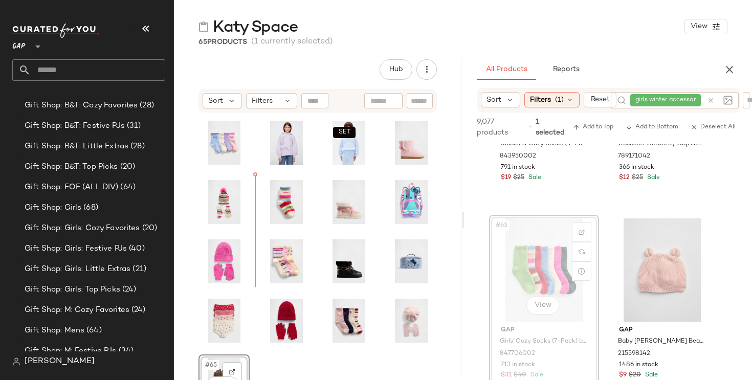
drag, startPoint x: 529, startPoint y: 271, endPoint x: 502, endPoint y: 269, distance: 26.7
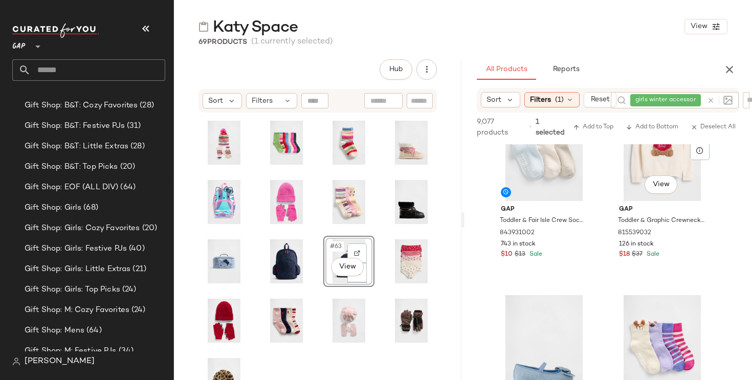
scroll to position [14198, 0]
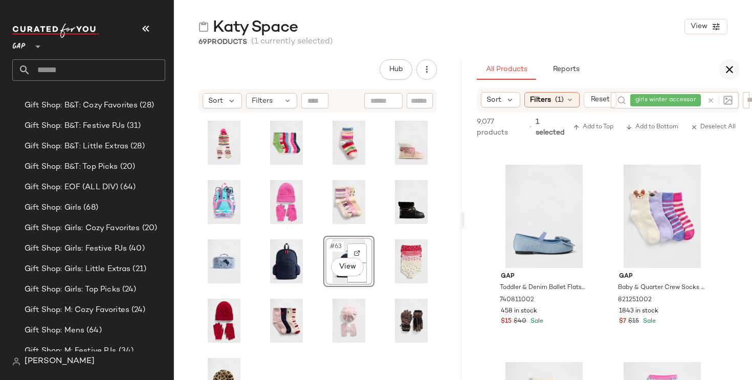
click at [729, 72] on icon "button" at bounding box center [729, 69] width 12 height 12
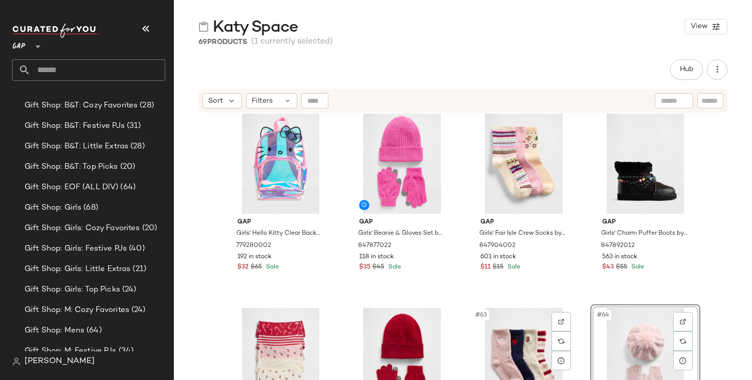
scroll to position [2781, 0]
click at [723, 267] on div "Gap Girls' Hello Kitty Clear Backpack by Gap Clear One Size 779280002 192 in st…" at bounding box center [463, 260] width 578 height 292
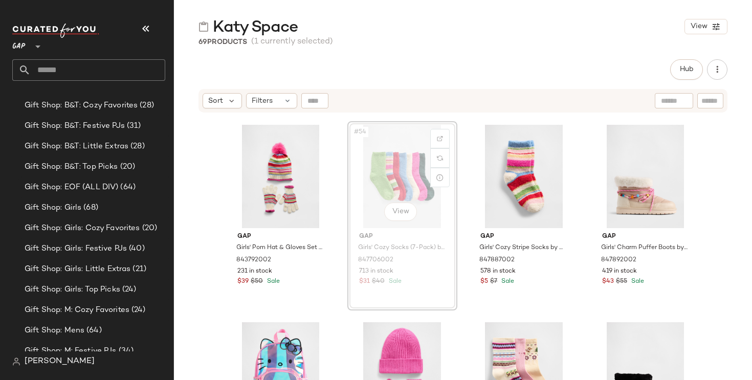
scroll to position [2567, 0]
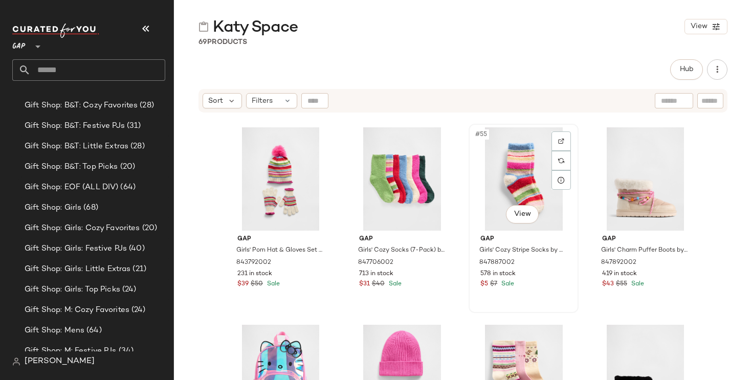
click at [522, 154] on div "#55 View" at bounding box center [523, 178] width 103 height 103
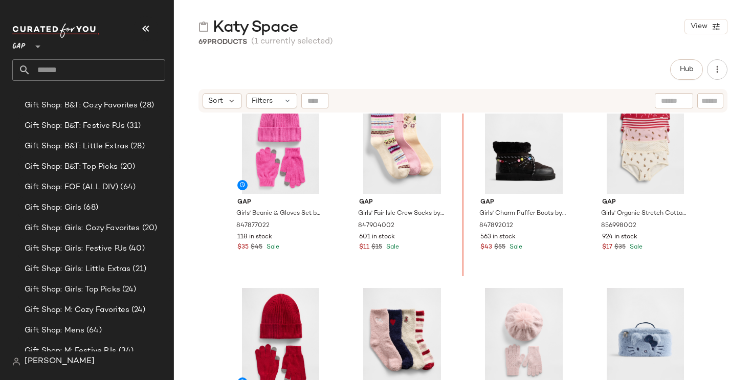
scroll to position [2792, 0]
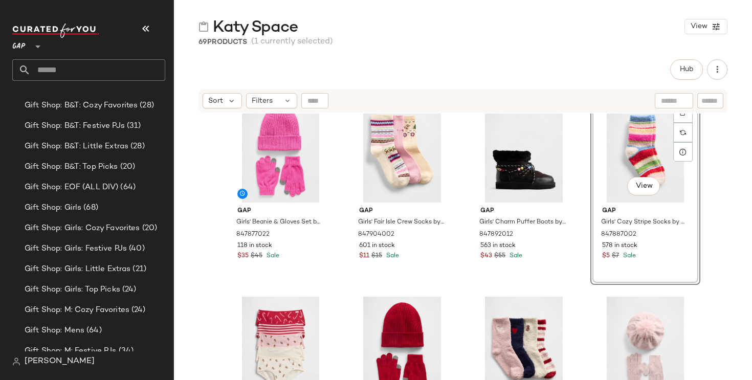
click at [724, 243] on div "Gap Girls' Beanie & Gloves Set by Gap Standout Pink Size S/M 847877022 118 in s…" at bounding box center [463, 260] width 578 height 292
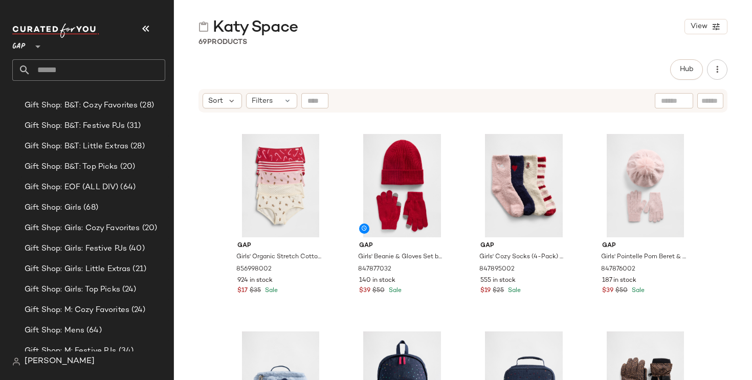
scroll to position [2954, 0]
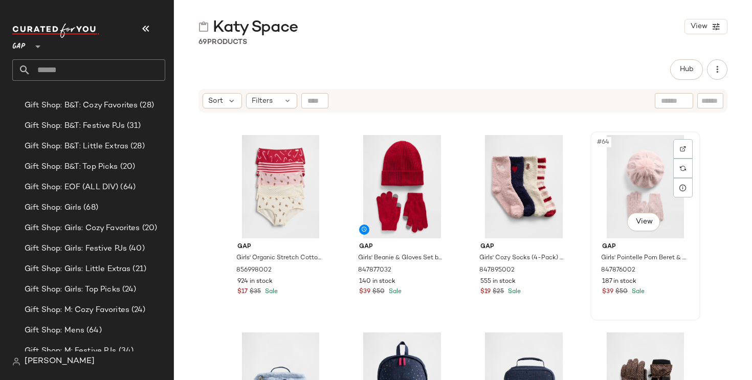
click at [629, 181] on div "#64 View" at bounding box center [645, 186] width 103 height 103
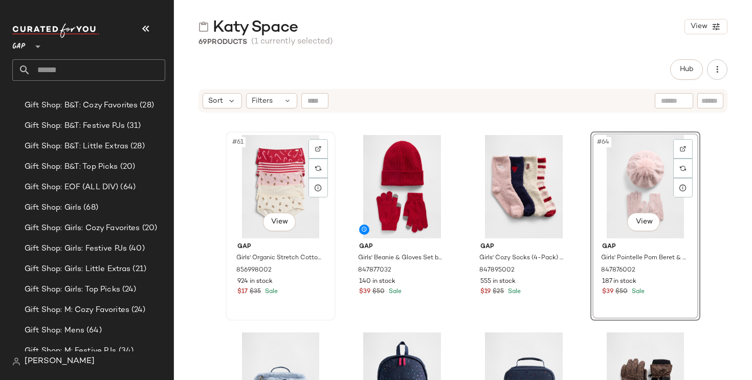
click at [263, 191] on div "#61 View" at bounding box center [280, 186] width 103 height 103
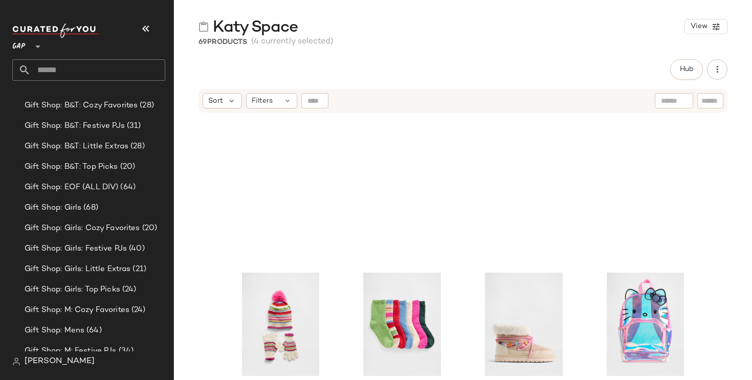
scroll to position [2816, 0]
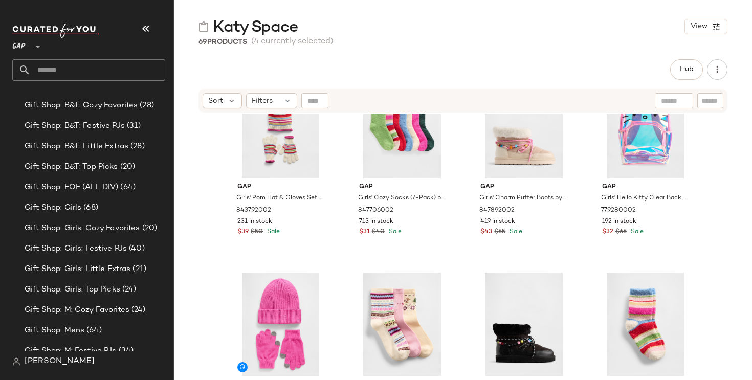
click at [205, 223] on div "Gap Girls' Pom Hat & Gloves Set by Gap Happy Stripe Size S/M 843792002 231 in s…" at bounding box center [463, 260] width 578 height 292
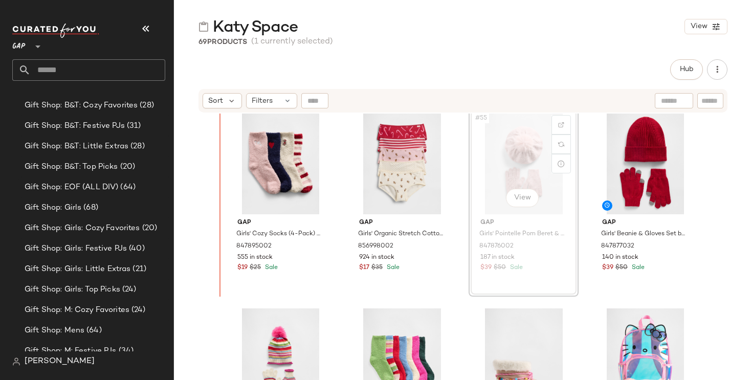
scroll to position [2578, 0]
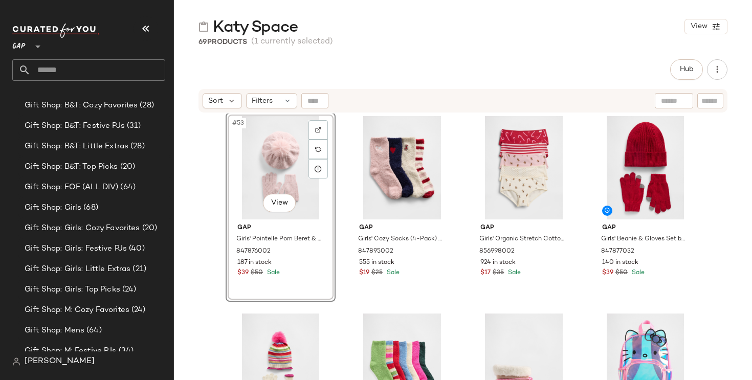
click at [722, 267] on div "#53 View Gap Girls' Pointelle Pom Beret & Gloves Set by Gap Pure Pink Size L/XL…" at bounding box center [463, 260] width 578 height 292
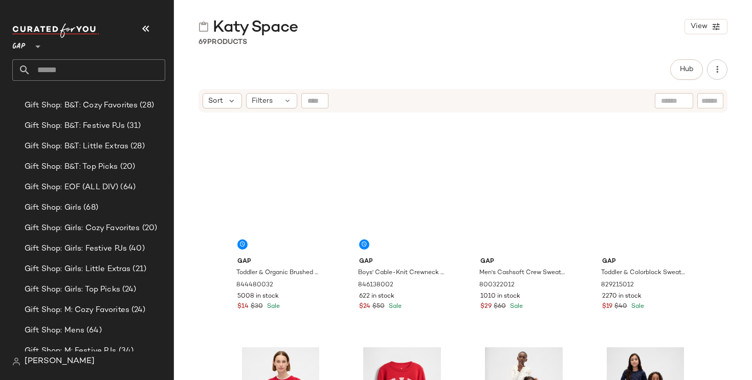
scroll to position [0, 0]
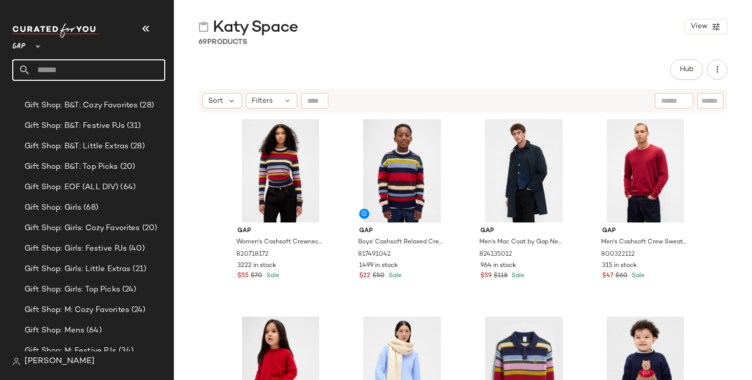
click at [79, 73] on input "text" at bounding box center [98, 69] width 135 height 21
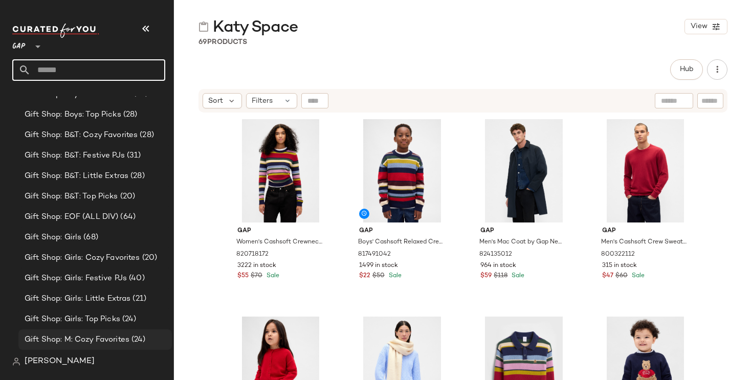
scroll to position [1176, 0]
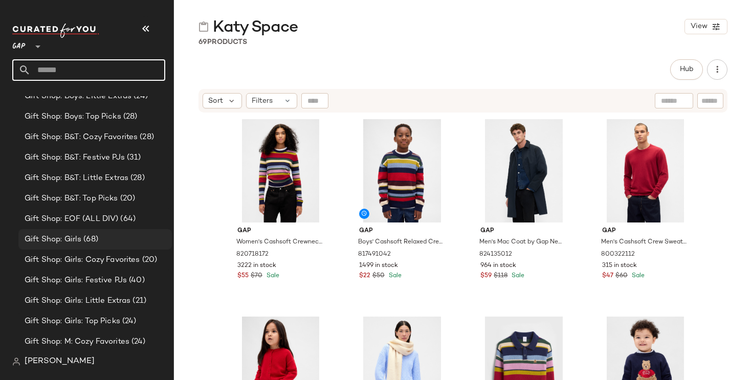
click at [122, 237] on div "Gift Shop: Girls (68)" at bounding box center [94, 240] width 146 height 12
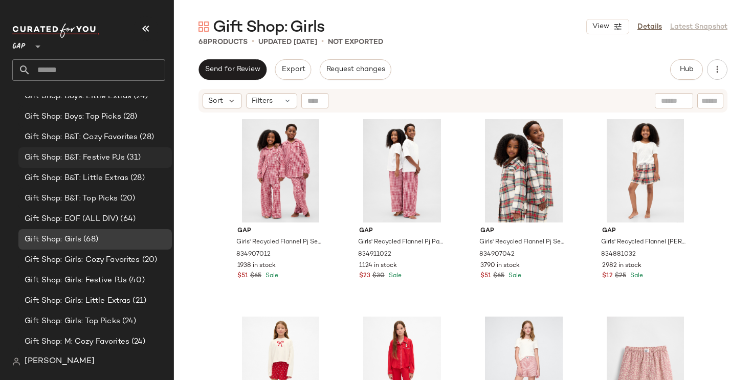
scroll to position [1159, 0]
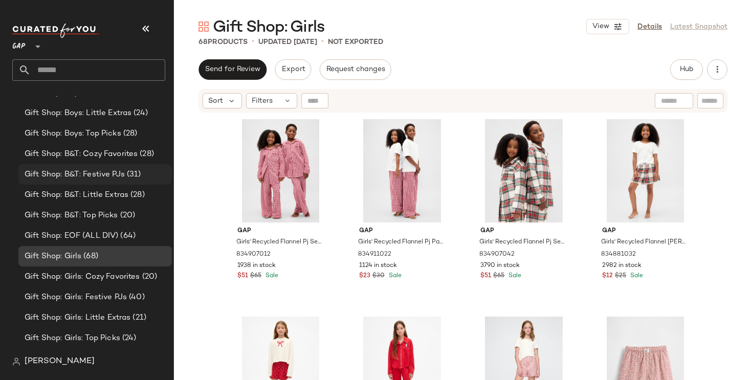
click at [125, 154] on span "Gift Shop: B&T: Cozy Favorites" at bounding box center [81, 154] width 113 height 12
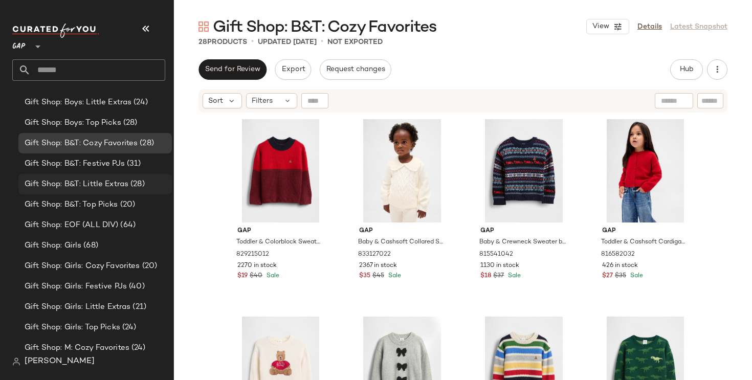
scroll to position [1185, 0]
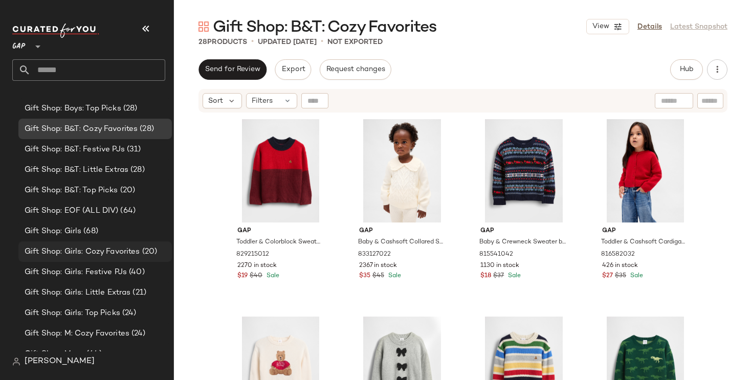
click at [133, 250] on span "Gift Shop: Girls: Cozy Favorites" at bounding box center [83, 252] width 116 height 12
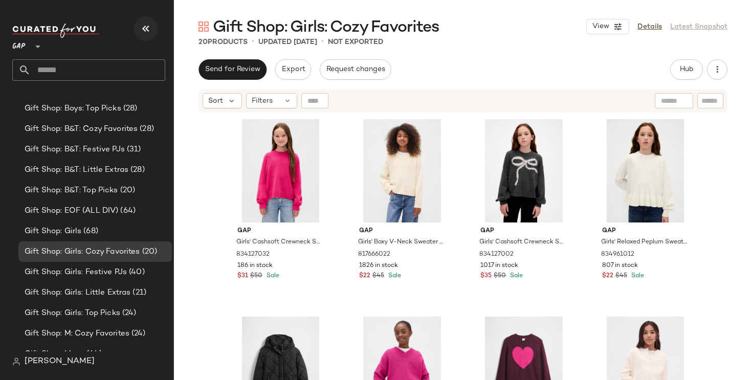
click at [144, 28] on icon "button" at bounding box center [146, 29] width 12 height 12
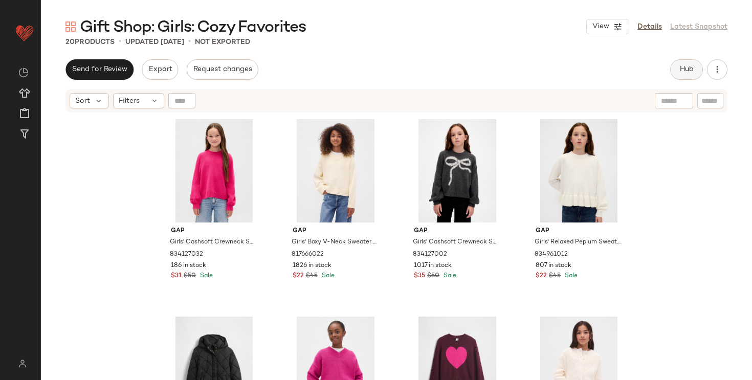
click at [691, 79] on button "Hub" at bounding box center [686, 69] width 33 height 20
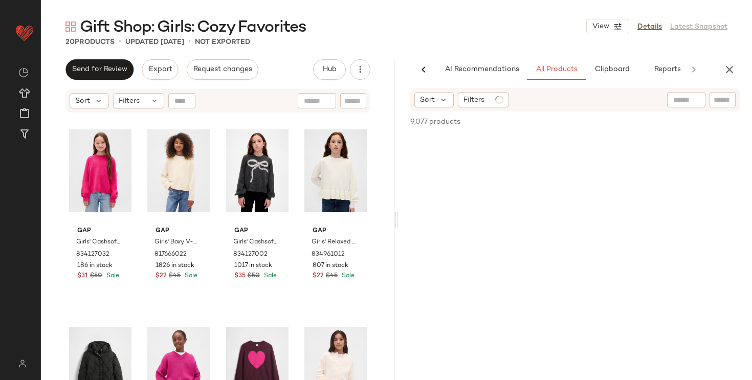
scroll to position [0, 16]
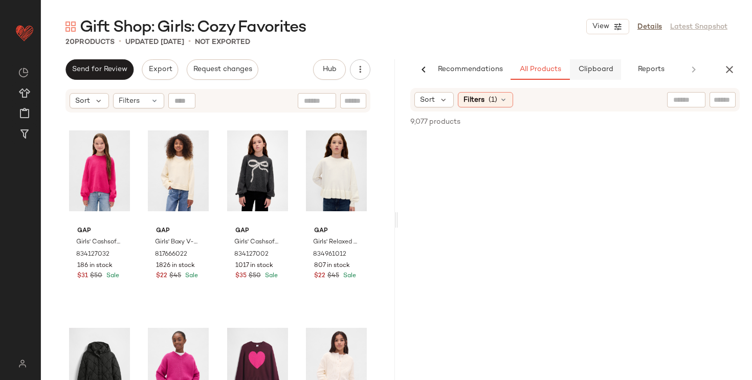
click at [604, 72] on span "Clipboard" at bounding box center [594, 69] width 35 height 8
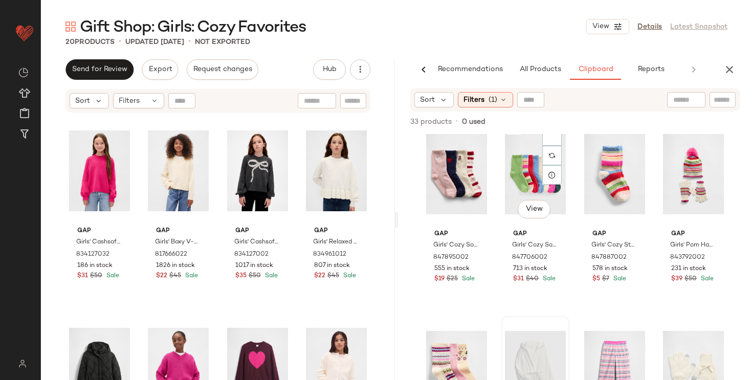
scroll to position [1011, 0]
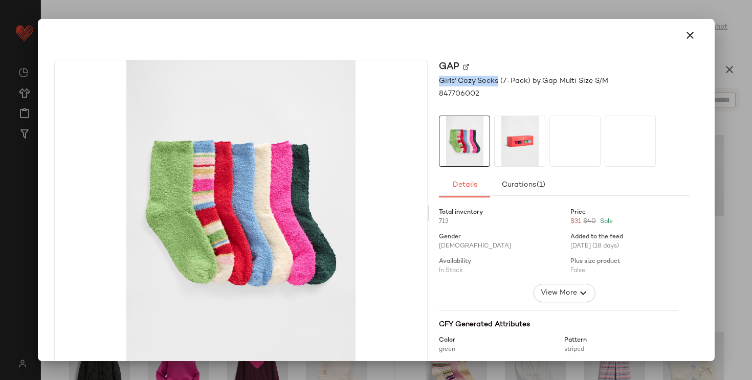
drag, startPoint x: 494, startPoint y: 81, endPoint x: 433, endPoint y: 82, distance: 60.9
click at [433, 82] on div "Gap Girls' Cozy Socks (7-Pack) by Gap Multi Size S/M 847706002 Details Curation…" at bounding box center [564, 213] width 267 height 307
click at [460, 82] on span "Girls' Cozy Socks (7-Pack) by Gap Multi Size S/M" at bounding box center [523, 81] width 169 height 11
click at [688, 33] on icon "button" at bounding box center [690, 35] width 12 height 12
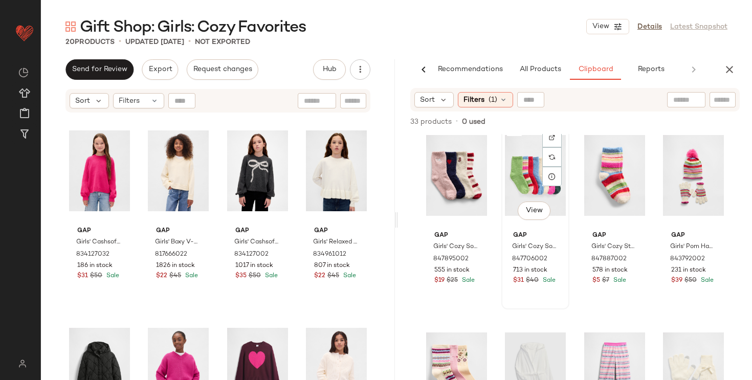
click at [524, 184] on div "#22 View" at bounding box center [535, 175] width 61 height 103
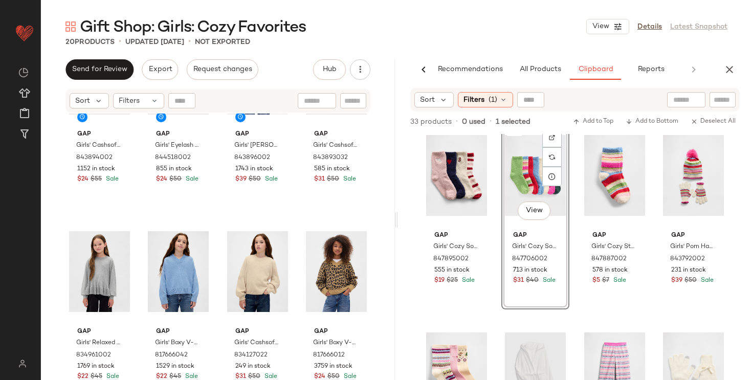
scroll to position [576, 0]
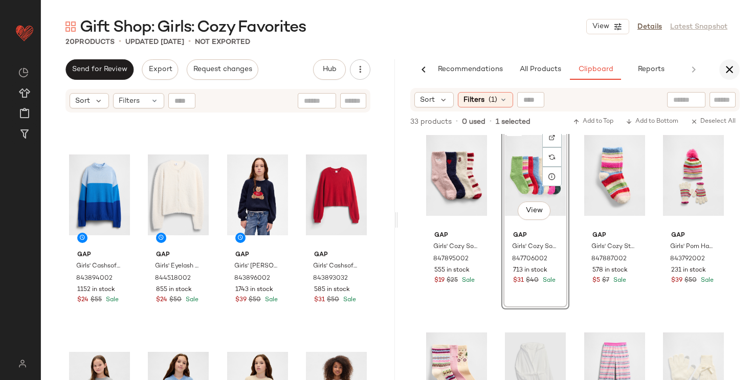
click at [735, 64] on button "button" at bounding box center [729, 69] width 20 height 20
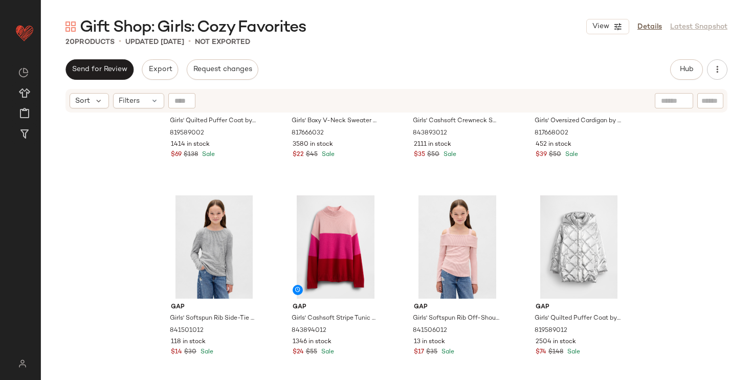
scroll to position [0, 0]
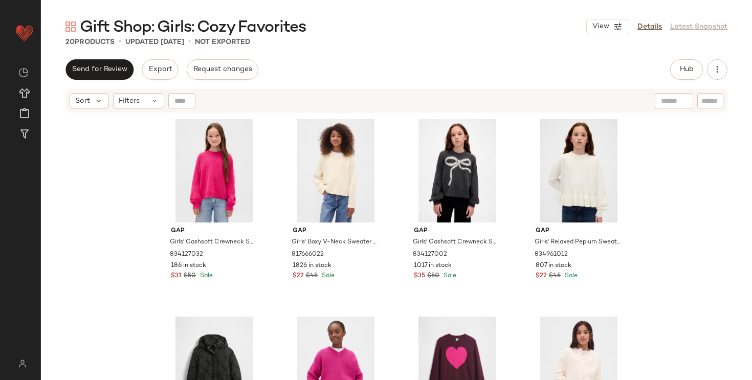
click at [708, 204] on div "Gap Girls' Cashsoft Crewneck Sweater by Gap Standout Pink Size XS (4/5) 8341270…" at bounding box center [396, 260] width 711 height 292
click at [658, 202] on div "Gap Girls' Cashsoft Crewneck Sweater by Gap Standout Pink Size XS (4/5) 8341270…" at bounding box center [396, 260] width 711 height 292
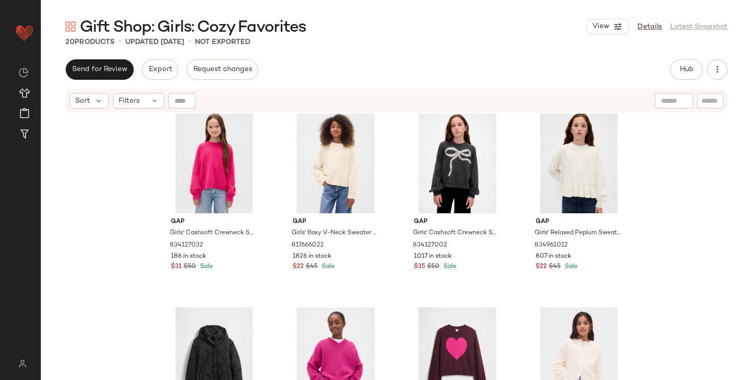
click at [111, 225] on div "Gap Girls' Cashsoft Crewneck Sweater by Gap Standout Pink Size XS (4/5) 8341270…" at bounding box center [396, 260] width 711 height 292
click at [106, 220] on div "Gap Girls' Cashsoft Crewneck Sweater by Gap Standout Pink Size XS (4/5) 8341270…" at bounding box center [396, 260] width 711 height 292
click at [126, 219] on div "Gap Girls' Cashsoft Crewneck Sweater by Gap Standout Pink Size XS (4/5) 8341270…" at bounding box center [396, 260] width 711 height 292
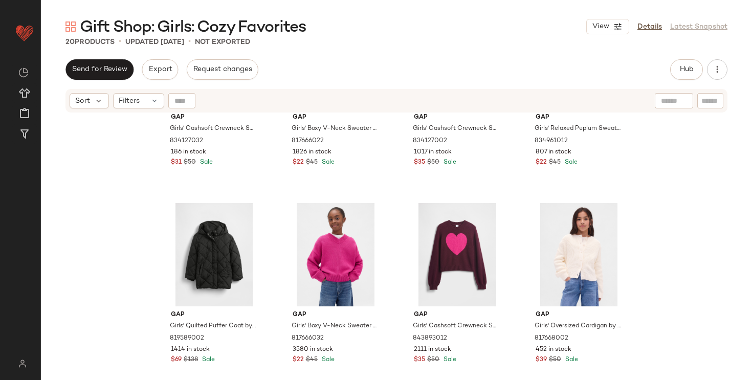
scroll to position [116, 0]
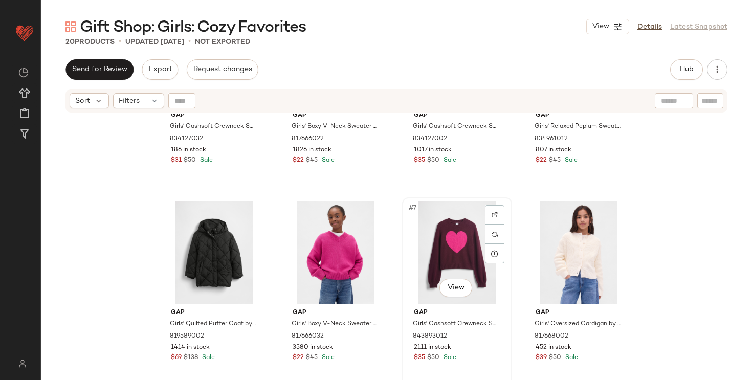
click at [416, 250] on div "#7 View" at bounding box center [457, 252] width 103 height 103
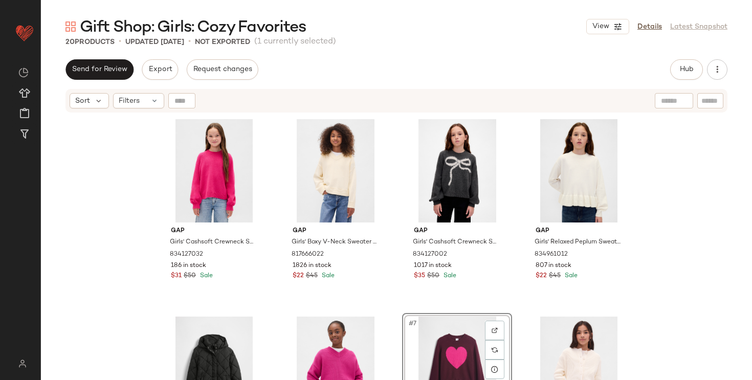
click at [689, 244] on div "Gap Girls' Cashsoft Crewneck Sweater by Gap Standout Pink Size XS (4/5) 8341270…" at bounding box center [396, 260] width 711 height 292
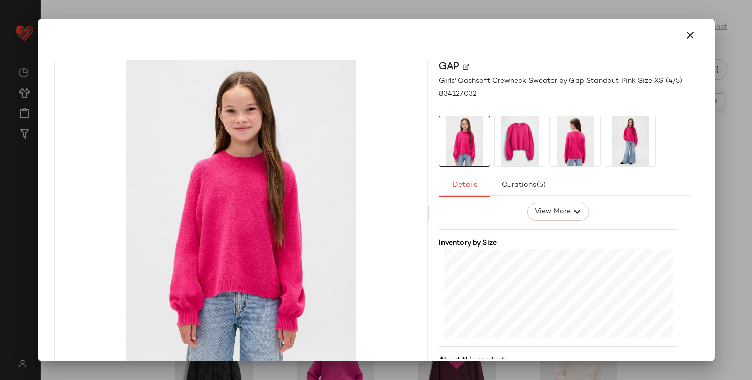
scroll to position [209, 0]
click at [685, 33] on icon "button" at bounding box center [690, 35] width 12 height 12
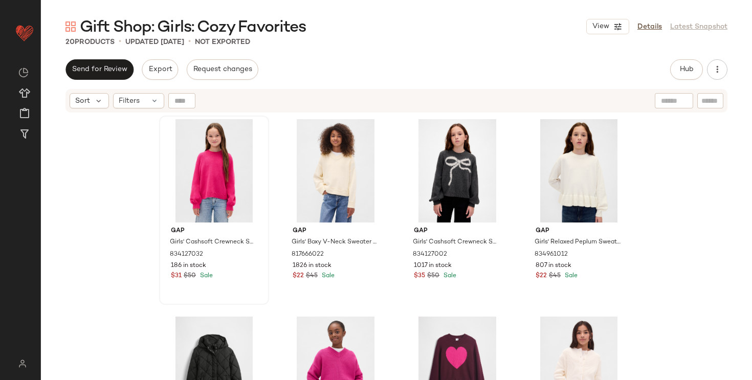
click at [692, 231] on div "Gap Girls' Cashsoft Crewneck Sweater by Gap Standout Pink Size XS (4/5) 8341270…" at bounding box center [396, 260] width 711 height 292
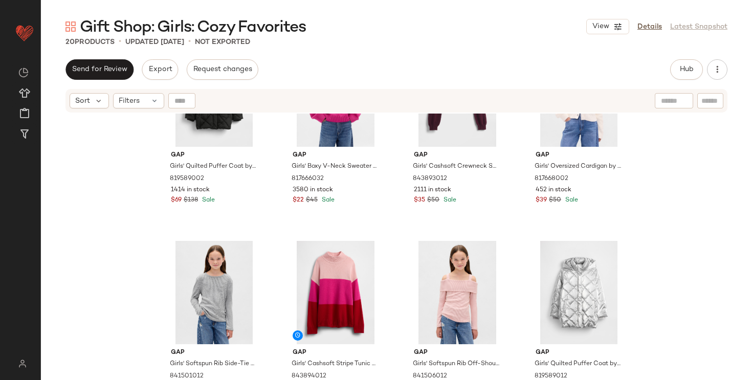
scroll to position [314, 0]
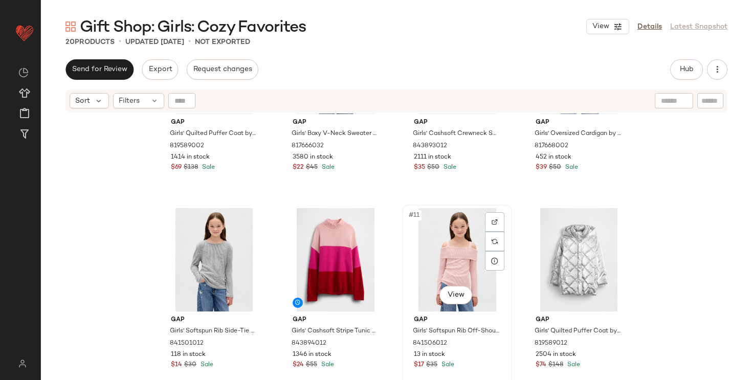
click at [443, 258] on div "#11 View" at bounding box center [457, 259] width 103 height 103
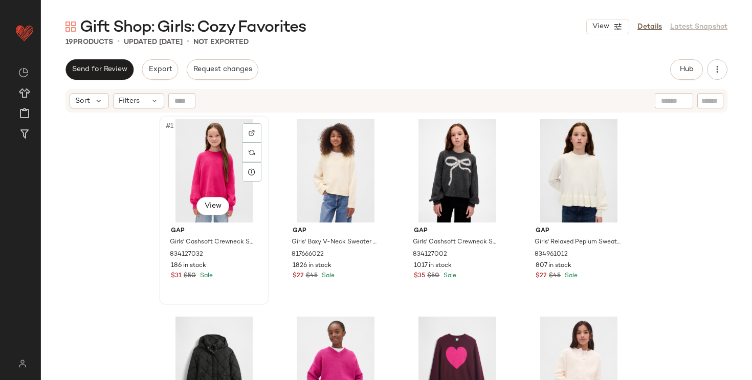
click at [194, 172] on div "#1 View" at bounding box center [214, 170] width 103 height 103
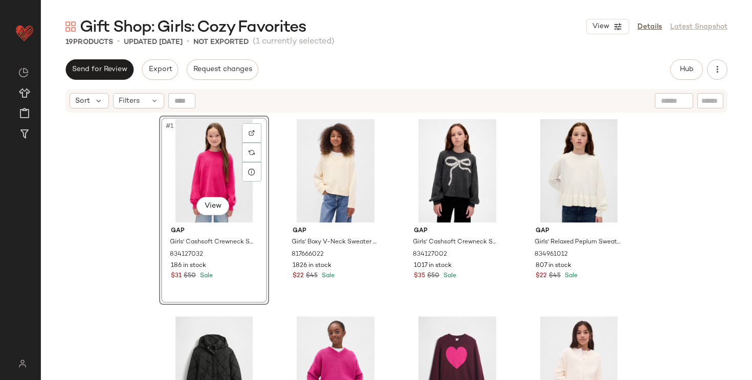
click at [109, 196] on div "#1 View Gap Girls' Cashsoft Crewneck Sweater by Gap Standout Pink Size XS (4/5)…" at bounding box center [396, 260] width 711 height 292
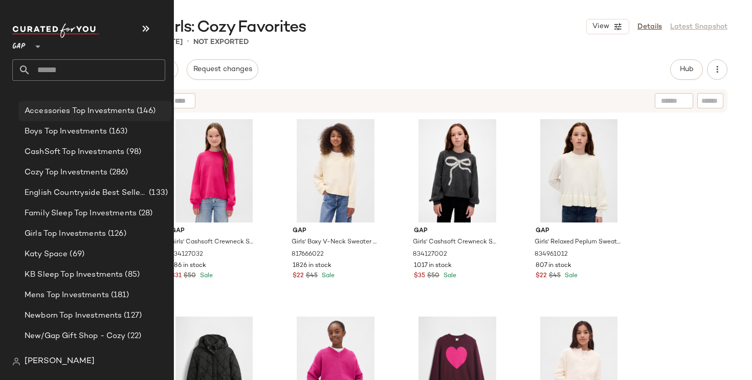
scroll to position [122, 0]
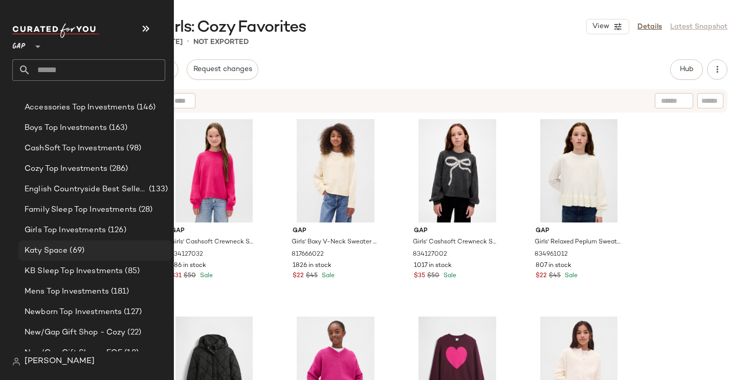
click at [97, 251] on div "Katy Space (69)" at bounding box center [94, 251] width 146 height 12
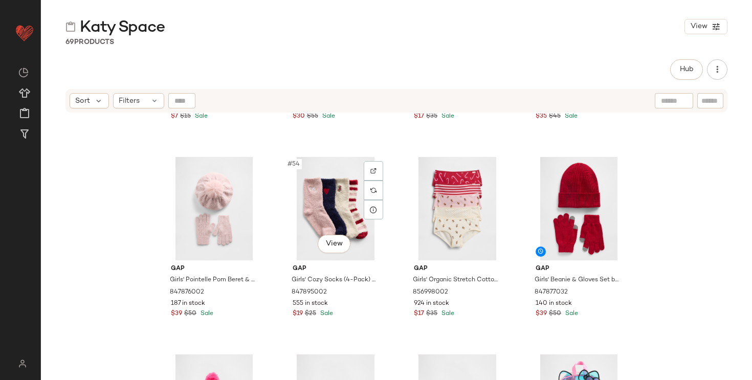
scroll to position [2536, 0]
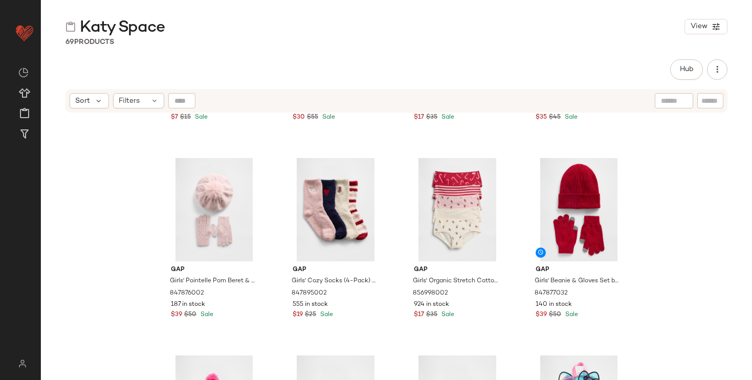
click at [106, 212] on div "Gap Toddler & Quarter Crew Logo Socks (4-Pack) by Gap Multi Size 12-24 M 821249…" at bounding box center [396, 260] width 711 height 292
click at [193, 209] on div "#53 View" at bounding box center [214, 209] width 103 height 103
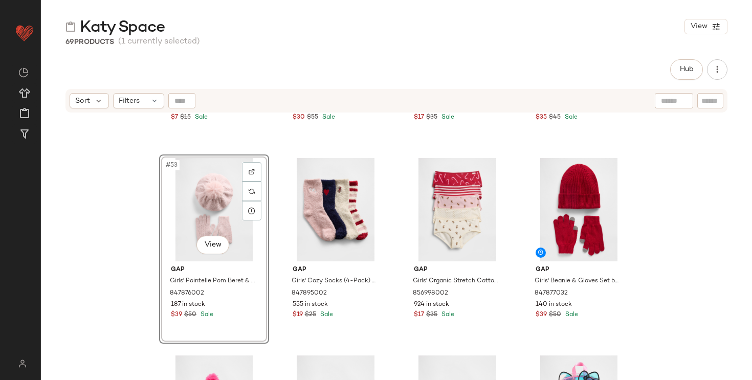
click at [660, 211] on div "Gap Toddler & Quarter Crew Logo Socks (4-Pack) by Gap Multi Size 12-24 M 821249…" at bounding box center [396, 260] width 711 height 292
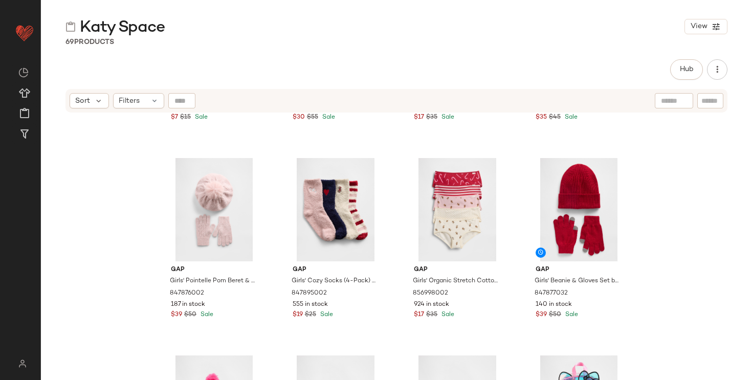
click at [97, 211] on div "Gap Toddler & Quarter Crew Logo Socks (4-Pack) by Gap Multi Size 12-24 M 821249…" at bounding box center [396, 260] width 711 height 292
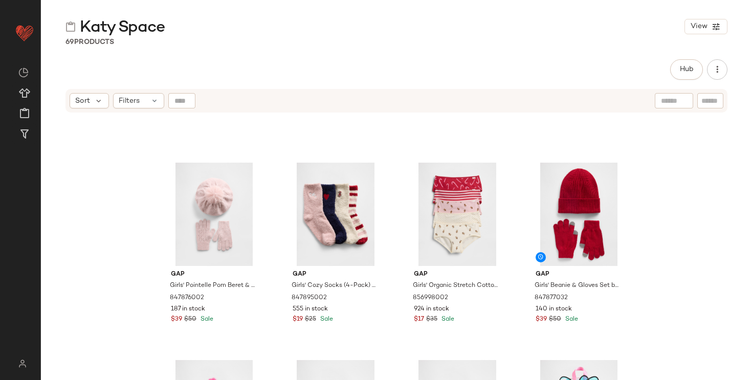
scroll to position [2521, 0]
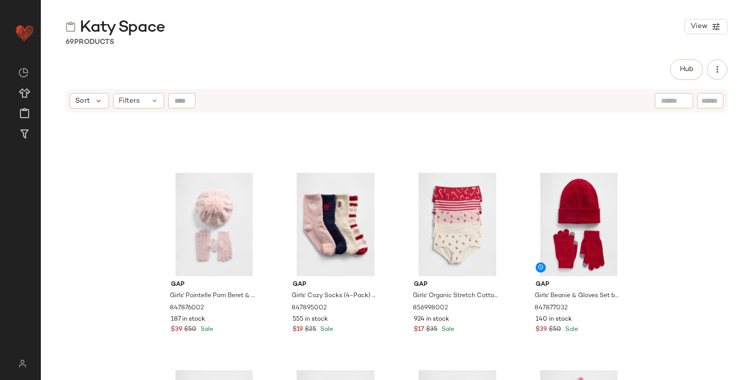
click at [133, 244] on div "Gap Girls' Pointelle Pom Beret & Gloves Set by Gap Pure Pink Size L/XL 84787600…" at bounding box center [396, 260] width 711 height 292
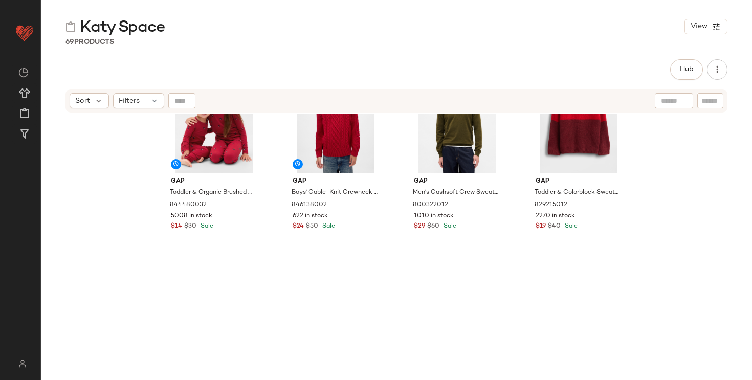
scroll to position [0, 0]
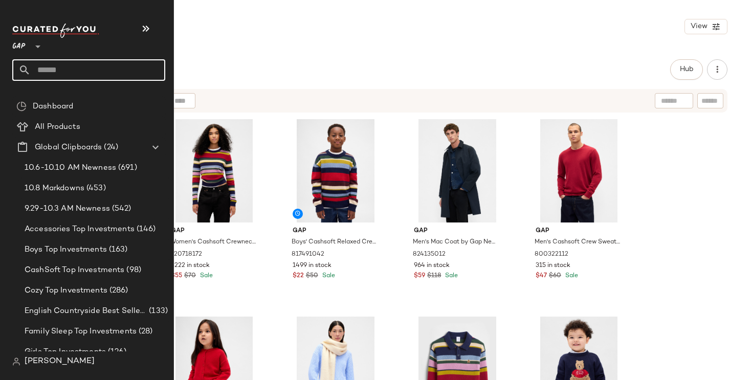
click at [85, 66] on input "text" at bounding box center [98, 69] width 135 height 21
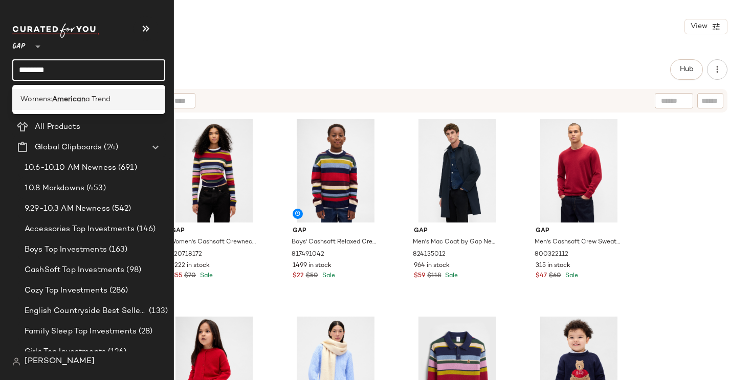
type input "********"
click at [105, 98] on span "a Trend" at bounding box center [97, 99] width 25 height 11
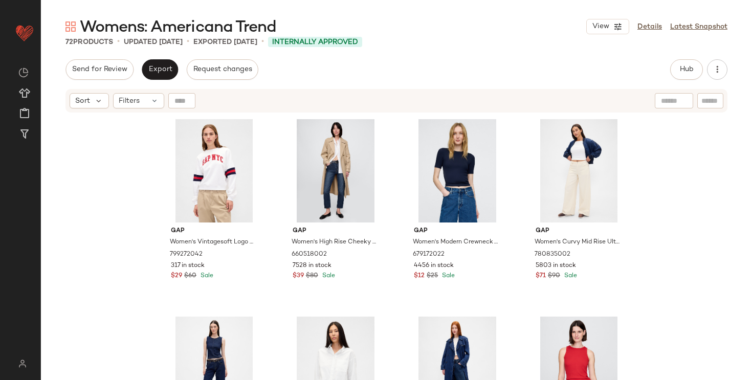
click at [109, 207] on div "Gap Women's Vintagesoft Logo Wedge Sweatshirt by Gap New Off White Logo Size S …" at bounding box center [396, 260] width 711 height 292
click at [138, 154] on div "Gap Women's Vintagesoft Logo Wedge Sweatshirt by Gap New Off White Logo Size S …" at bounding box center [396, 260] width 711 height 292
click at [189, 185] on div "#1 View" at bounding box center [214, 170] width 103 height 103
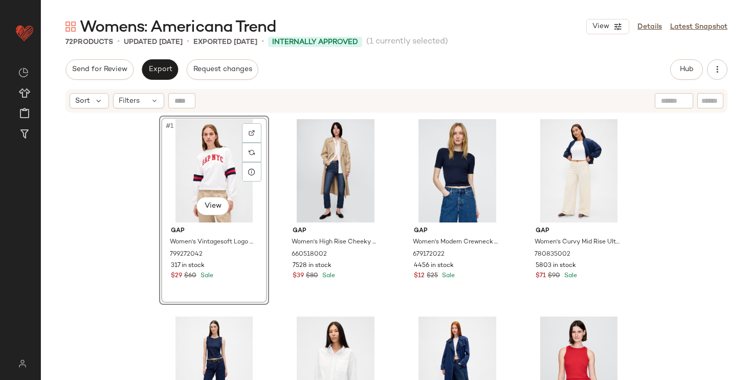
click at [115, 214] on div "#1 View Gap Women's Vintagesoft Logo Wedge Sweatshirt by Gap New Off White Logo…" at bounding box center [396, 260] width 711 height 292
